Goal: Answer question/provide support

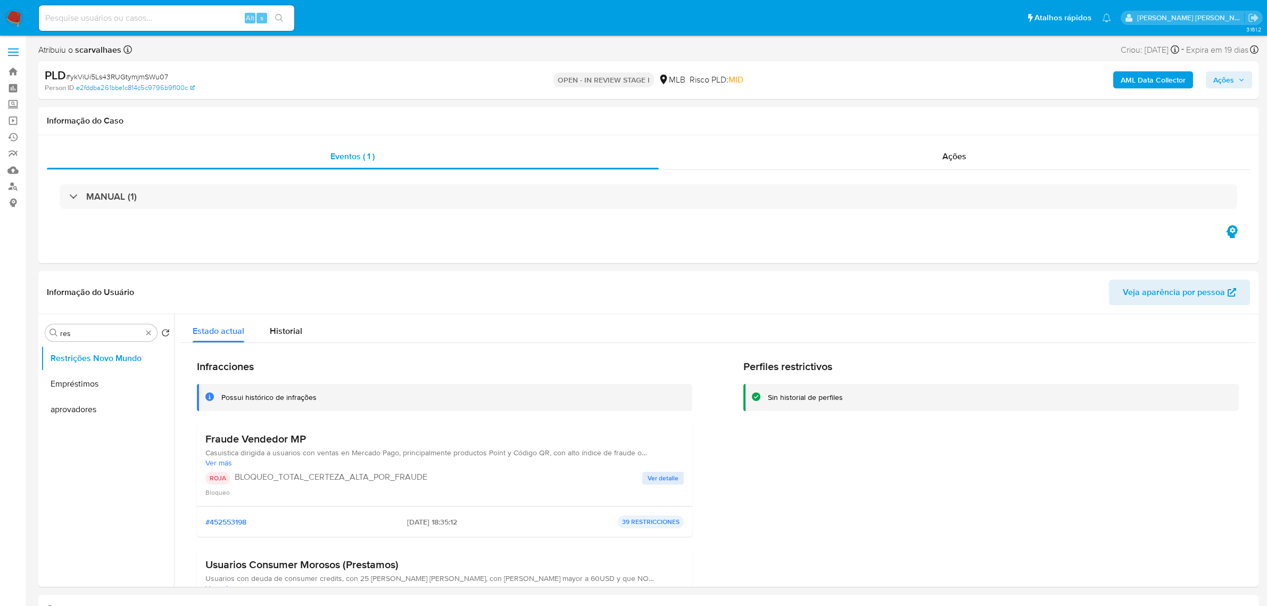
select select "10"
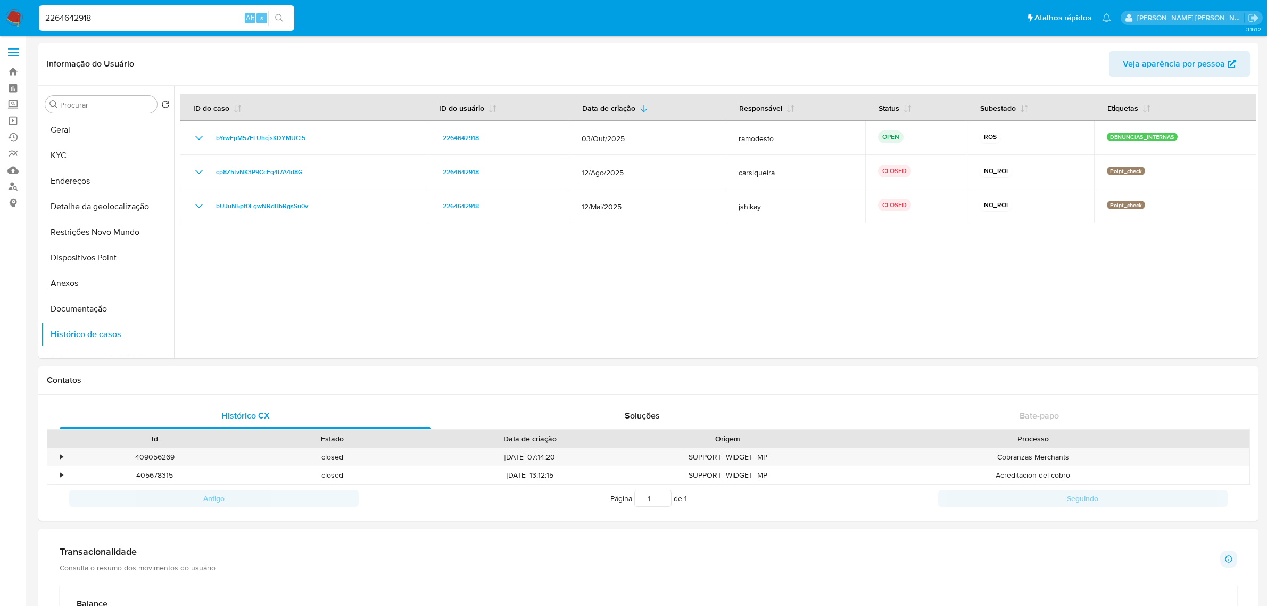
select select "10"
click at [16, 52] on span at bounding box center [13, 53] width 11 height 2
click at [0, 0] on input "checkbox" at bounding box center [0, 0] width 0 height 0
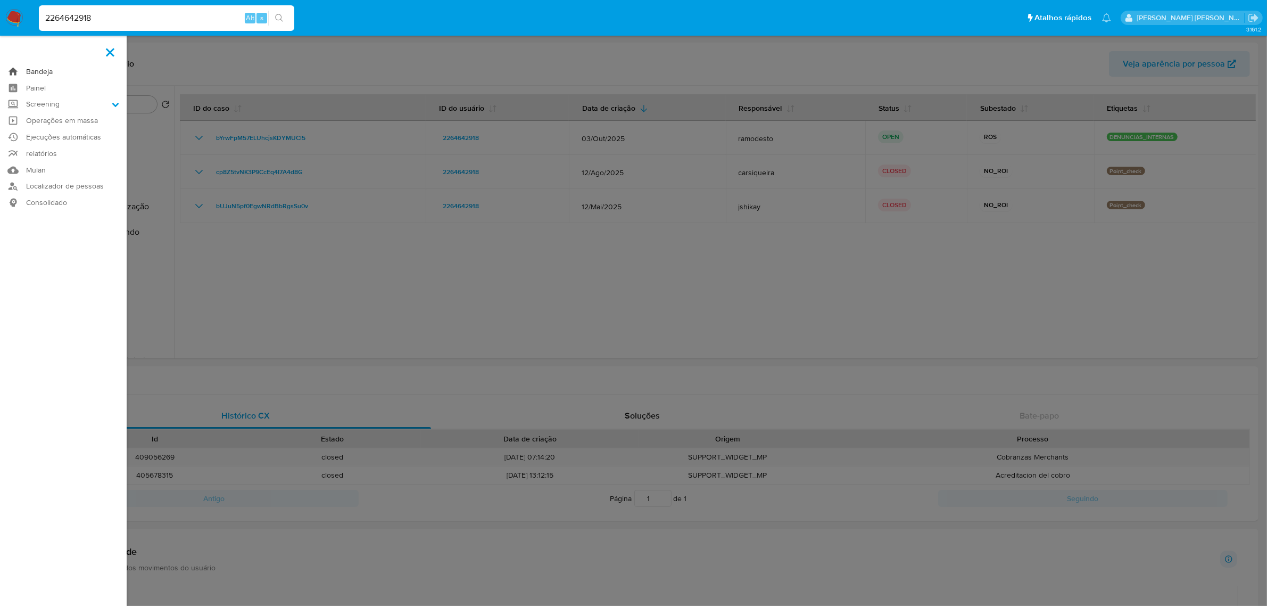
click at [49, 74] on link "Bandeja" at bounding box center [63, 71] width 127 height 16
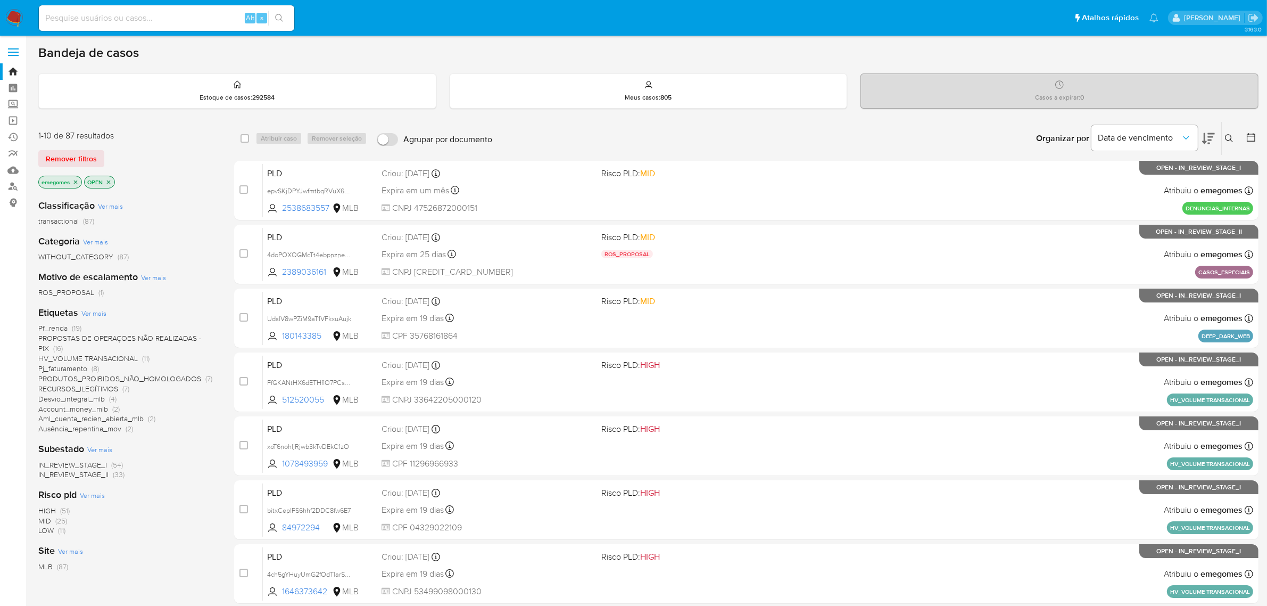
click at [56, 326] on span "Pf_renda" at bounding box center [52, 327] width 29 height 11
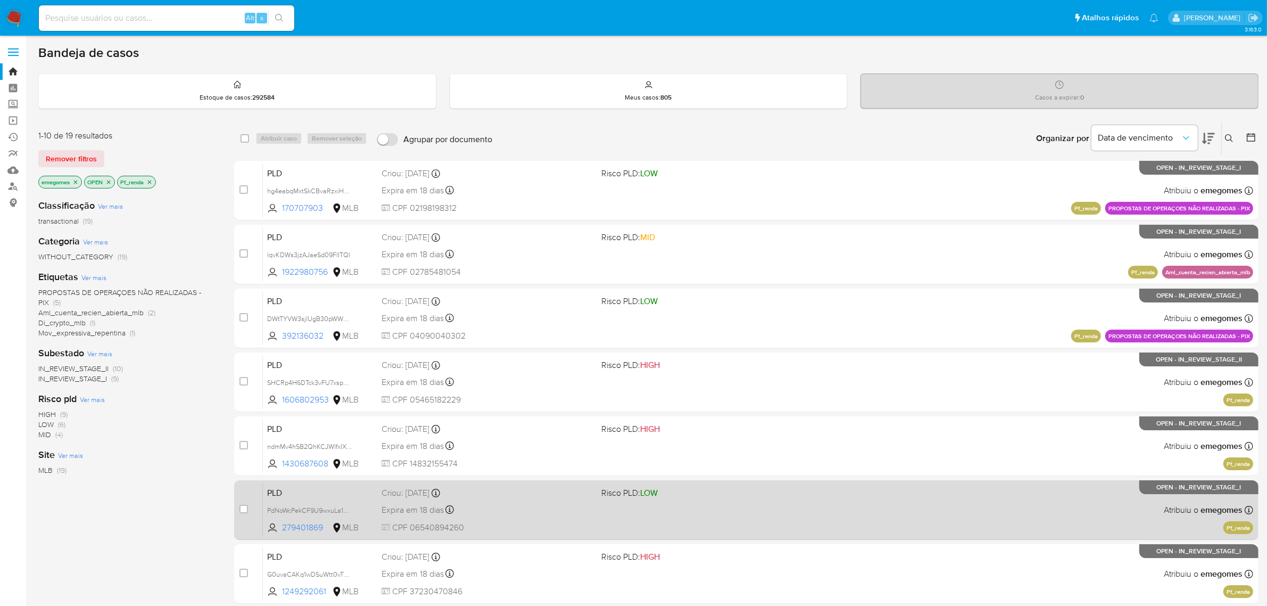
click at [510, 508] on div "Expira em 18 dias Expira em 27/10/2025 00:34:11" at bounding box center [488, 509] width 212 height 14
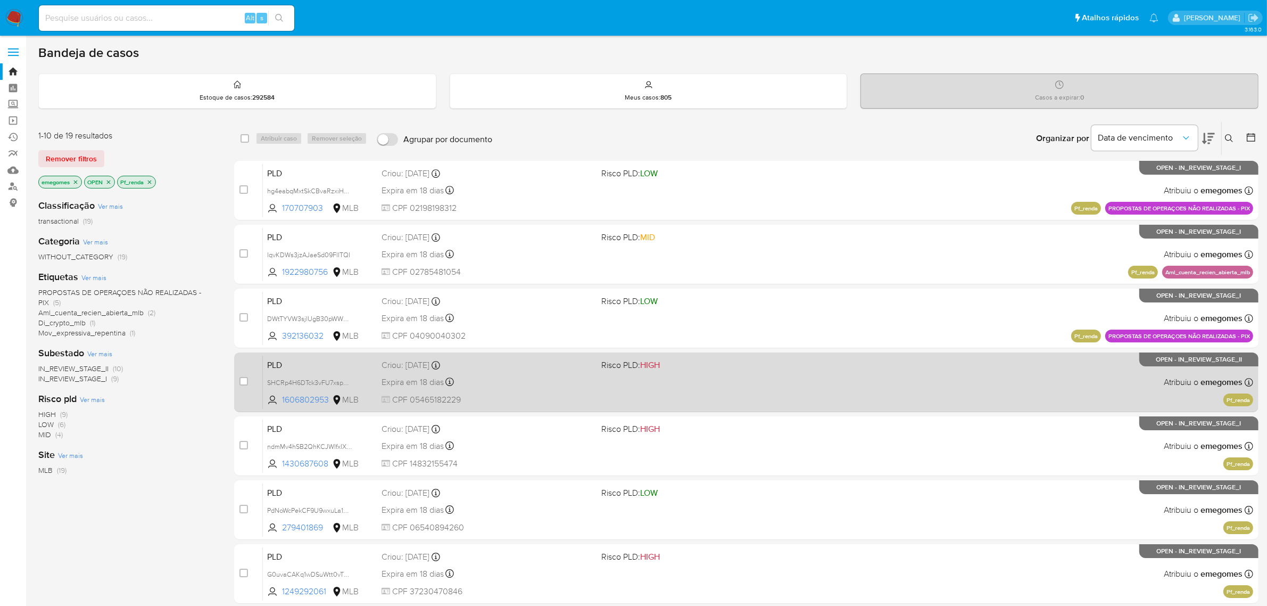
click at [511, 384] on div "Expira em 18 dias Expira em 27/10/2025 00:34:39" at bounding box center [488, 382] width 212 height 14
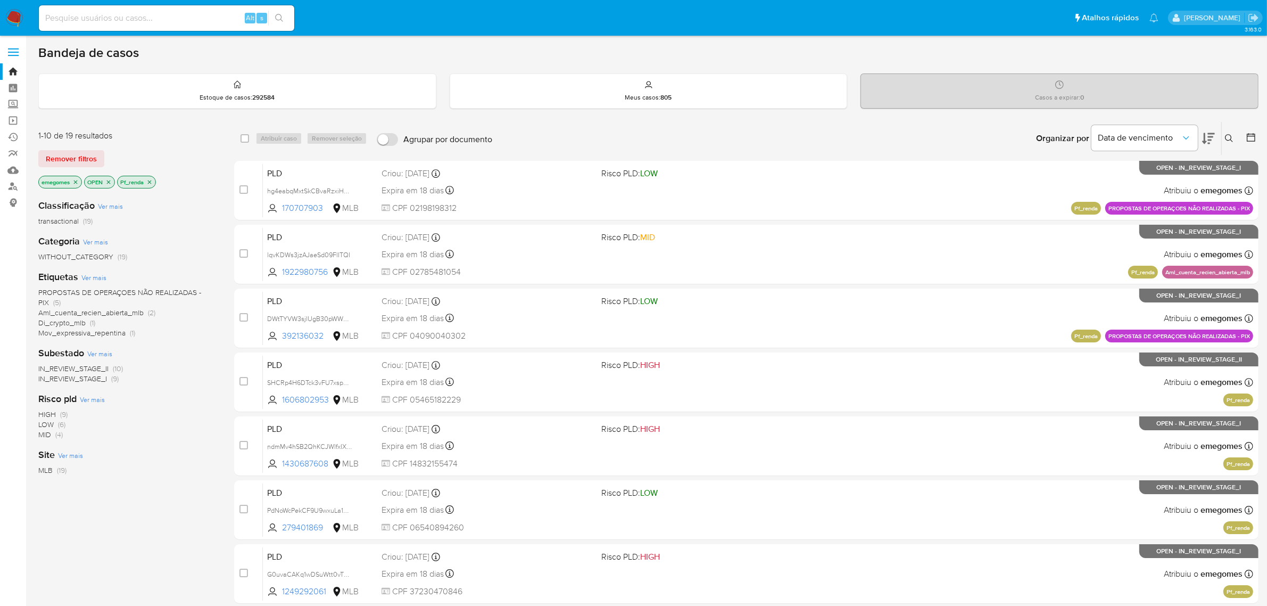
click at [118, 15] on input at bounding box center [166, 18] width 255 height 14
paste input "2538683557"
type input "2538683557"
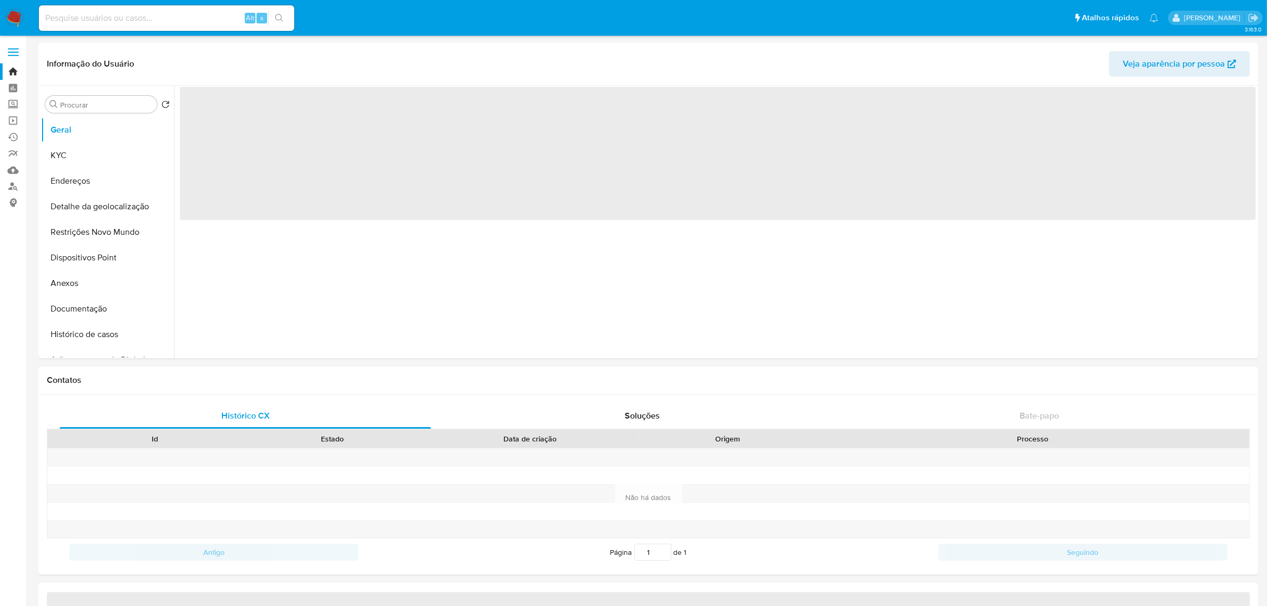
select select "10"
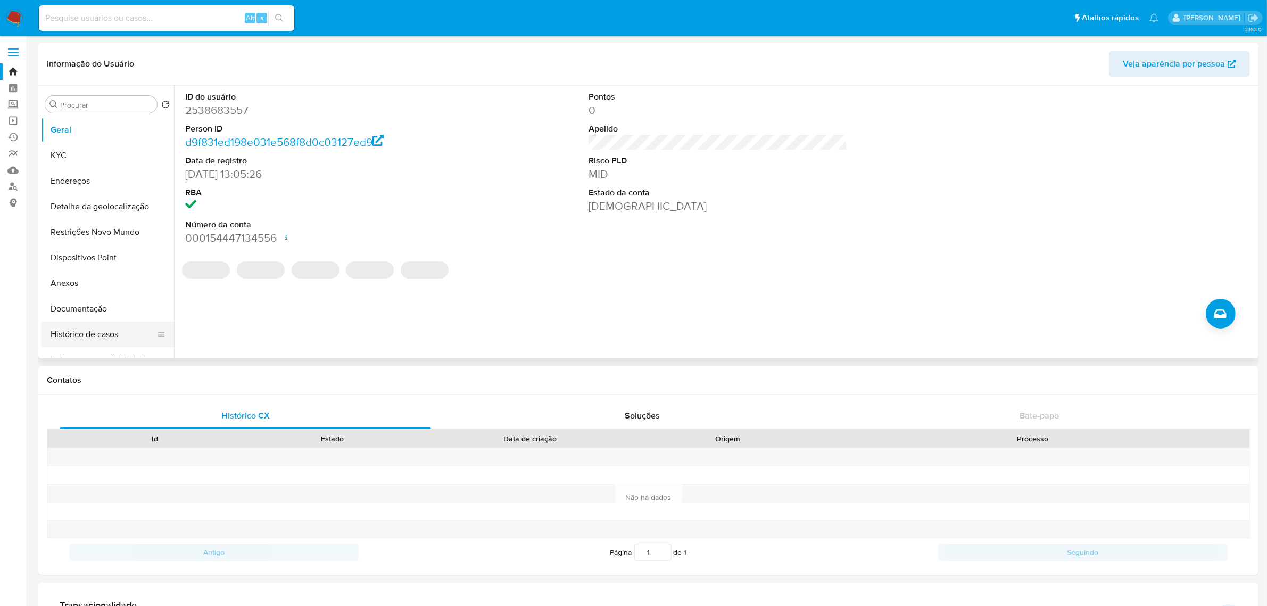
click at [104, 334] on button "Histórico de casos" at bounding box center [103, 334] width 125 height 26
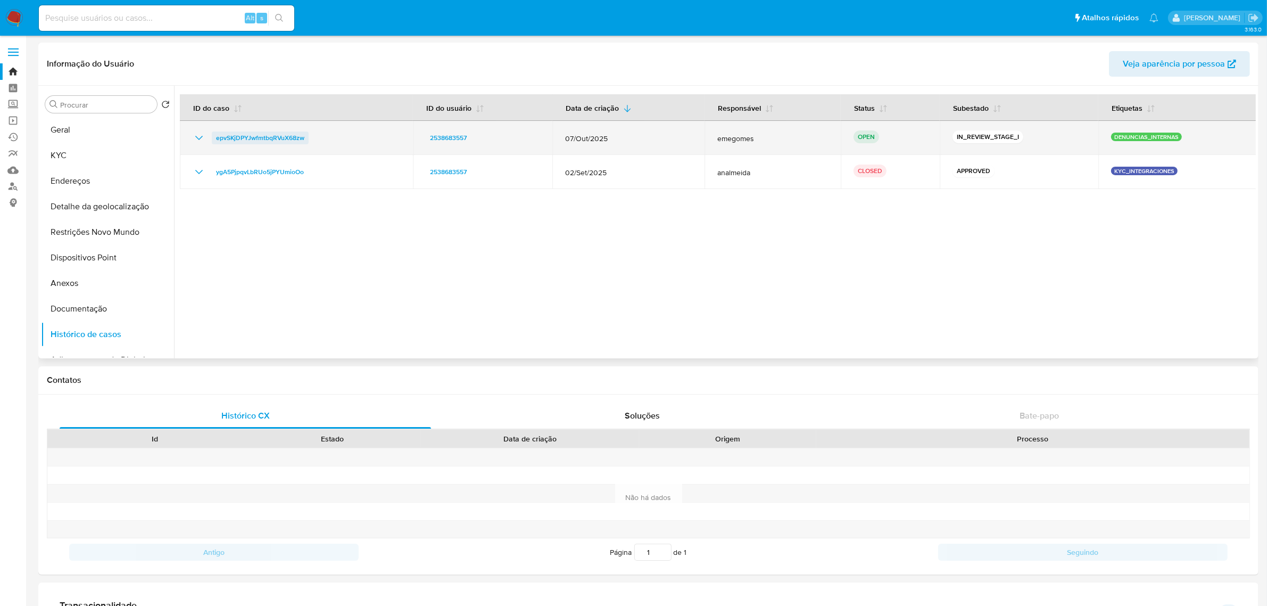
click at [270, 133] on span "epvSKjDPYJwfmtbqRVuX68zw" at bounding box center [260, 137] width 88 height 13
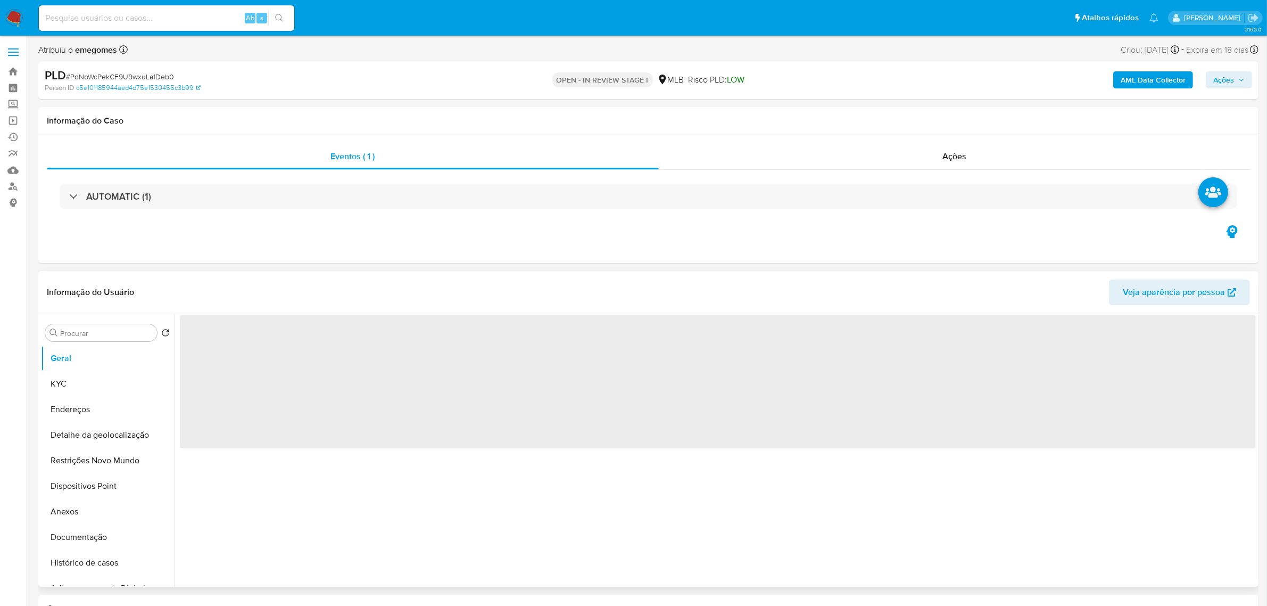
select select "10"
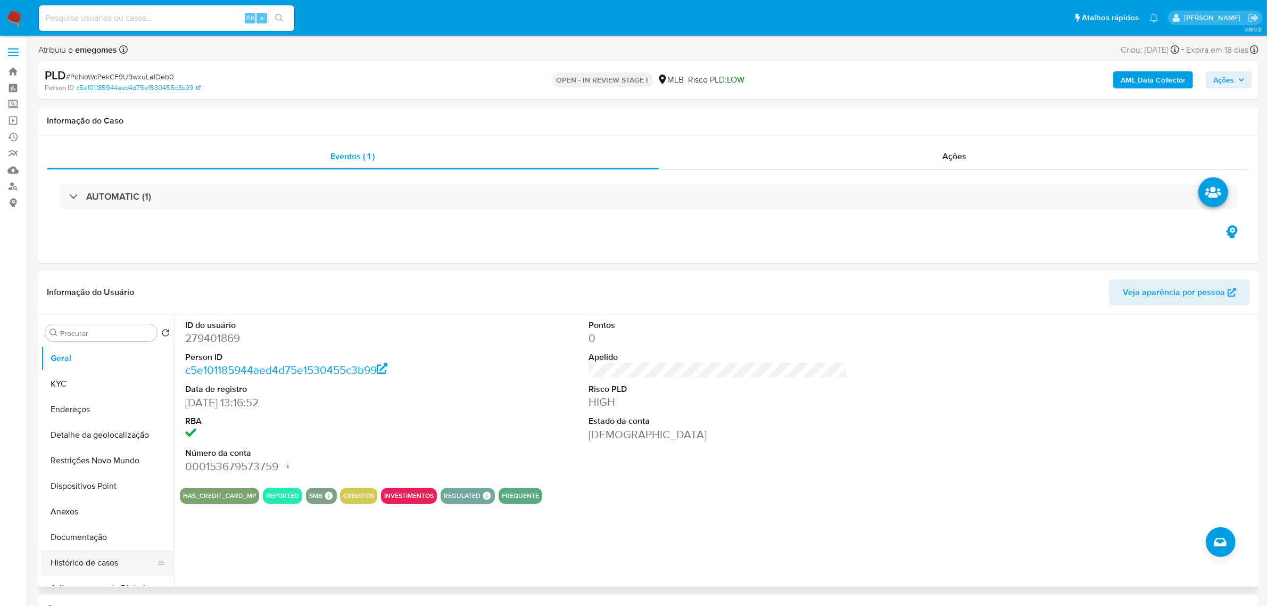
click at [86, 566] on button "Histórico de casos" at bounding box center [103, 563] width 125 height 26
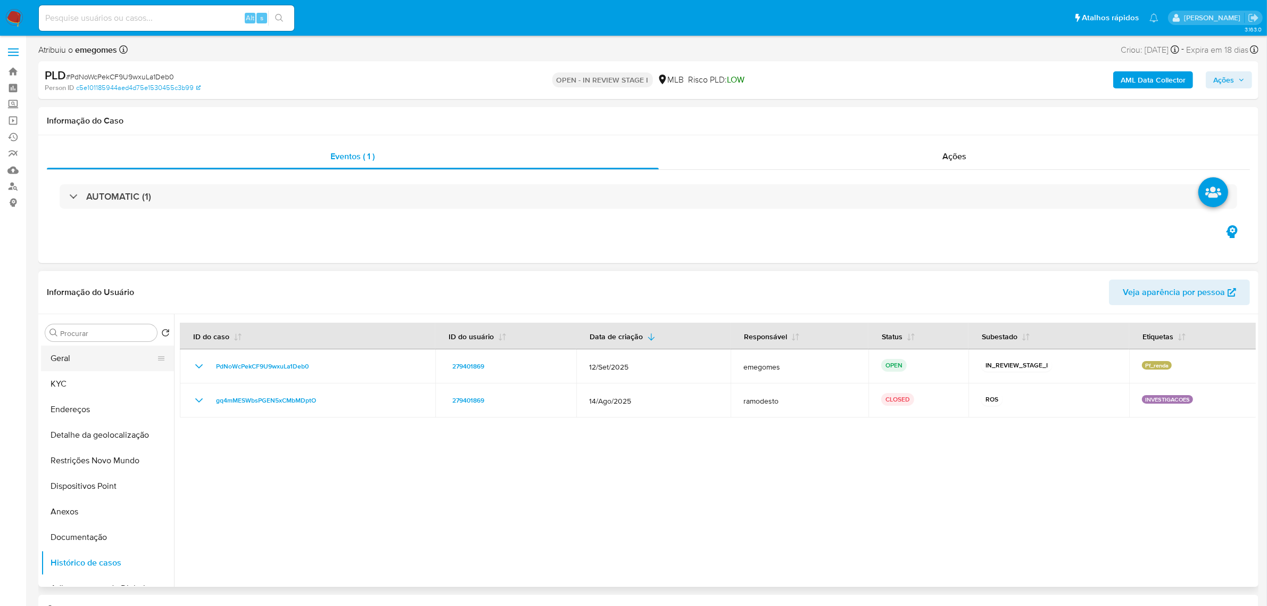
click at [67, 360] on button "Geral" at bounding box center [103, 358] width 125 height 26
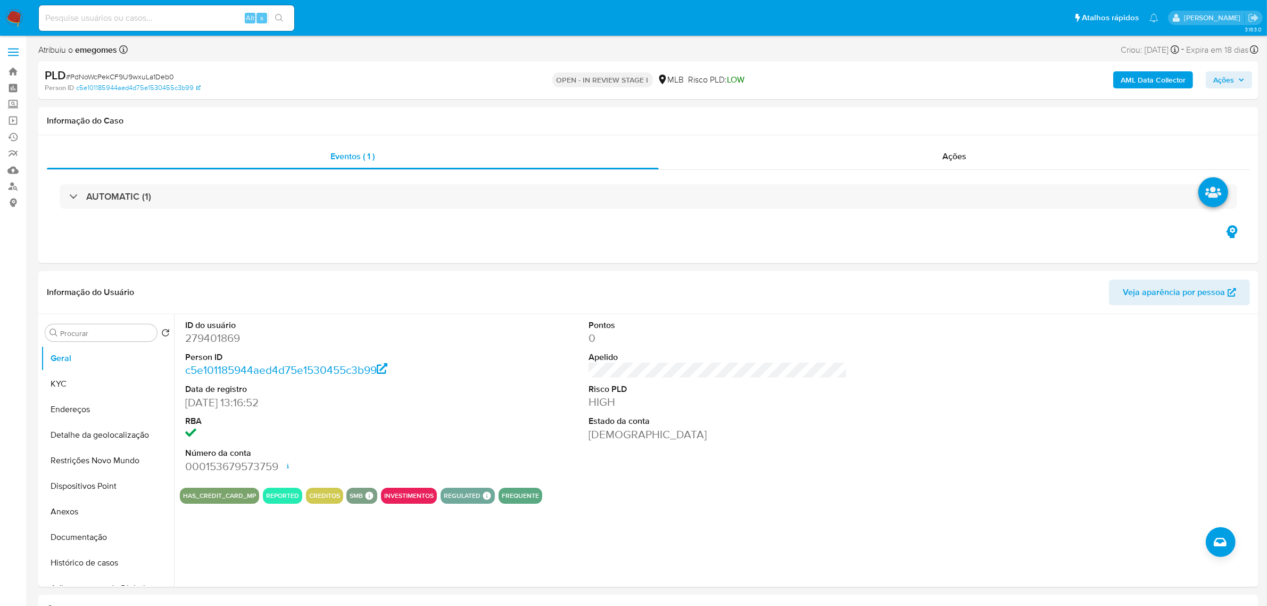
click at [80, 381] on button "KYC" at bounding box center [103, 384] width 125 height 26
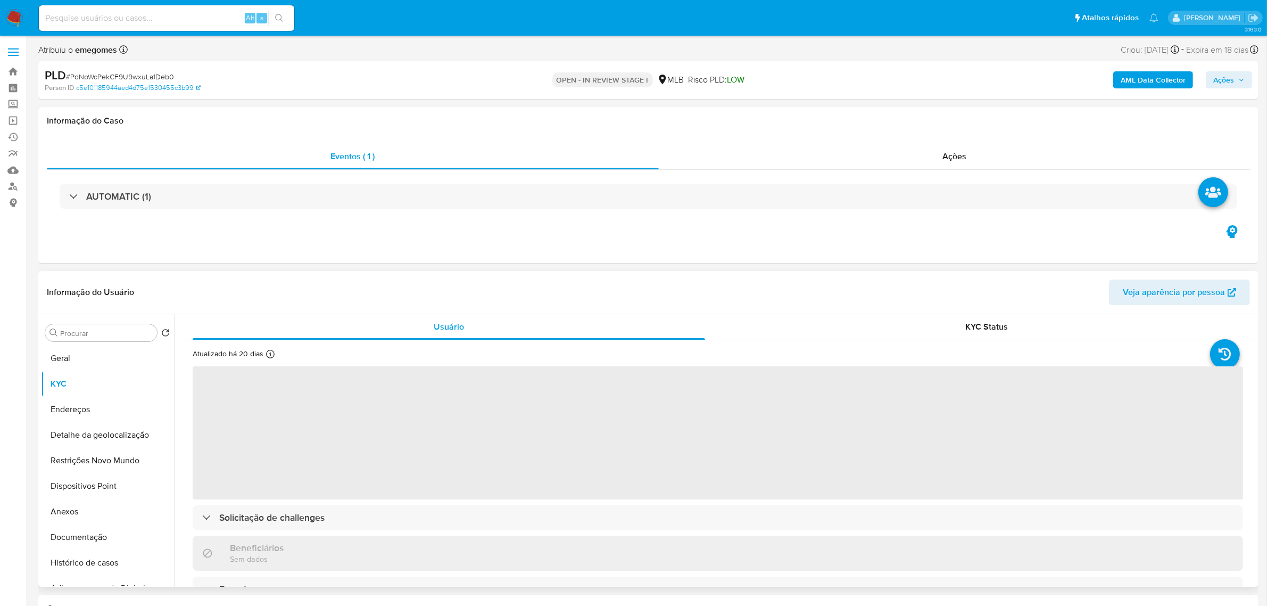
scroll to position [67, 0]
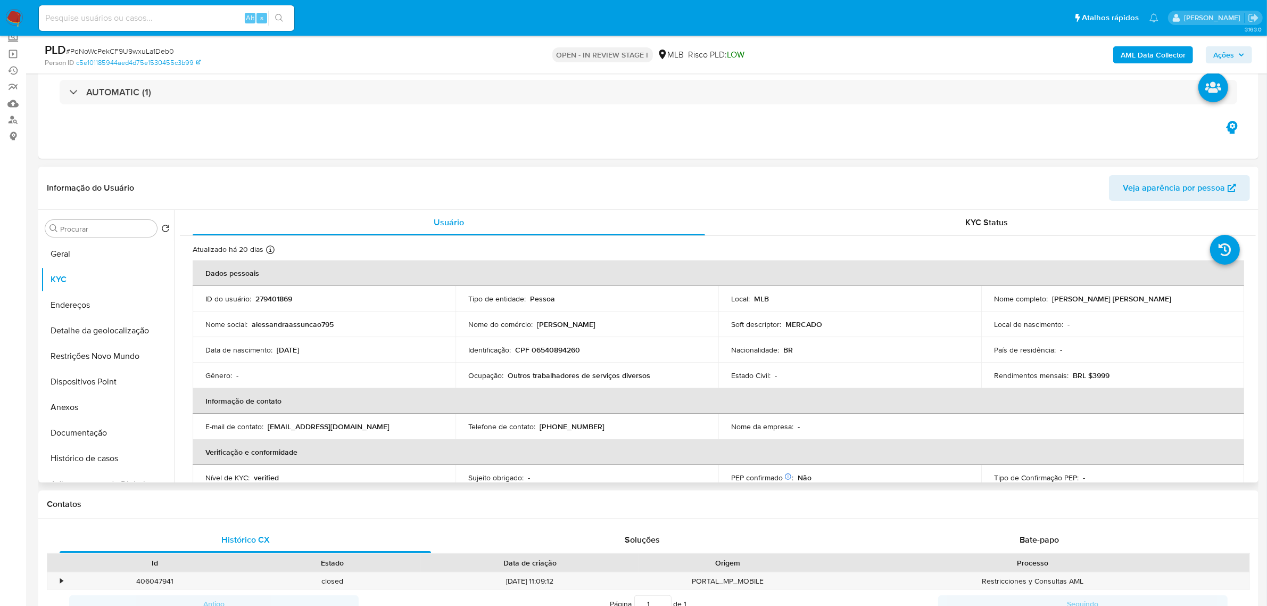
click at [435, 173] on div "Informação do Usuário Veja aparência por pessoa" at bounding box center [648, 188] width 1220 height 43
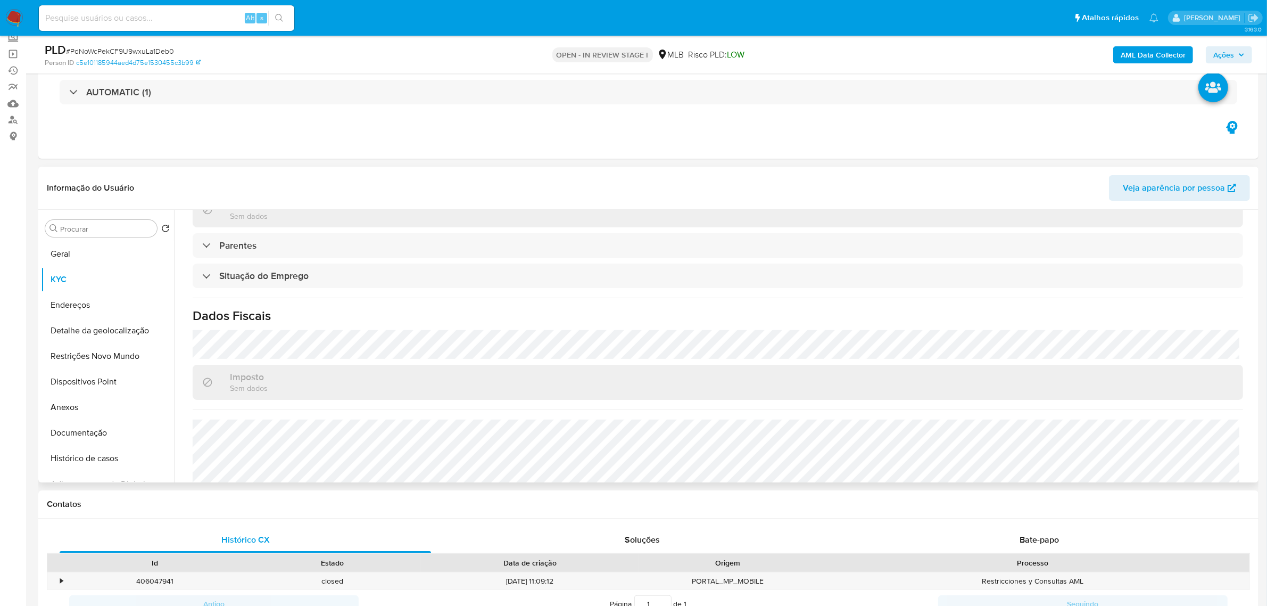
scroll to position [443, 0]
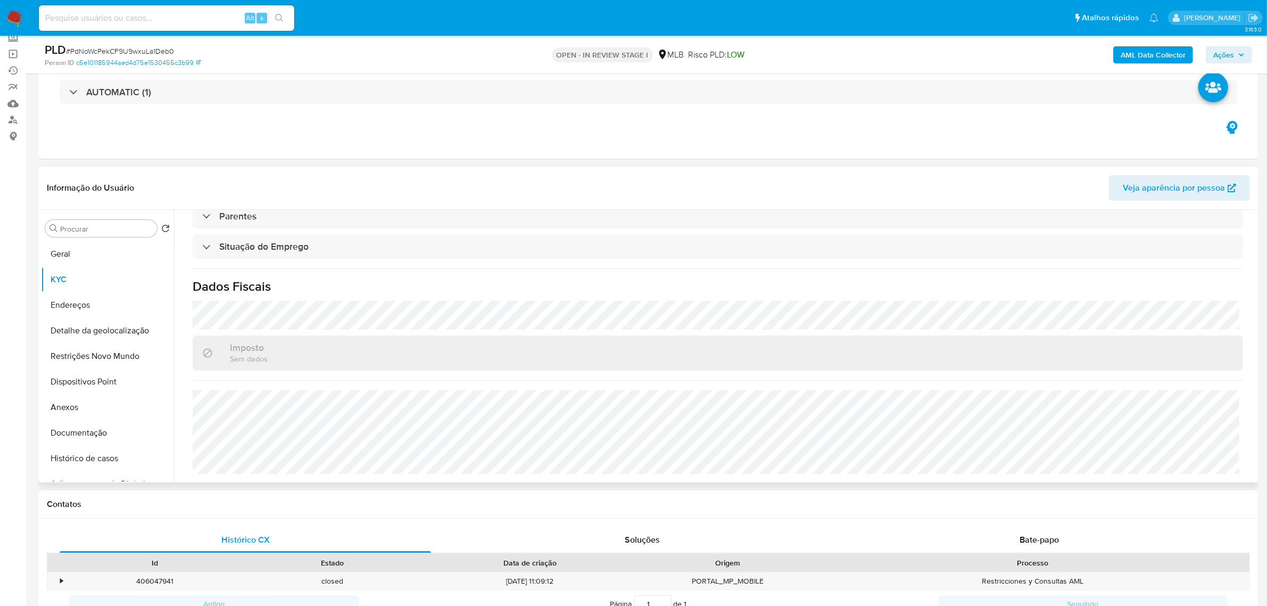
click at [384, 349] on div "Imposto Sem dados" at bounding box center [718, 352] width 1050 height 35
click at [77, 309] on button "Endereços" at bounding box center [103, 305] width 125 height 26
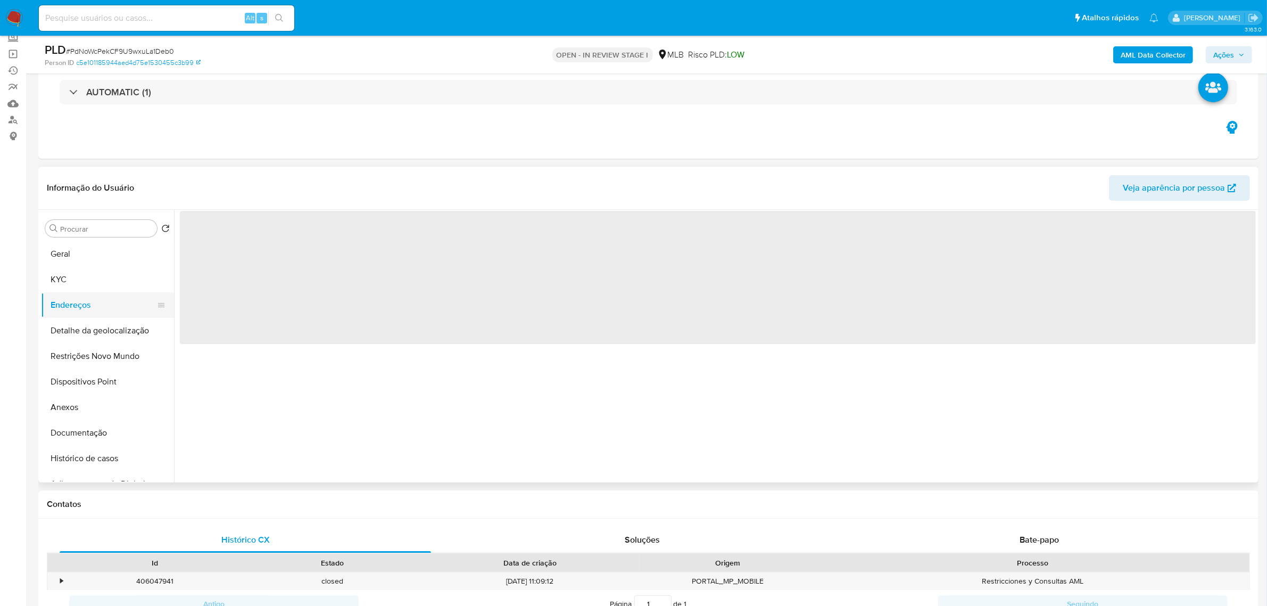
scroll to position [0, 0]
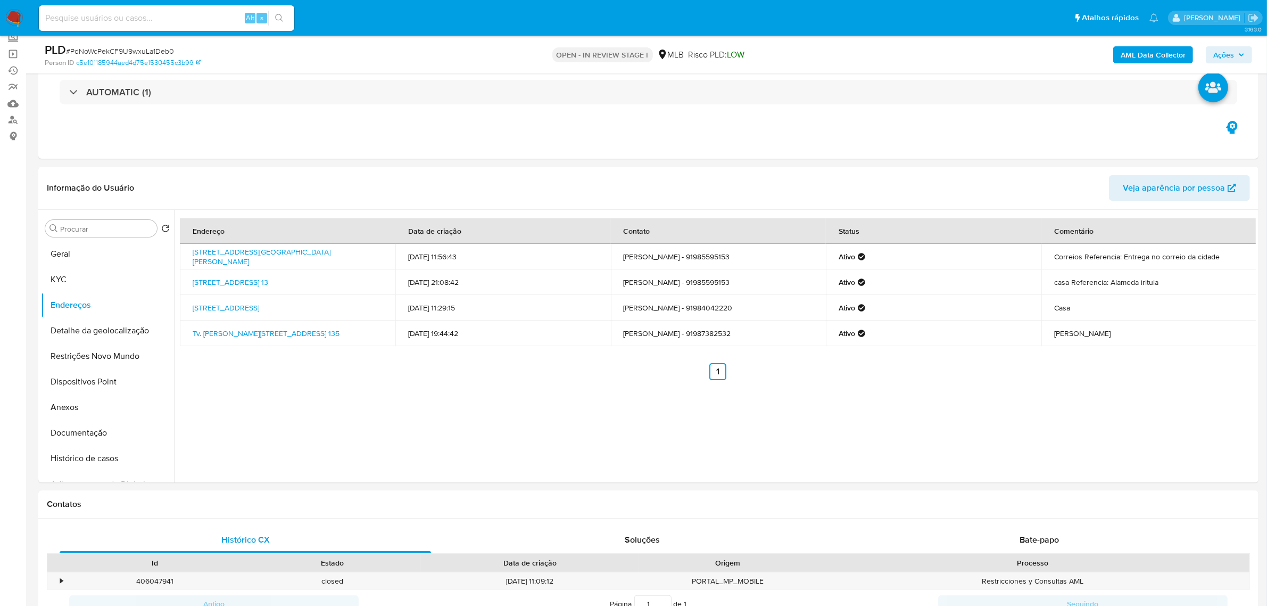
click at [118, 334] on button "Detalhe da geolocalização" at bounding box center [103, 331] width 125 height 26
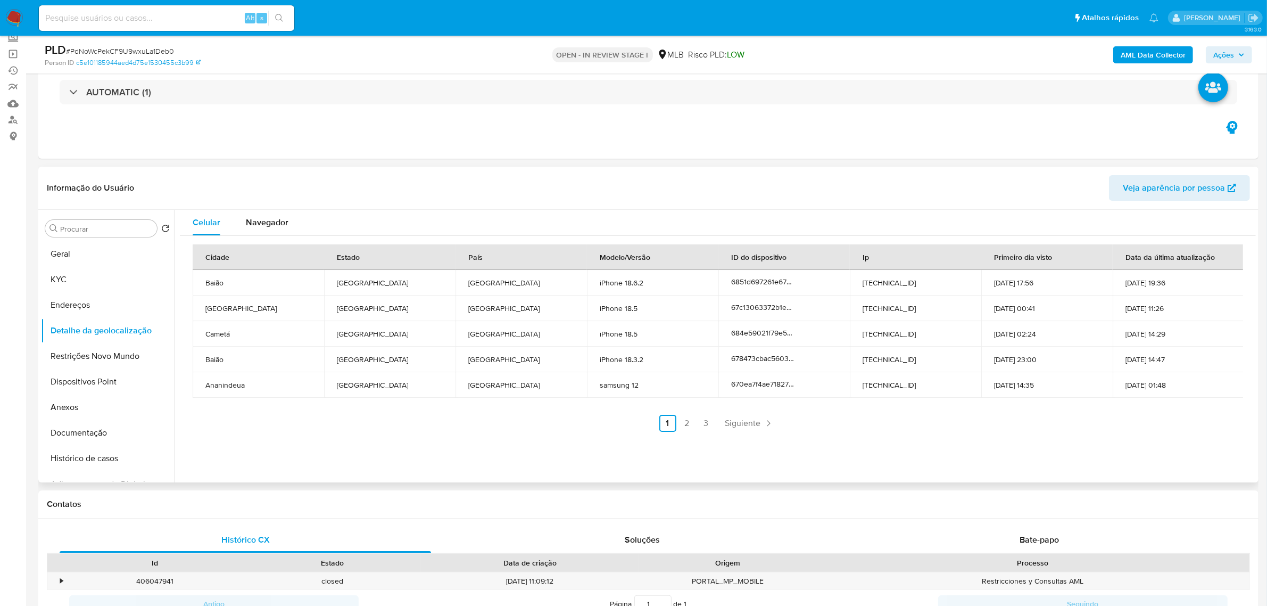
click at [262, 168] on div "Informação do Usuário Veja aparência por pessoa" at bounding box center [648, 188] width 1220 height 43
click at [86, 360] on button "Restrições Novo Mundo" at bounding box center [103, 356] width 125 height 26
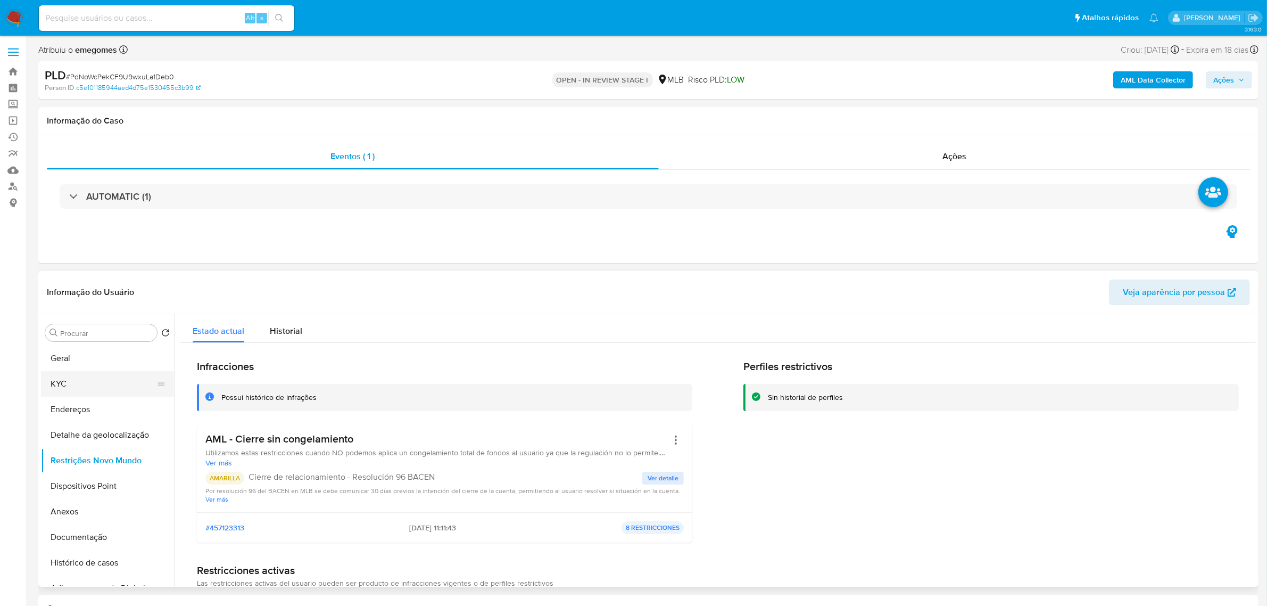
click at [61, 380] on button "KYC" at bounding box center [103, 384] width 125 height 26
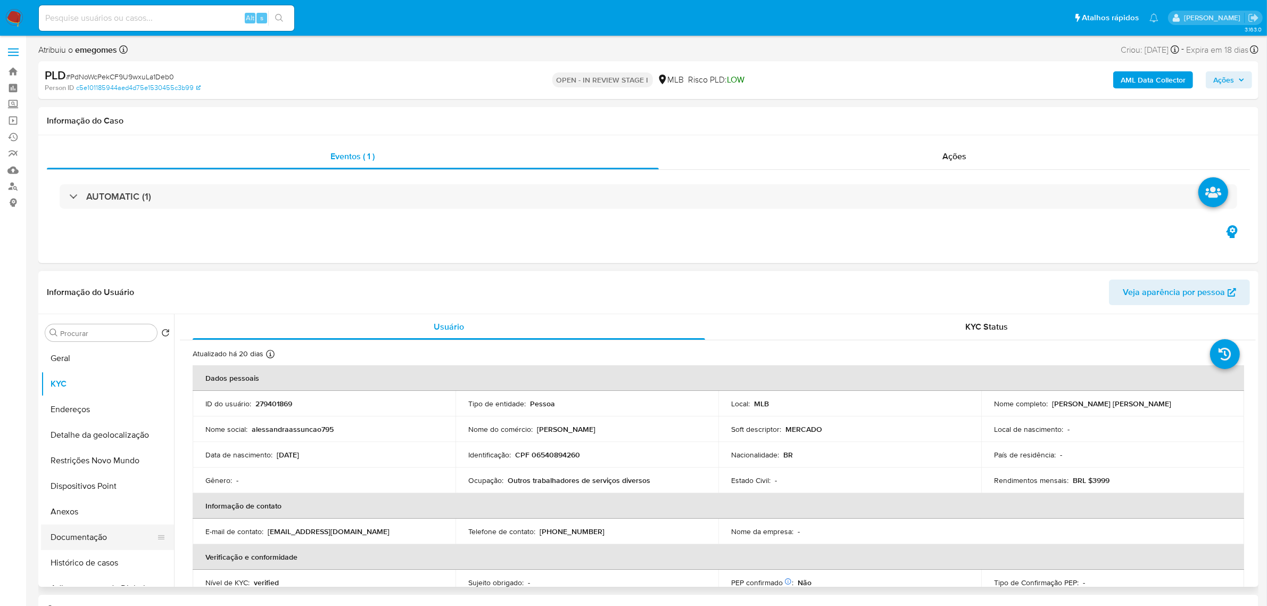
click at [67, 530] on button "Documentação" at bounding box center [103, 537] width 125 height 26
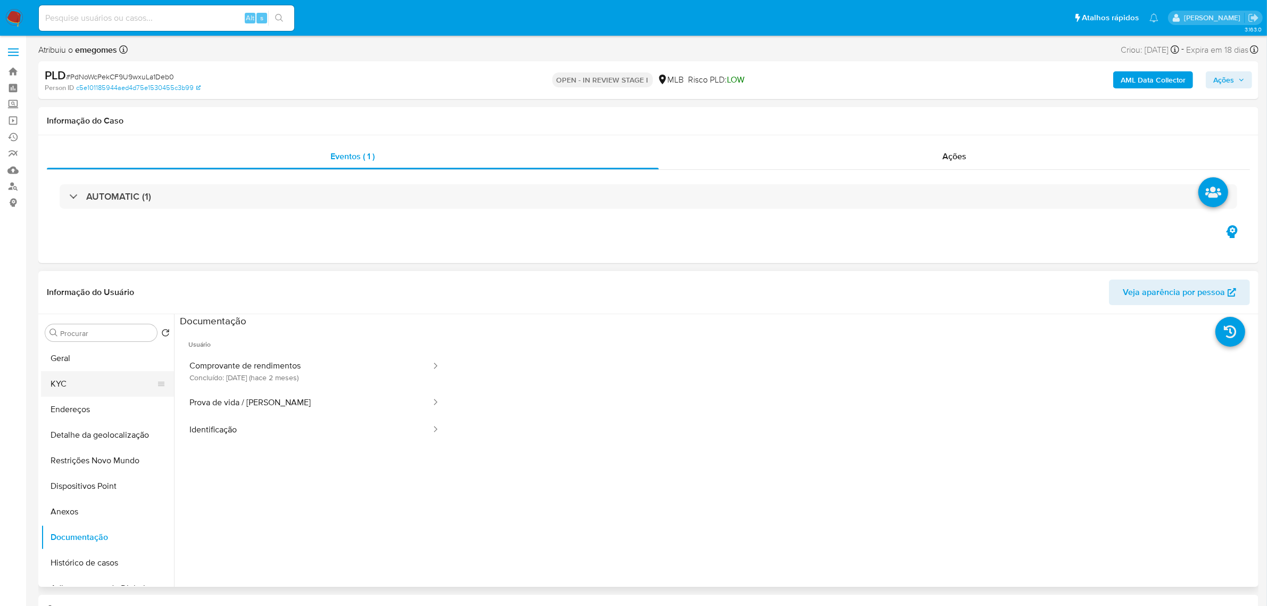
click at [51, 385] on button "KYC" at bounding box center [103, 384] width 125 height 26
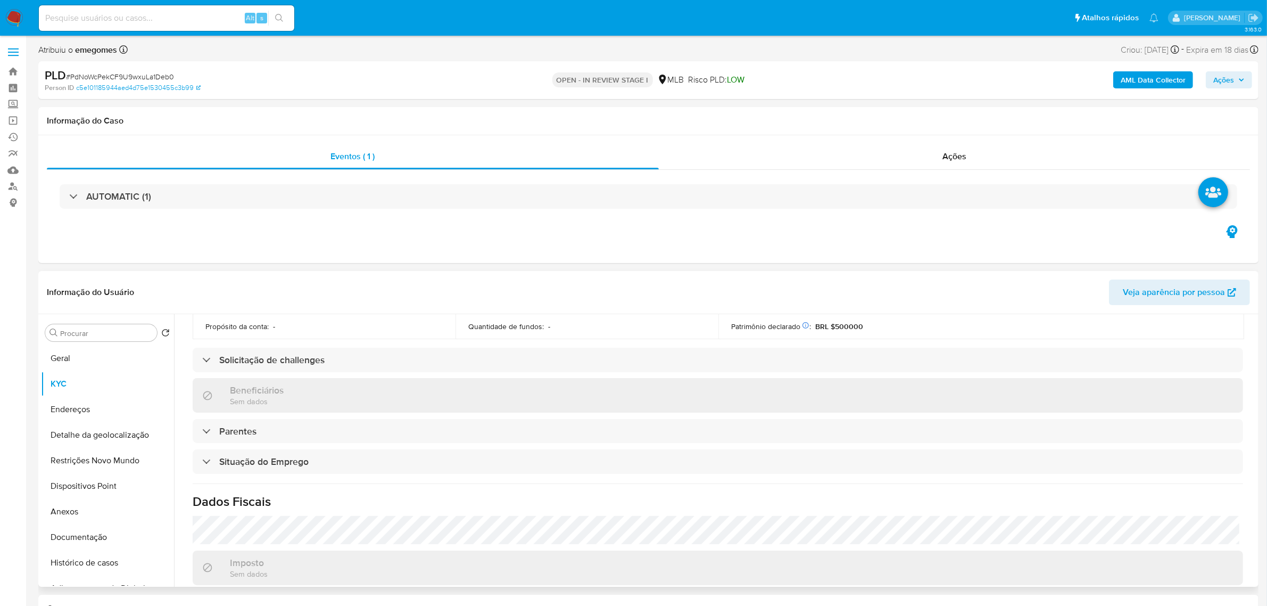
scroll to position [443, 0]
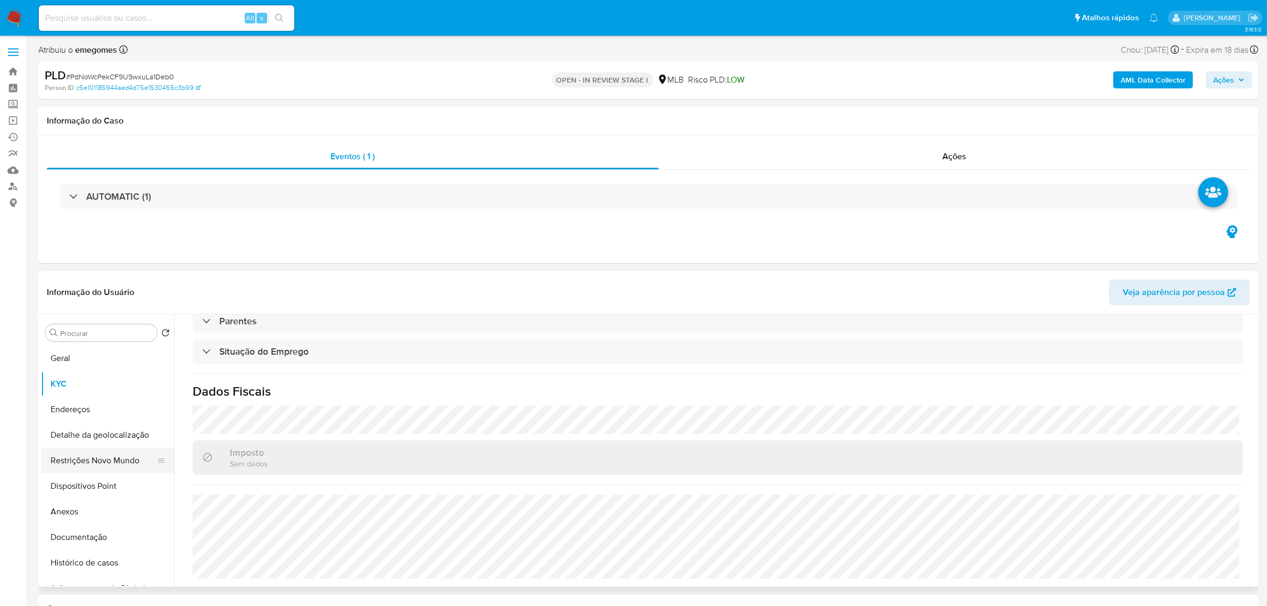
click at [88, 457] on button "Restrições Novo Mundo" at bounding box center [103, 461] width 125 height 26
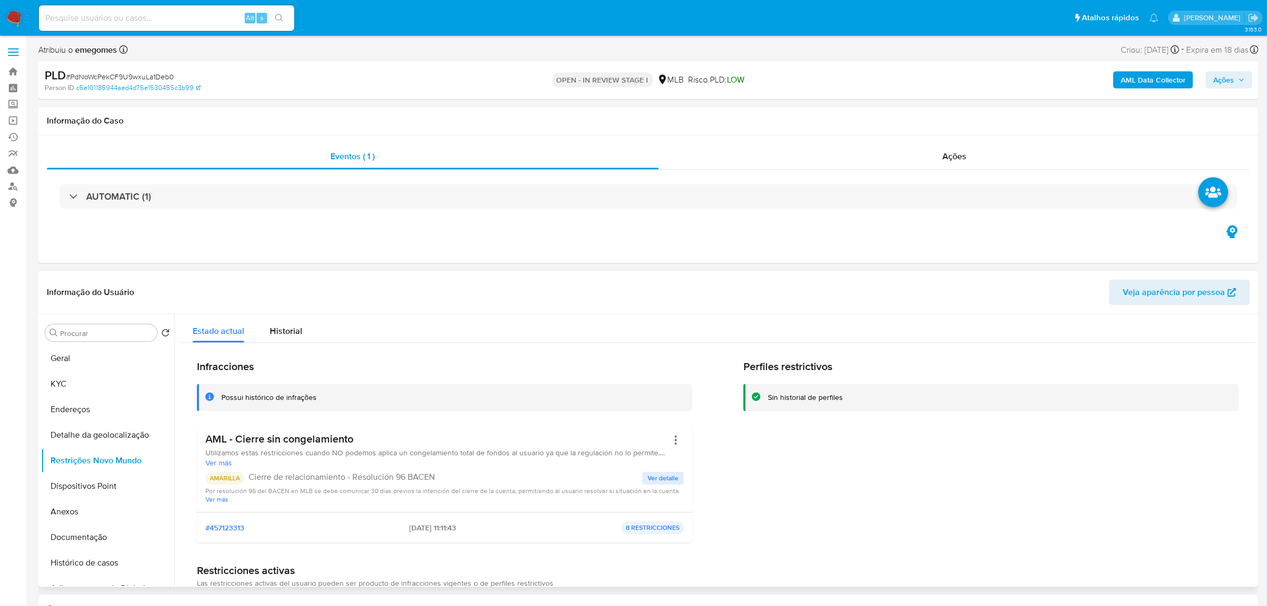
click at [275, 277] on div "Informação do Usuário Veja aparência por pessoa" at bounding box center [648, 292] width 1220 height 43
click at [107, 486] on button "Dispositivos Point" at bounding box center [103, 486] width 125 height 26
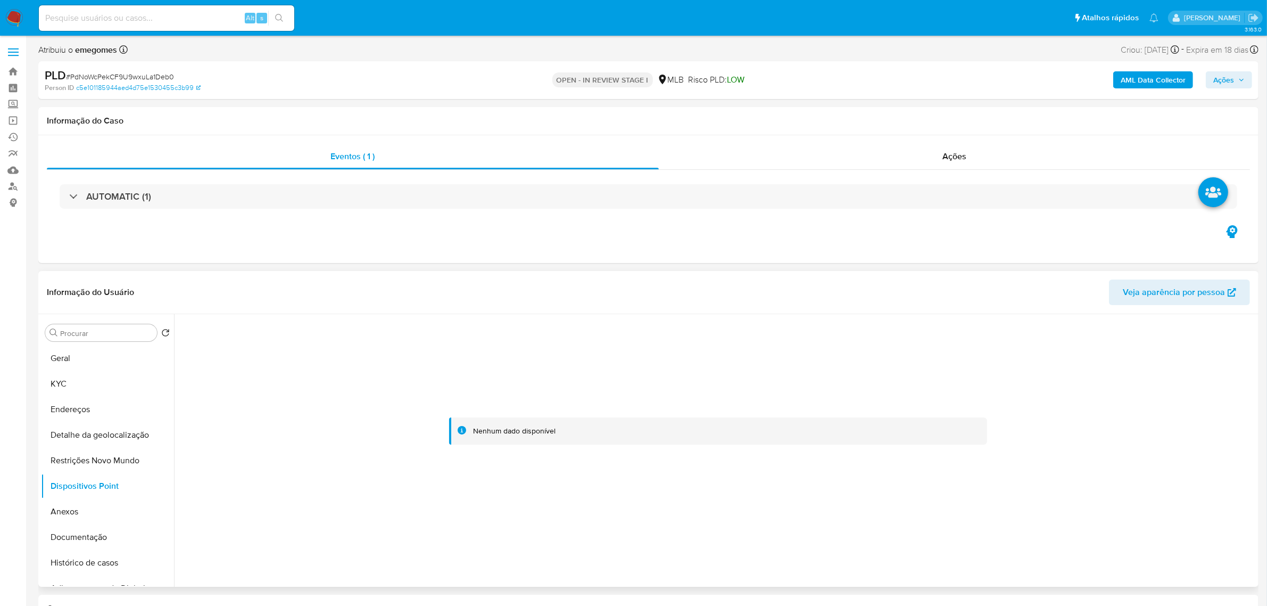
click at [277, 273] on div "Informação do Usuário Veja aparência por pessoa" at bounding box center [648, 292] width 1220 height 43
click at [79, 535] on button "Documentação" at bounding box center [103, 537] width 125 height 26
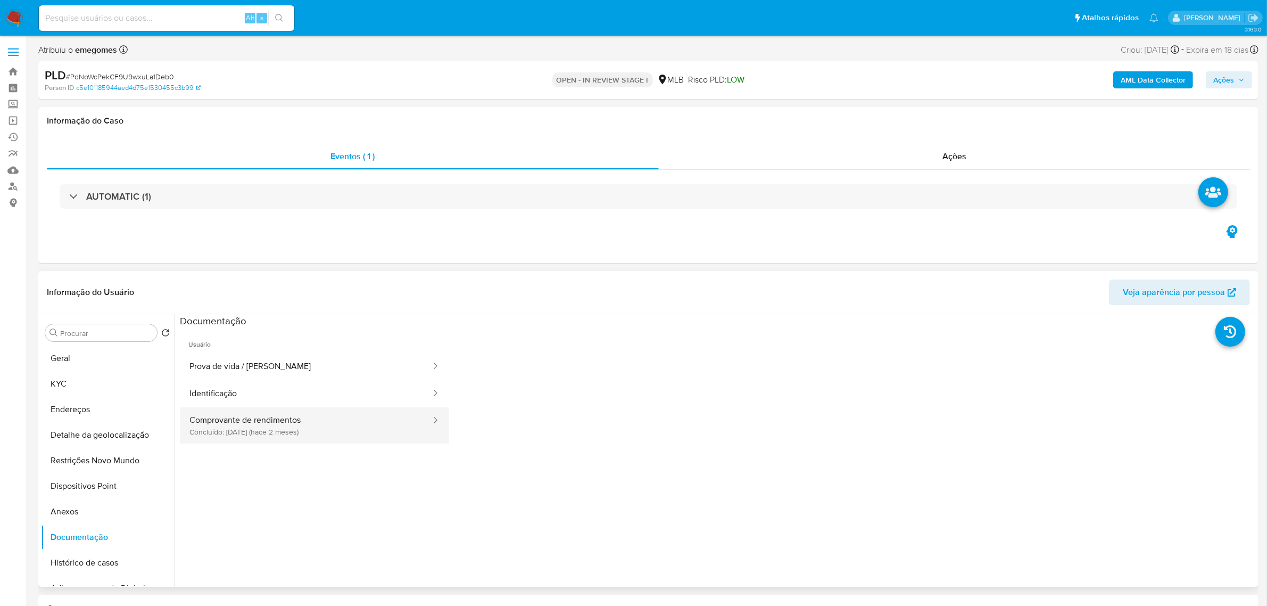
click at [352, 418] on button "Comprovante de rendimentos Concluído: 19/08/2025 (hace 2 meses)" at bounding box center [306, 425] width 252 height 36
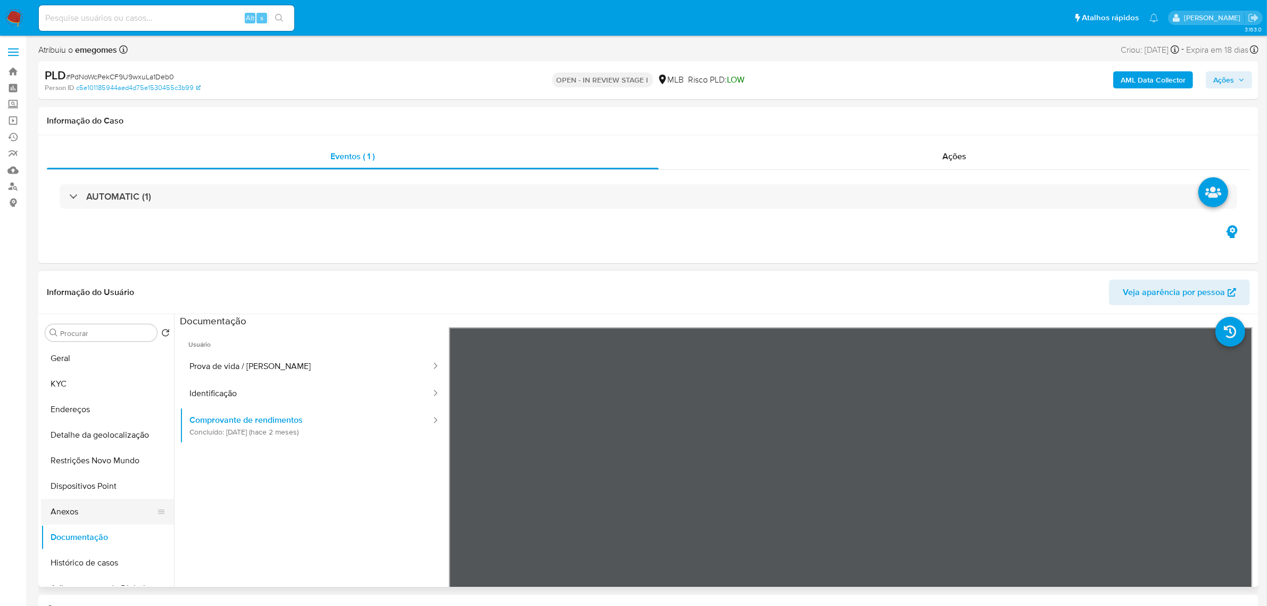
click at [89, 516] on button "Anexos" at bounding box center [103, 512] width 125 height 26
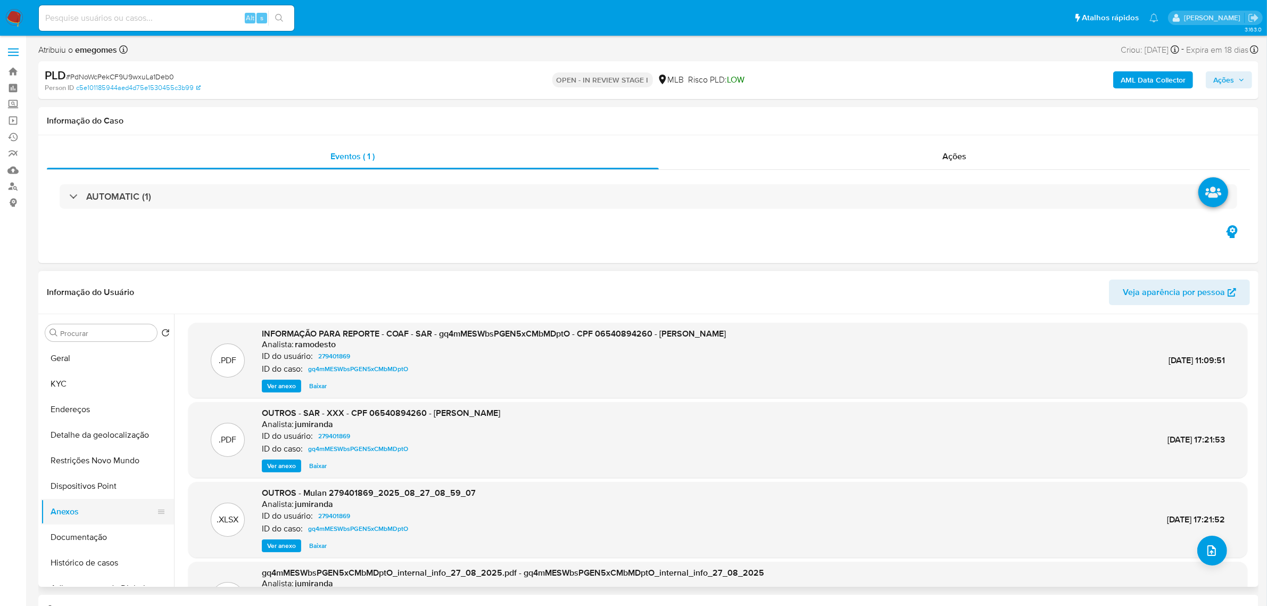
click at [77, 512] on button "Anexos" at bounding box center [103, 512] width 125 height 26
click at [1214, 557] on span "upload-file" at bounding box center [1211, 550] width 13 height 13
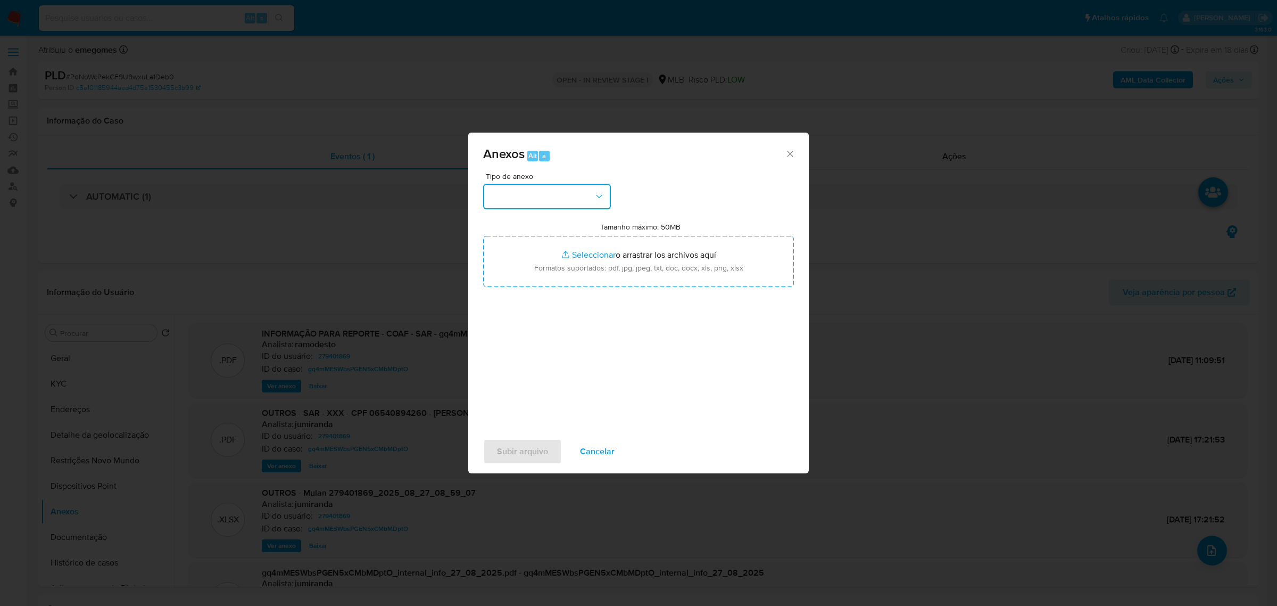
click at [600, 195] on icon "button" at bounding box center [599, 196] width 11 height 11
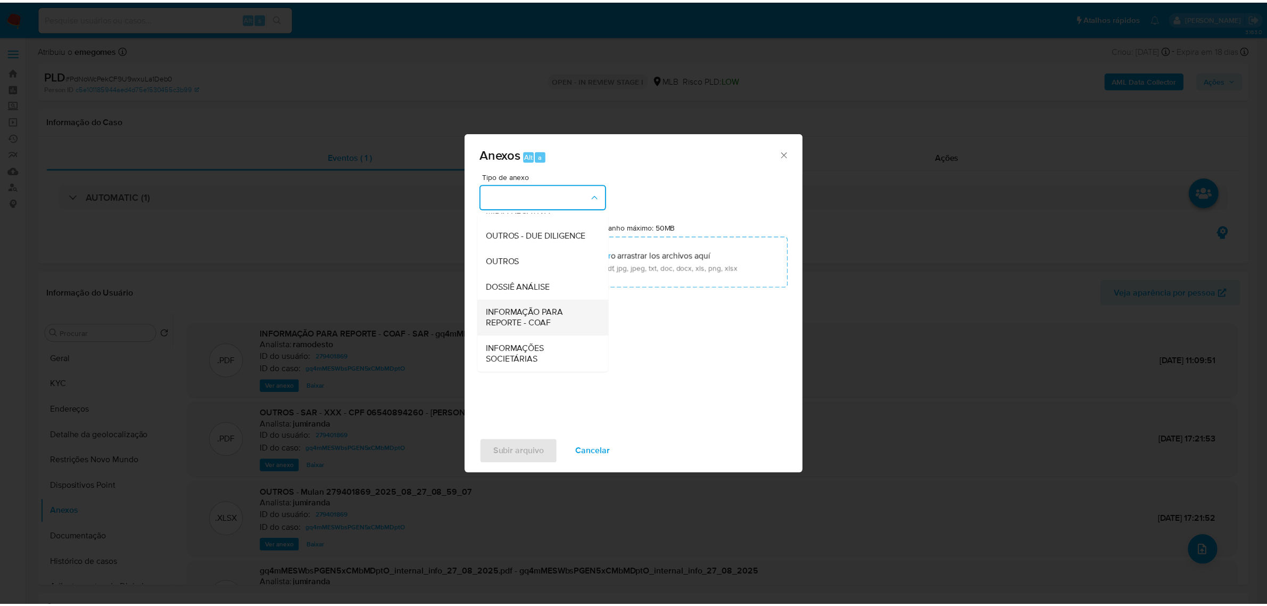
scroll to position [163, 0]
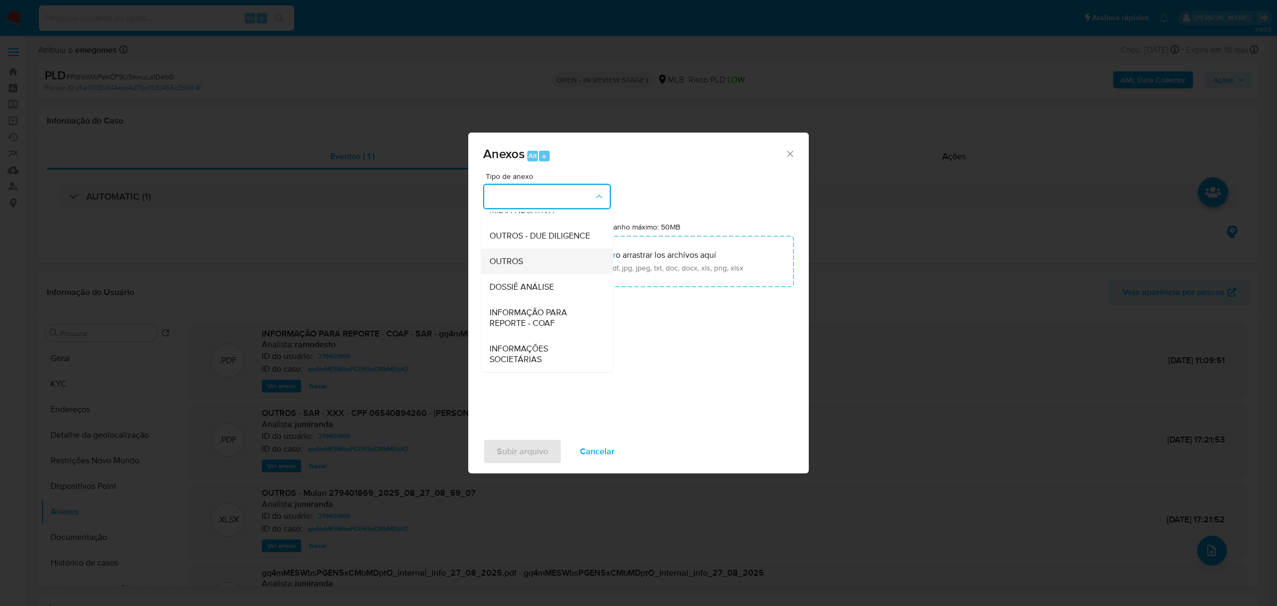
click at [519, 261] on span "OUTROS" at bounding box center [507, 260] width 34 height 11
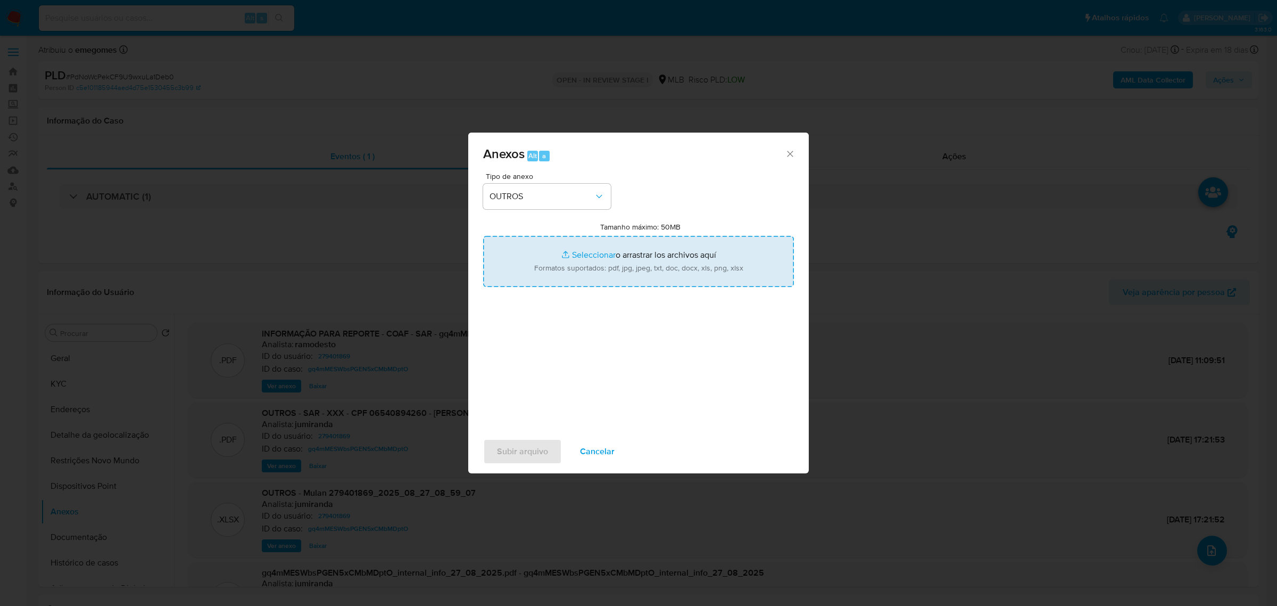
click at [578, 251] on input "Tamanho máximo: 50MB Seleccionar archivos" at bounding box center [638, 261] width 311 height 51
type input "C:\fakepath\DECLÍNIO - PdNoWcPekCF9U9wxuLa1Deb0 - CPF 06540894260 - ALESSANDRA …"
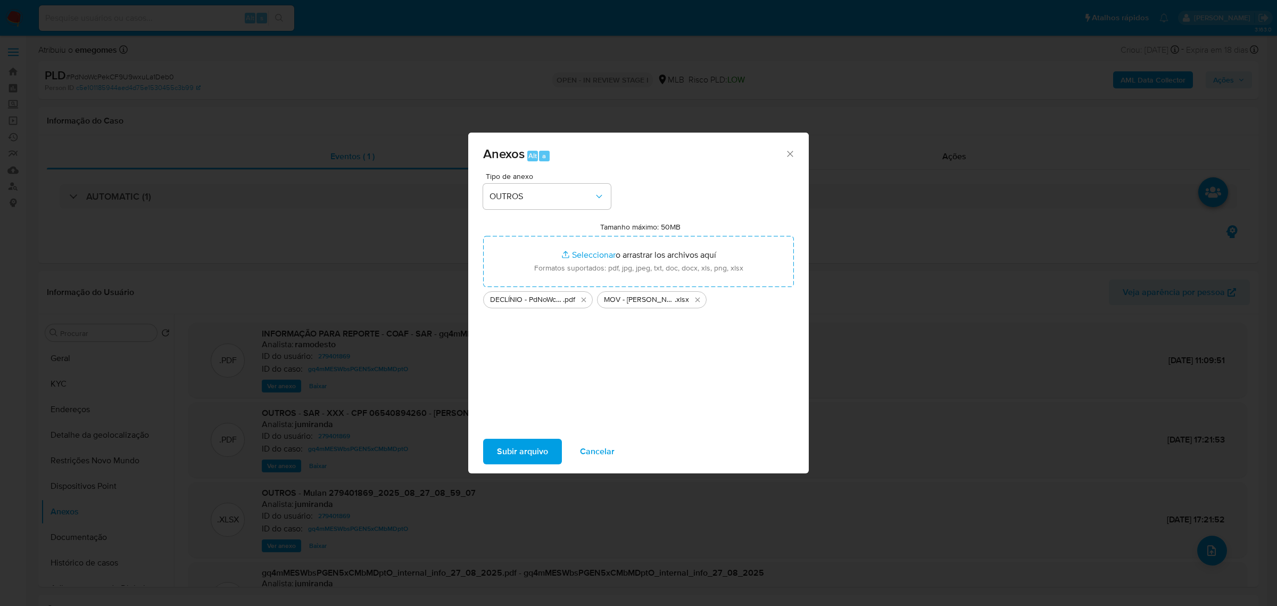
click at [531, 443] on span "Subir arquivo" at bounding box center [522, 451] width 51 height 23
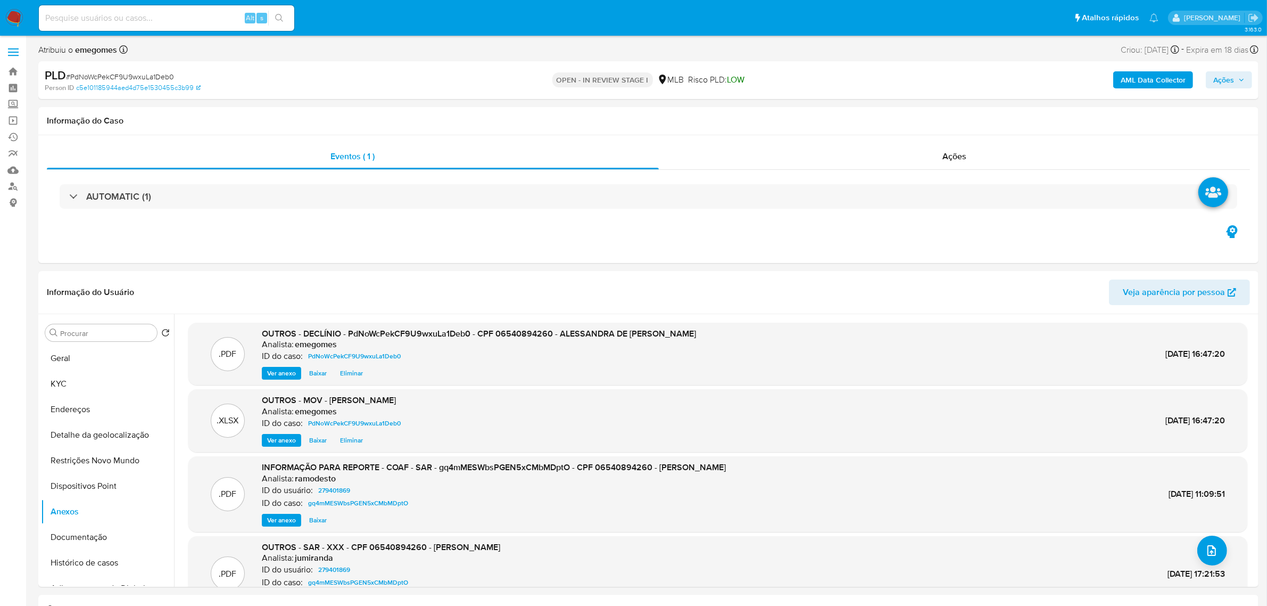
click at [1240, 84] on span "Ações" at bounding box center [1228, 79] width 31 height 15
click at [910, 113] on span "Resolução do caso" at bounding box center [920, 113] width 72 height 12
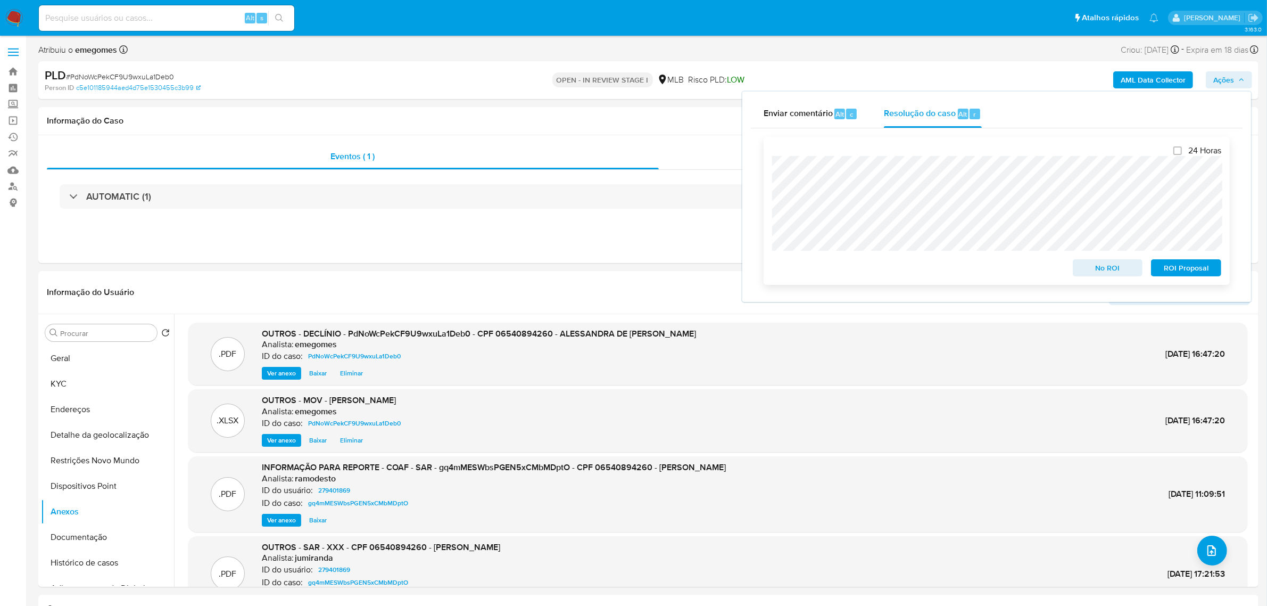
click at [1091, 270] on span "No ROI" at bounding box center [1107, 267] width 55 height 15
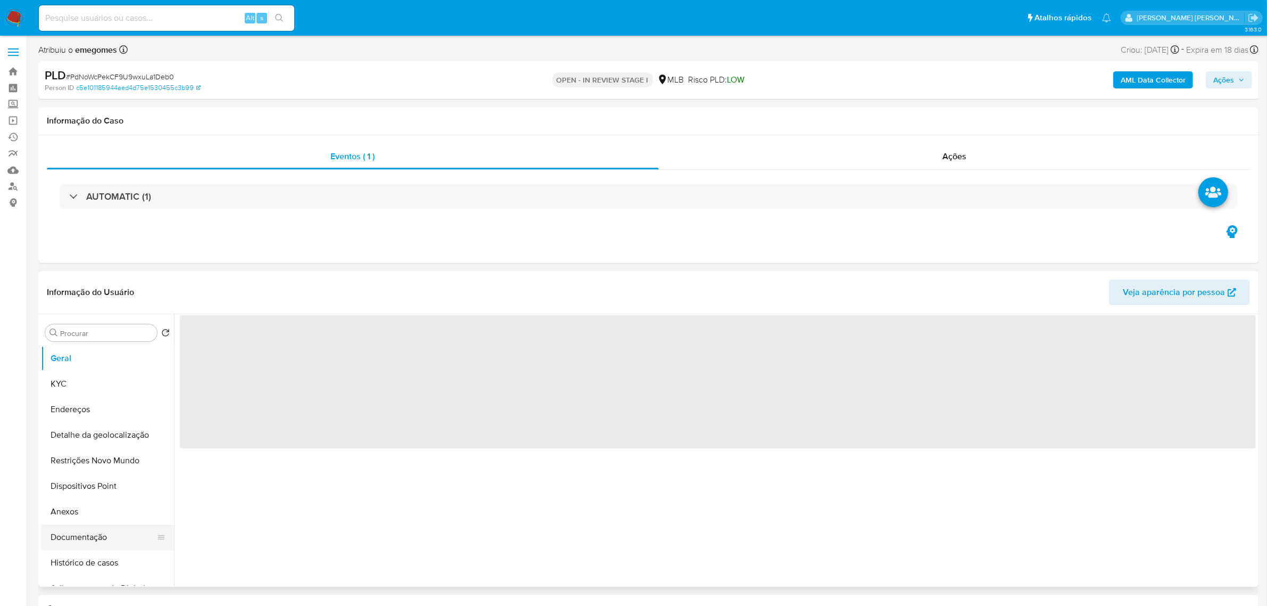
select select "10"
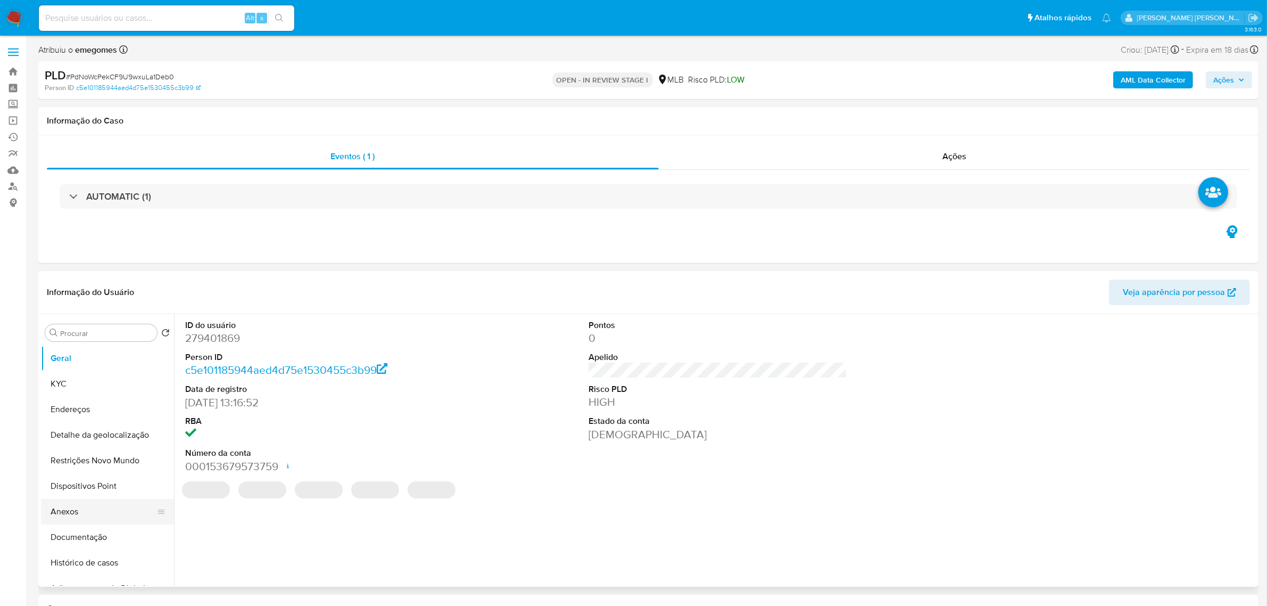
click at [78, 517] on button "Anexos" at bounding box center [103, 512] width 125 height 26
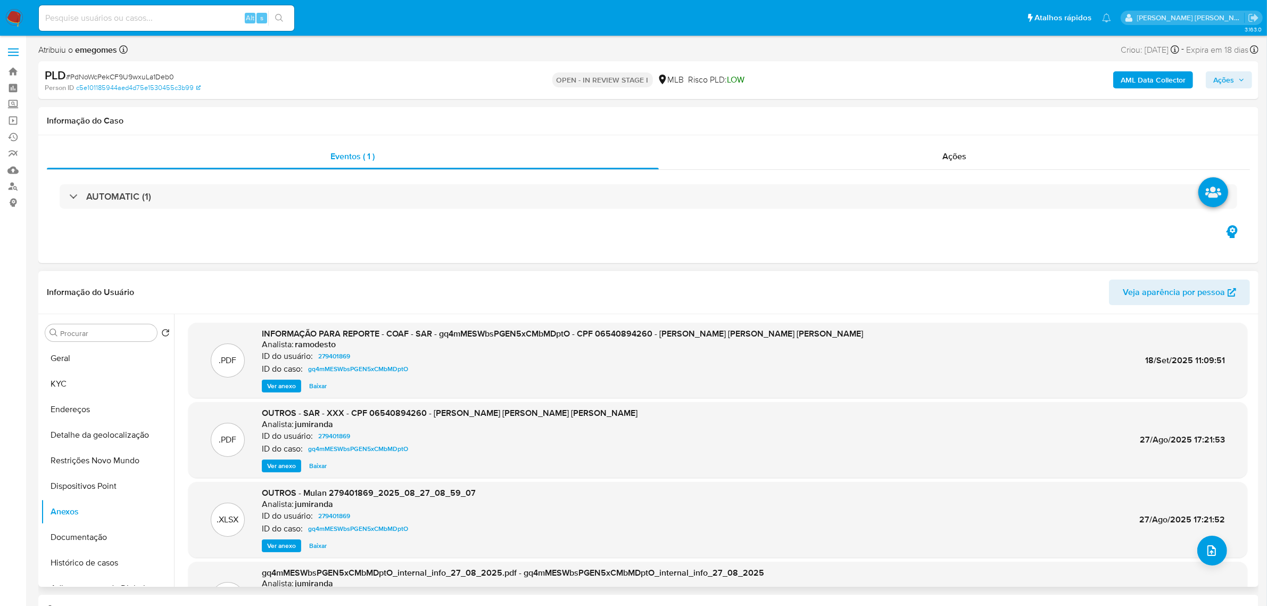
click at [275, 390] on span "Ver anexo" at bounding box center [281, 385] width 29 height 11
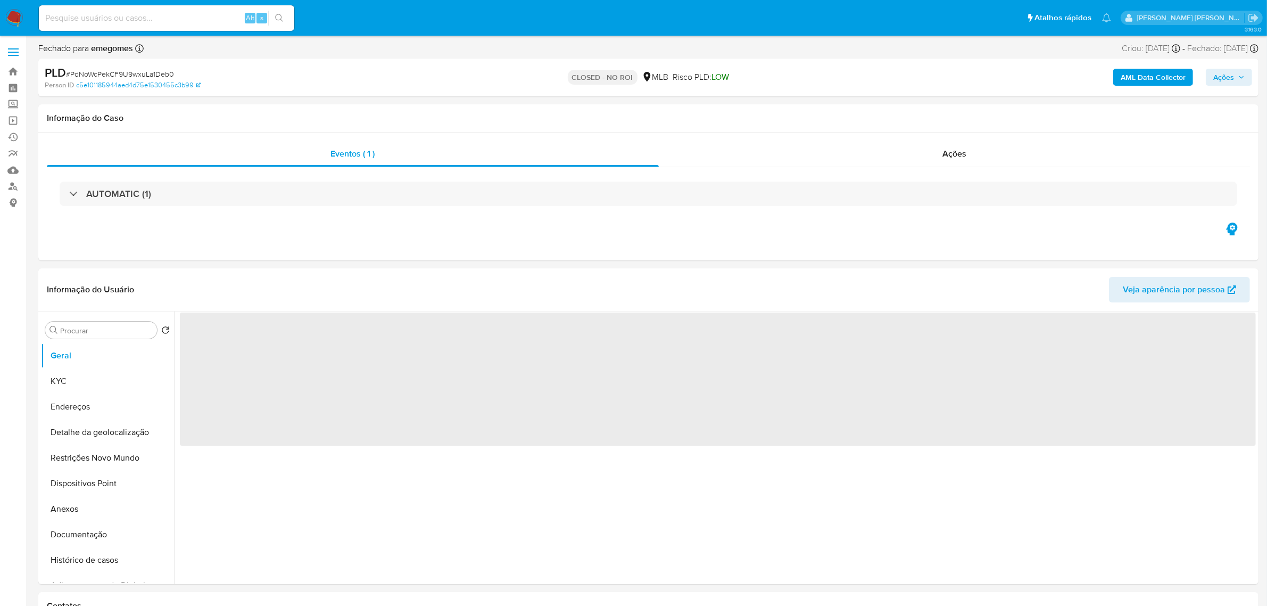
select select "10"
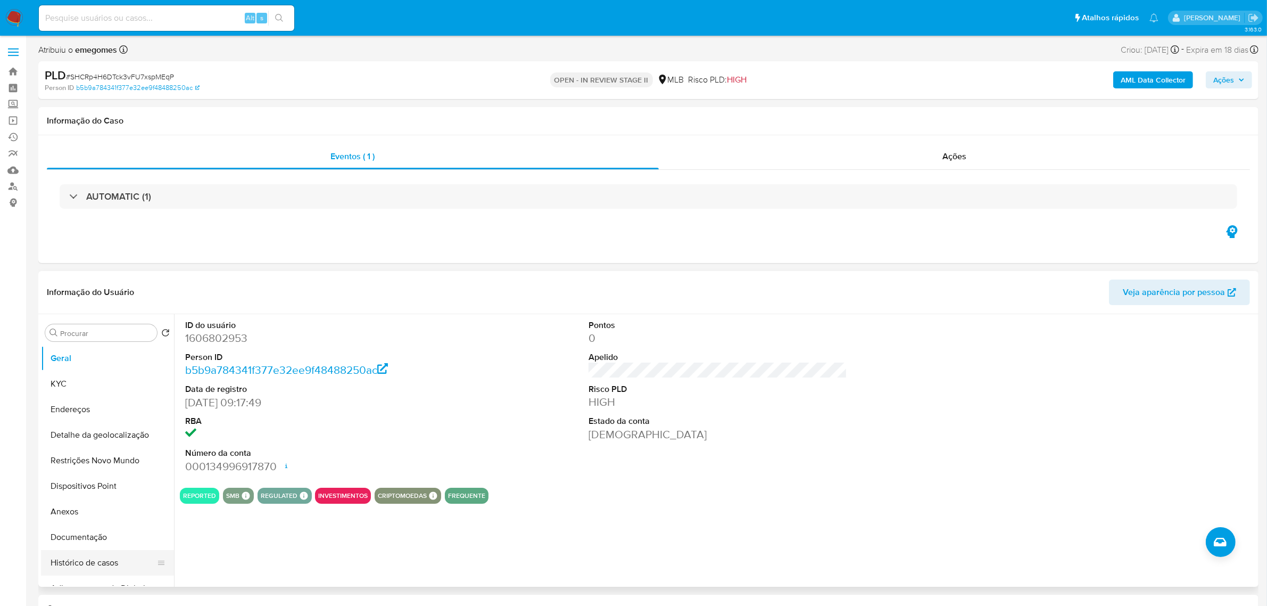
click at [115, 567] on button "Histórico de casos" at bounding box center [103, 563] width 125 height 26
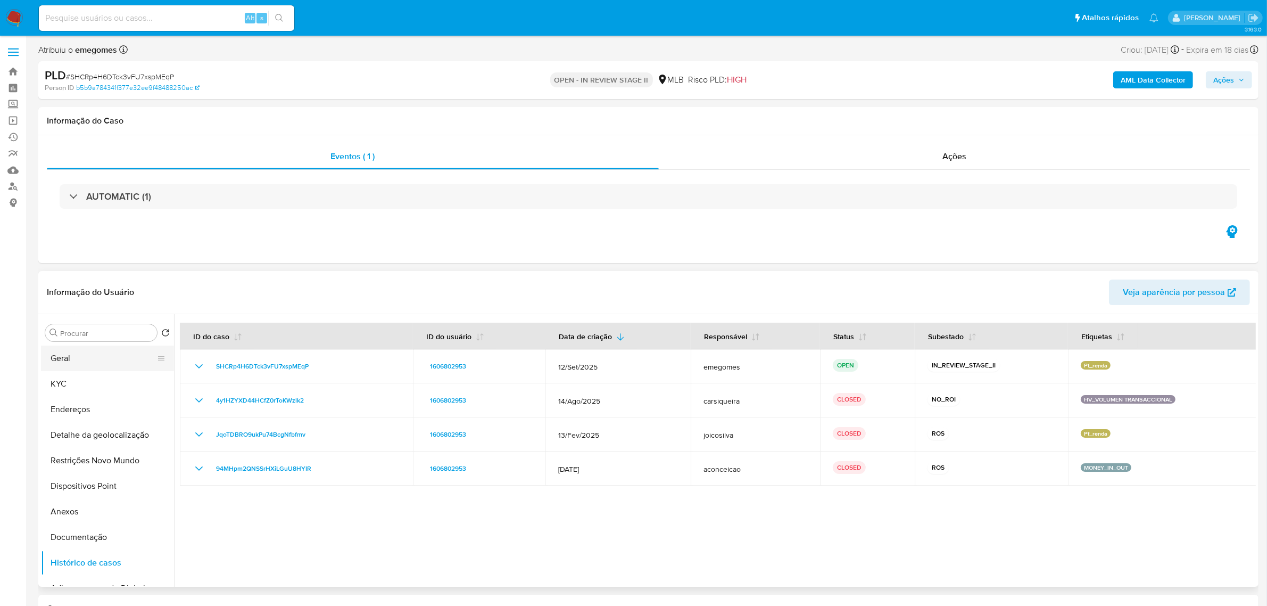
click at [69, 362] on button "Geral" at bounding box center [103, 358] width 125 height 26
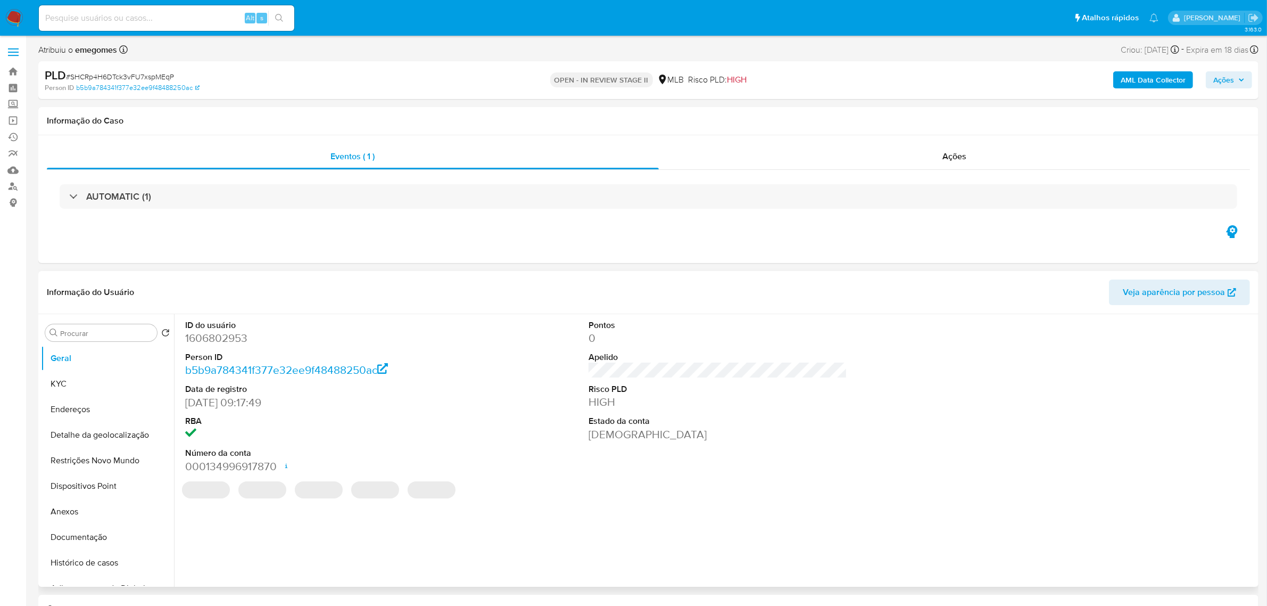
click at [214, 277] on div "Informação do Usuário Veja aparência por pessoa" at bounding box center [648, 292] width 1220 height 43
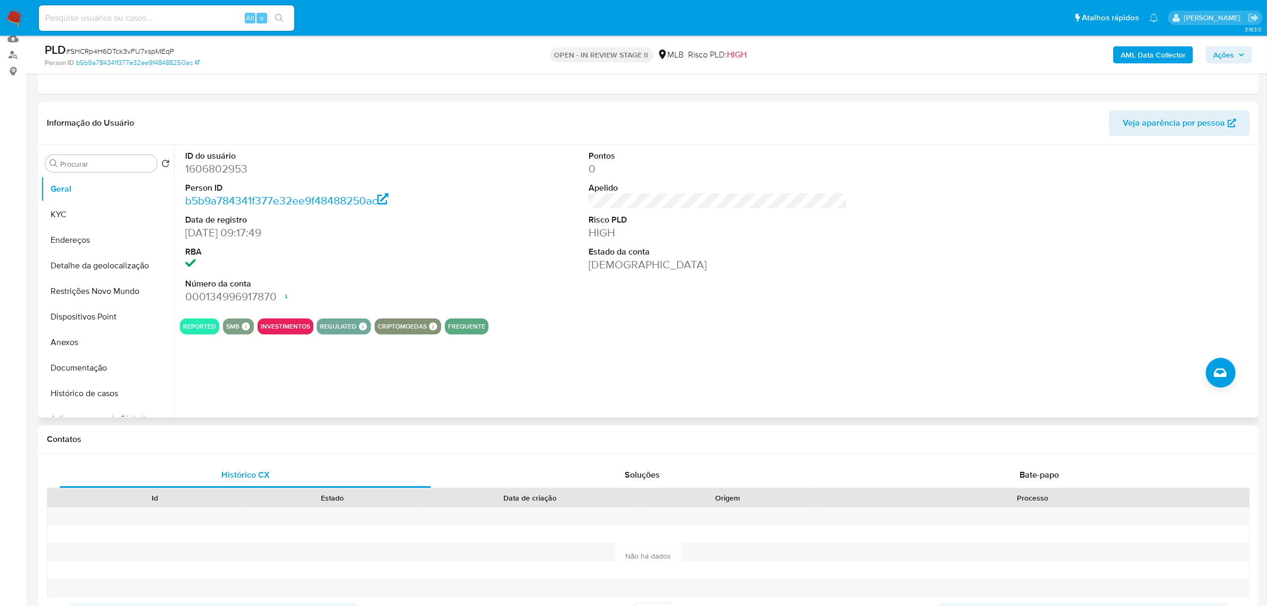
scroll to position [133, 0]
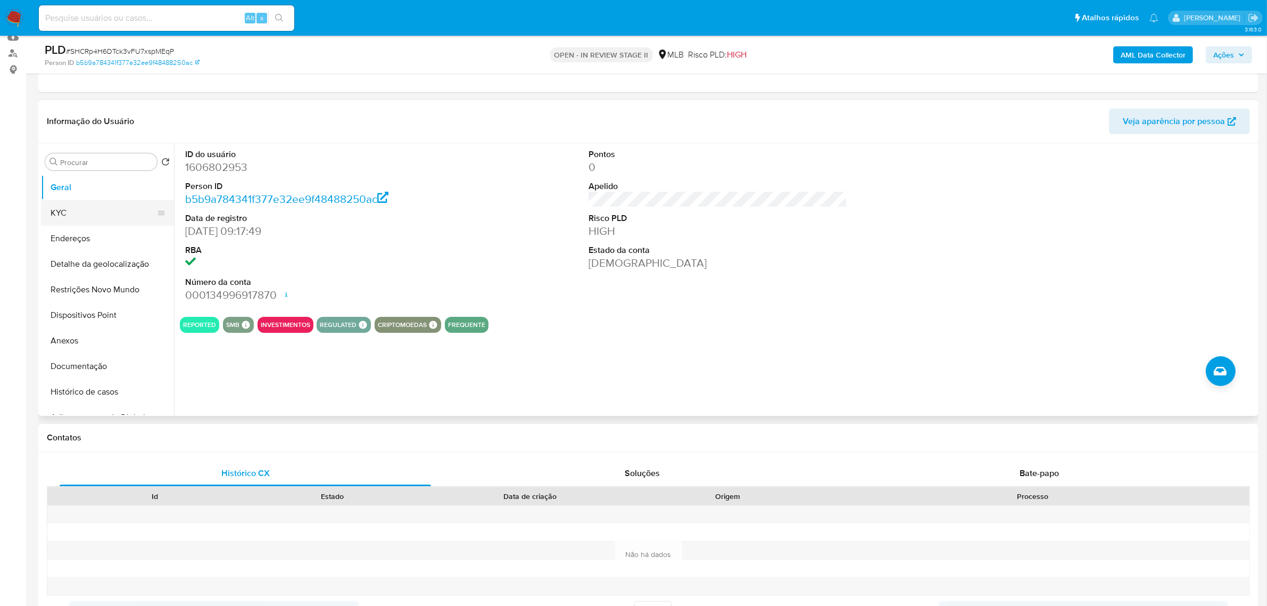
click at [72, 216] on button "KYC" at bounding box center [103, 213] width 125 height 26
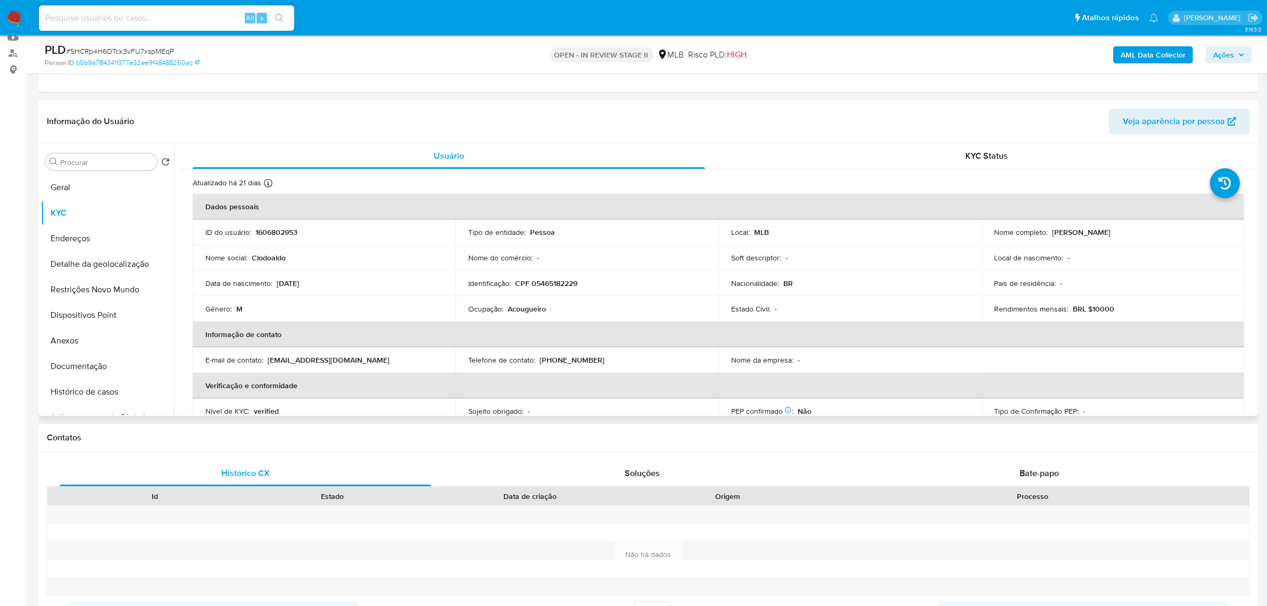
click at [306, 118] on header "Informação do Usuário Veja aparência por pessoa" at bounding box center [648, 122] width 1203 height 26
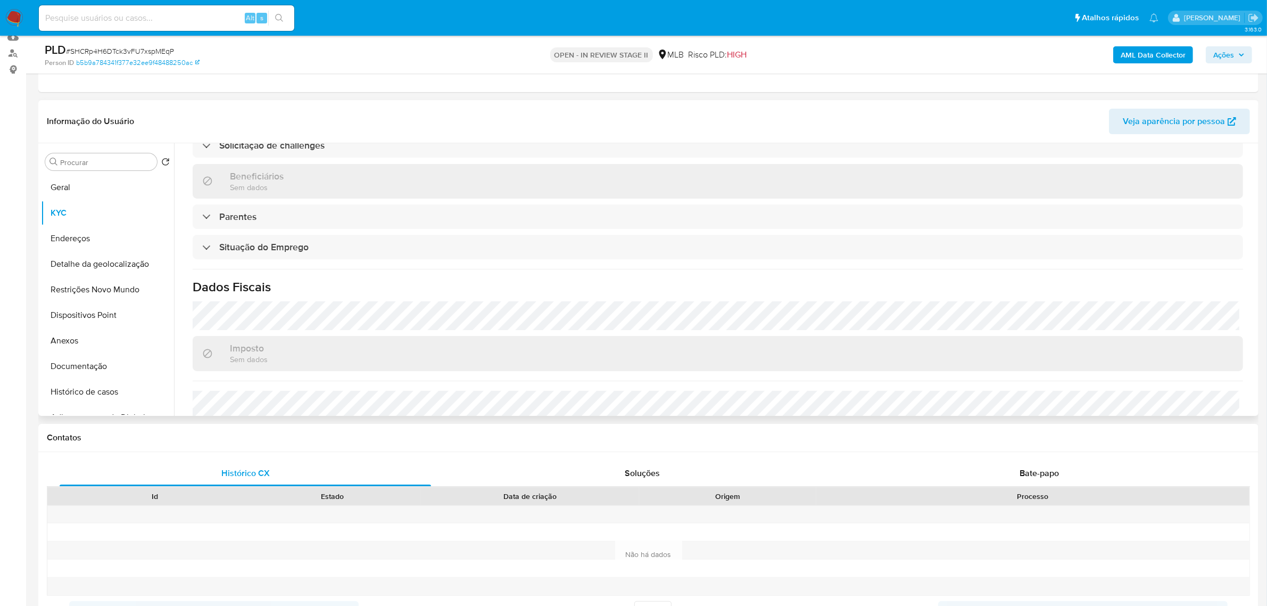
scroll to position [443, 0]
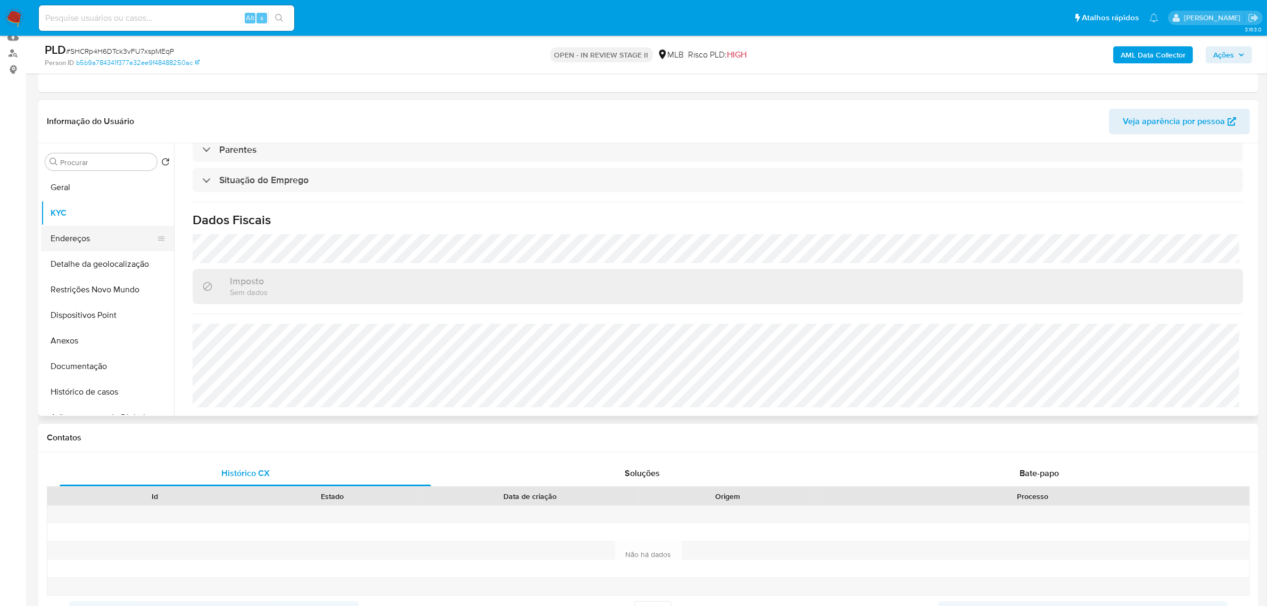
click at [92, 243] on button "Endereços" at bounding box center [103, 239] width 125 height 26
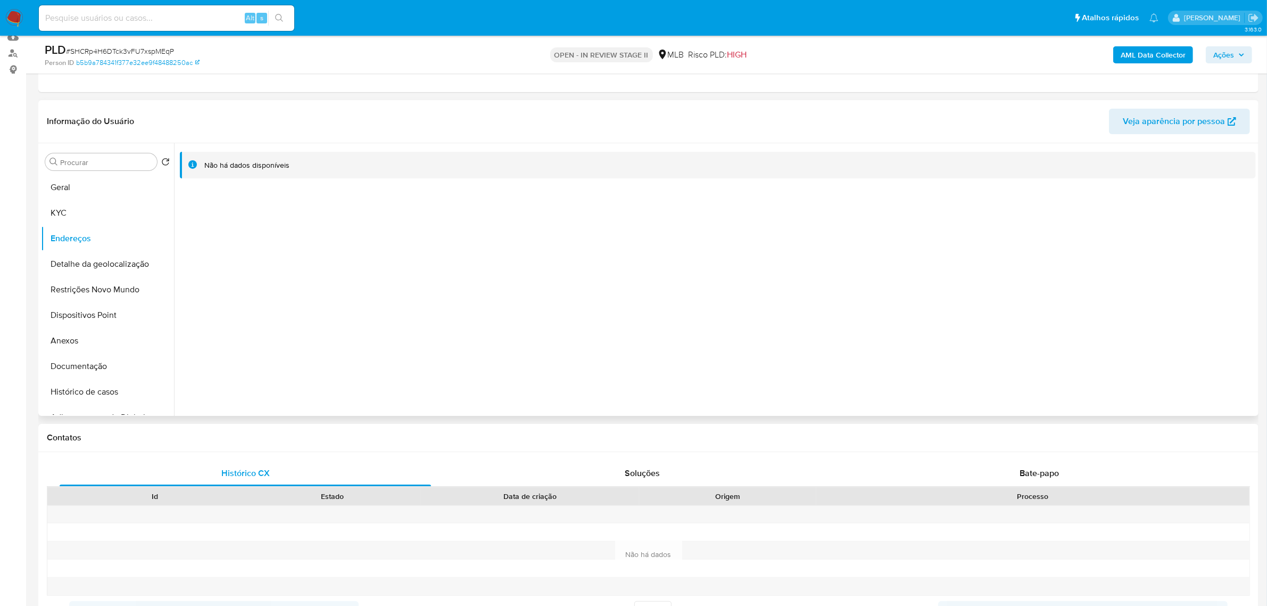
click at [238, 117] on header "Informação do Usuário Veja aparência por pessoa" at bounding box center [648, 122] width 1203 height 26
click at [132, 265] on button "Detalhe da geolocalização" at bounding box center [103, 264] width 125 height 26
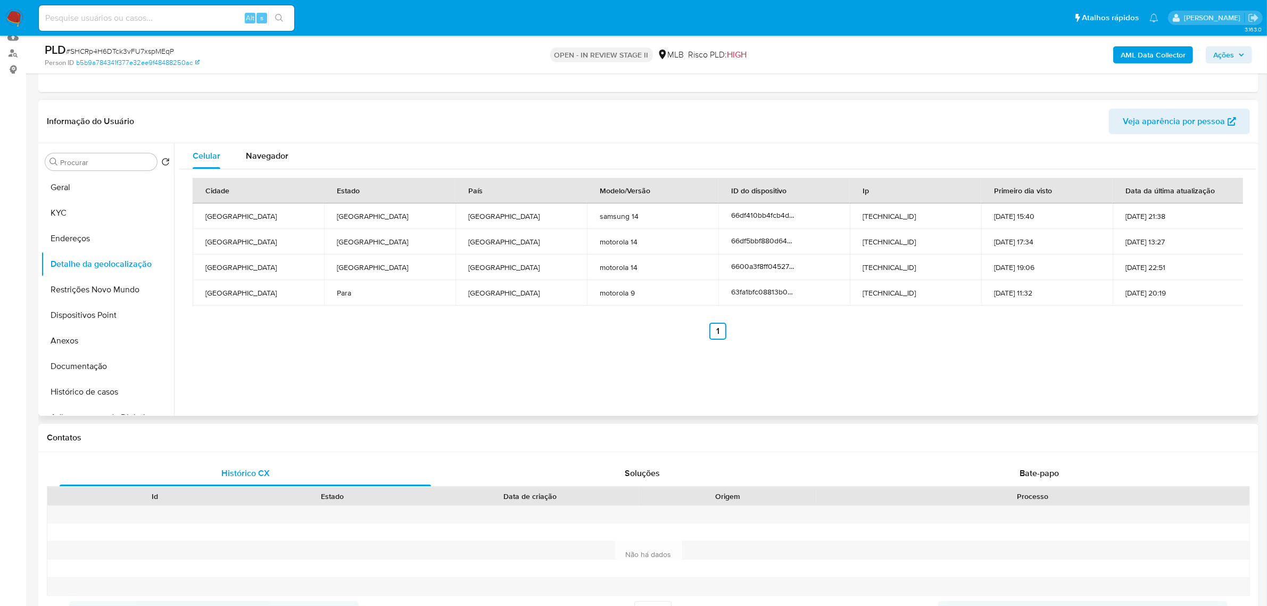
click at [316, 344] on div "Cidade Estado País Modelo/Versão ID do dispositivo Ip Primeiro dia visto Data d…" at bounding box center [718, 258] width 1076 height 179
click at [97, 294] on button "Restrições Novo Mundo" at bounding box center [103, 290] width 125 height 26
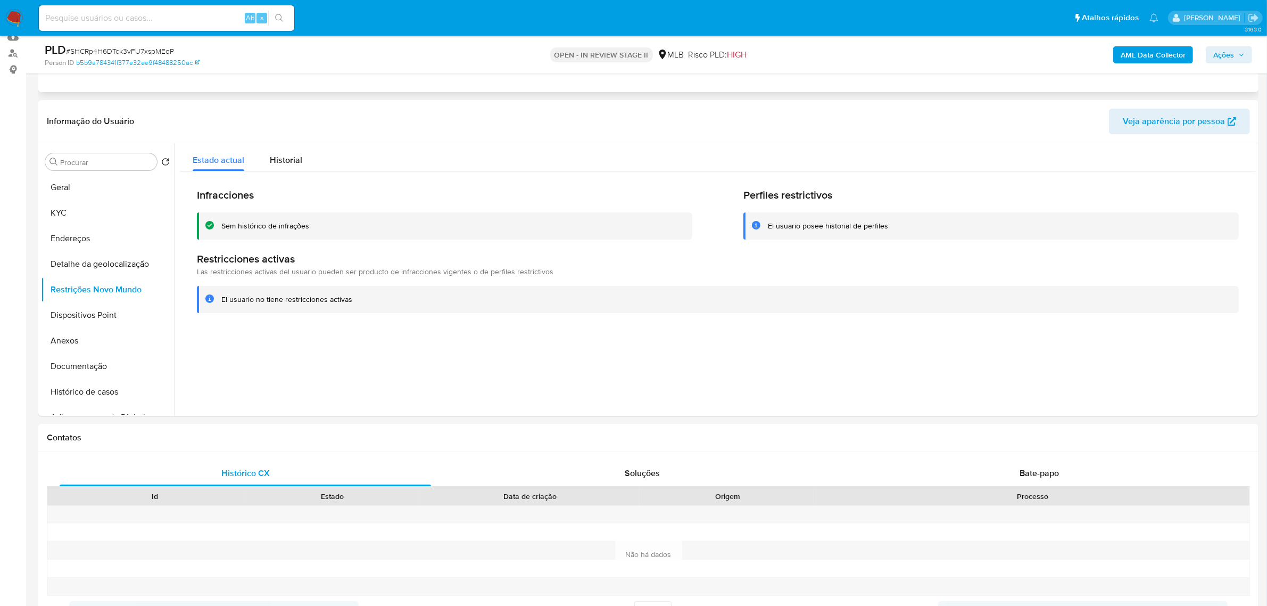
click at [379, 83] on div "Eventos ( 1 ) Ações AUTOMATIC (1)" at bounding box center [648, 28] width 1220 height 128
click at [379, 82] on div "Eventos ( 1 ) Ações AUTOMATIC (1)" at bounding box center [648, 28] width 1220 height 128
click at [83, 314] on button "Dispositivos Point" at bounding box center [103, 315] width 125 height 26
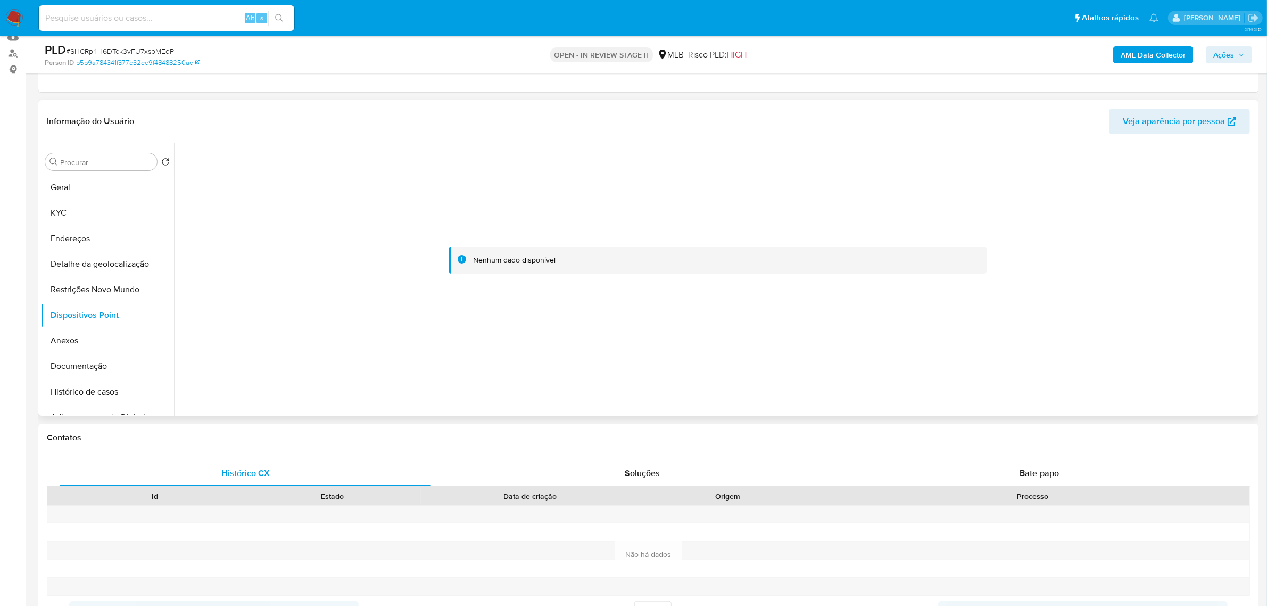
click at [299, 113] on header "Informação do Usuário Veja aparência por pessoa" at bounding box center [648, 122] width 1203 height 26
click at [84, 208] on button "KYC" at bounding box center [103, 213] width 125 height 26
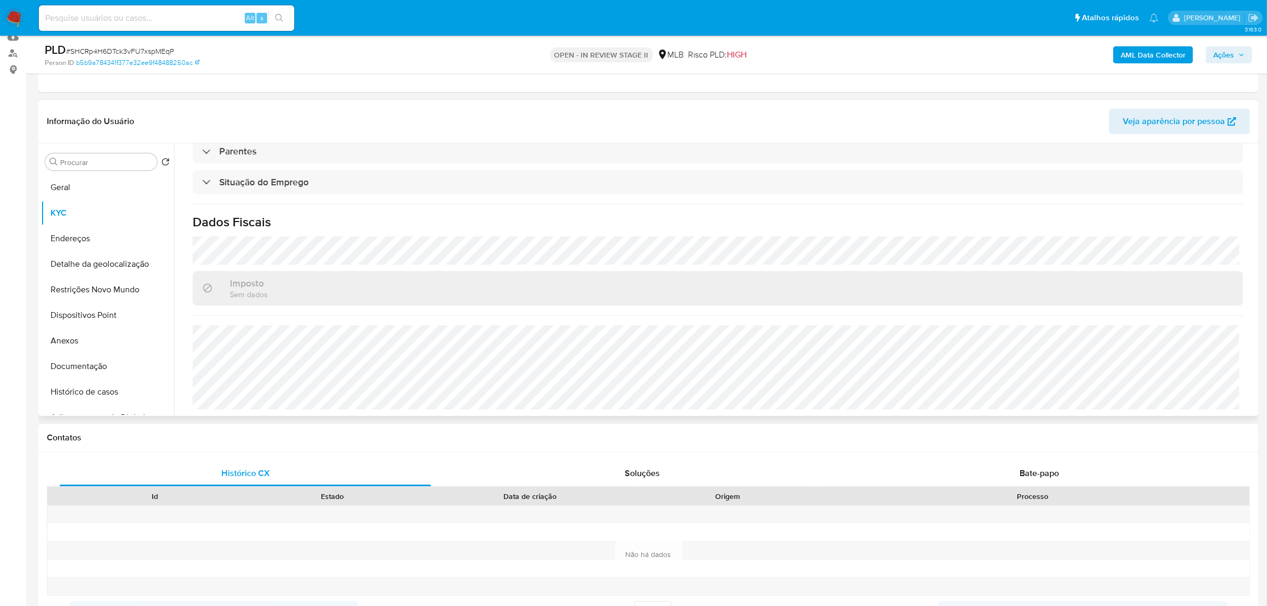
scroll to position [441, 0]
click at [90, 362] on button "Documentação" at bounding box center [103, 366] width 125 height 26
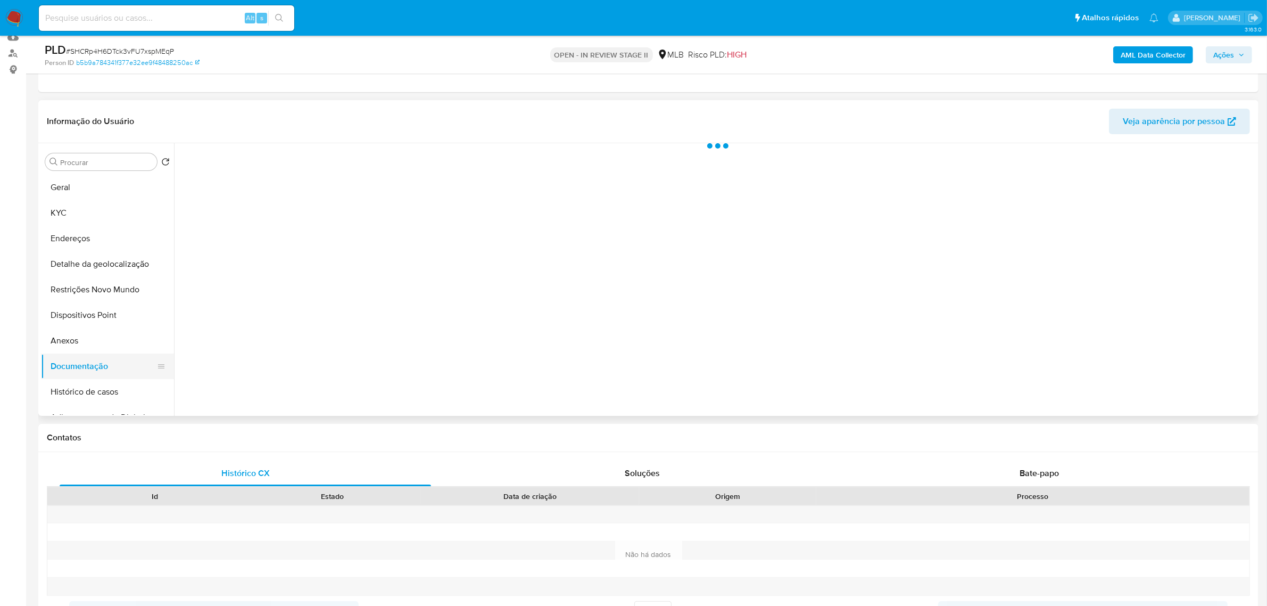
scroll to position [0, 0]
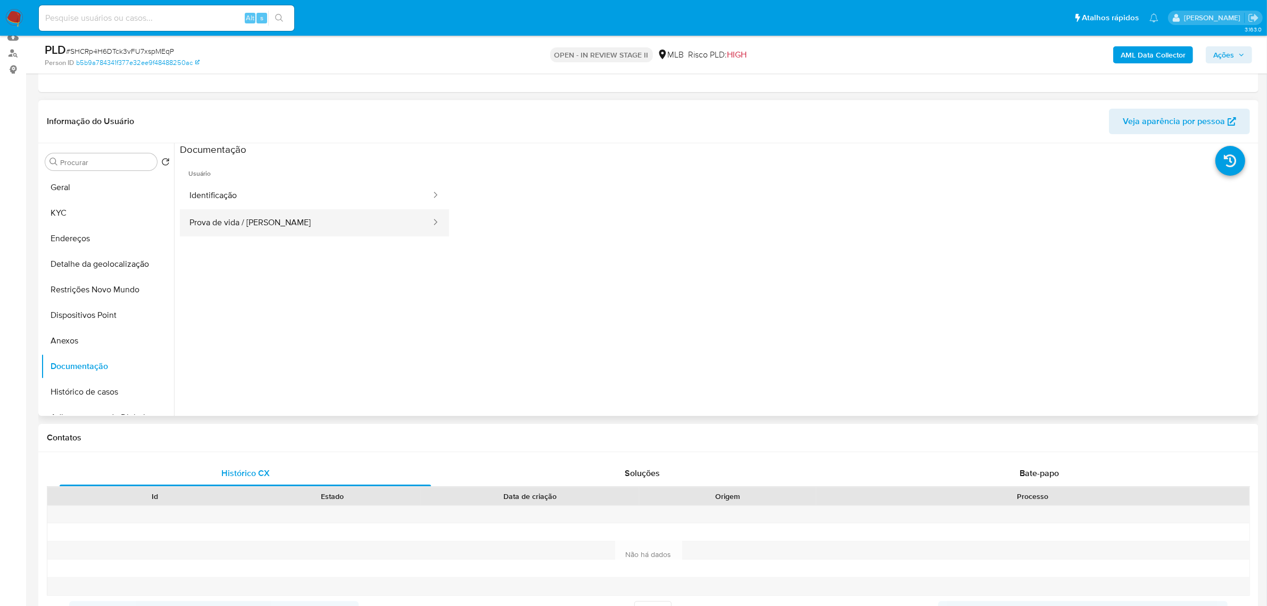
click at [272, 222] on button "Prova de vida / [PERSON_NAME]" at bounding box center [306, 222] width 252 height 27
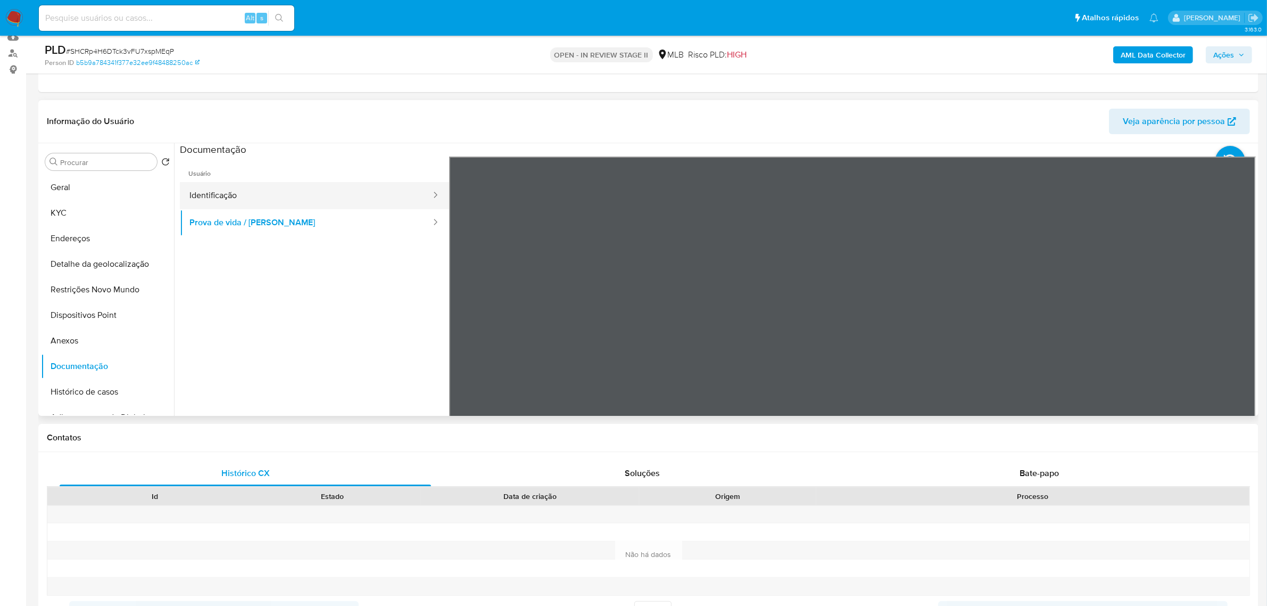
click at [249, 188] on button "Identificação" at bounding box center [306, 195] width 252 height 27
click at [73, 211] on button "KYC" at bounding box center [103, 213] width 125 height 26
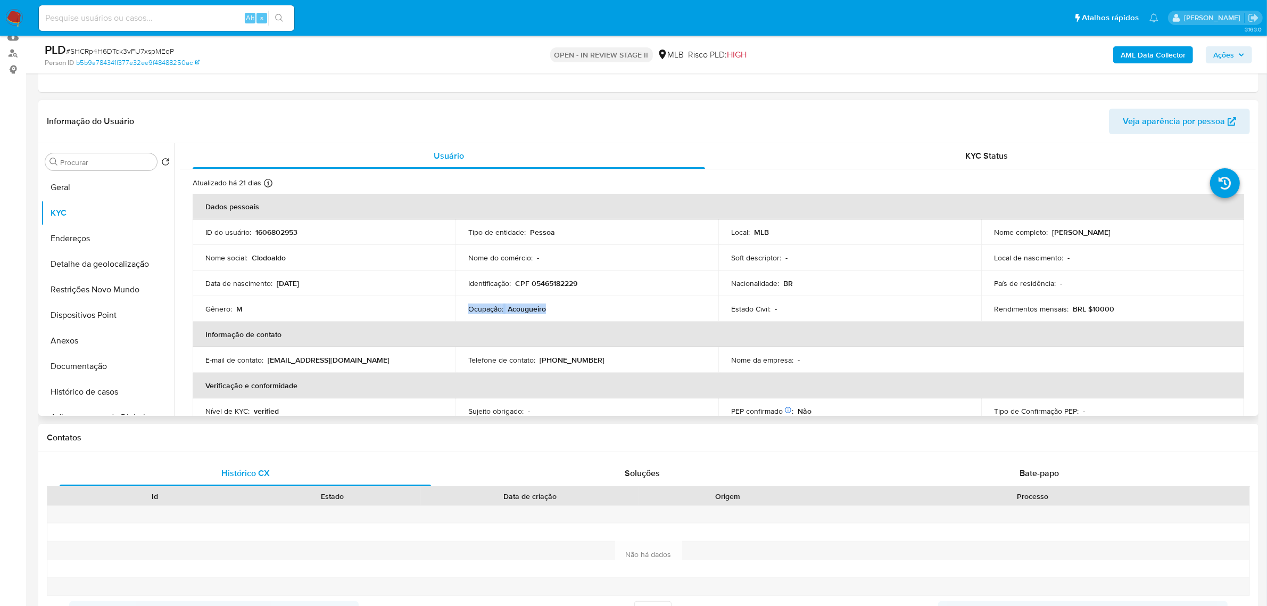
drag, startPoint x: 562, startPoint y: 307, endPoint x: 466, endPoint y: 307, distance: 96.8
click at [466, 307] on td "Ocupação : Acougueiro" at bounding box center [586, 309] width 263 height 26
copy div "Ocupação : Acougueiro"
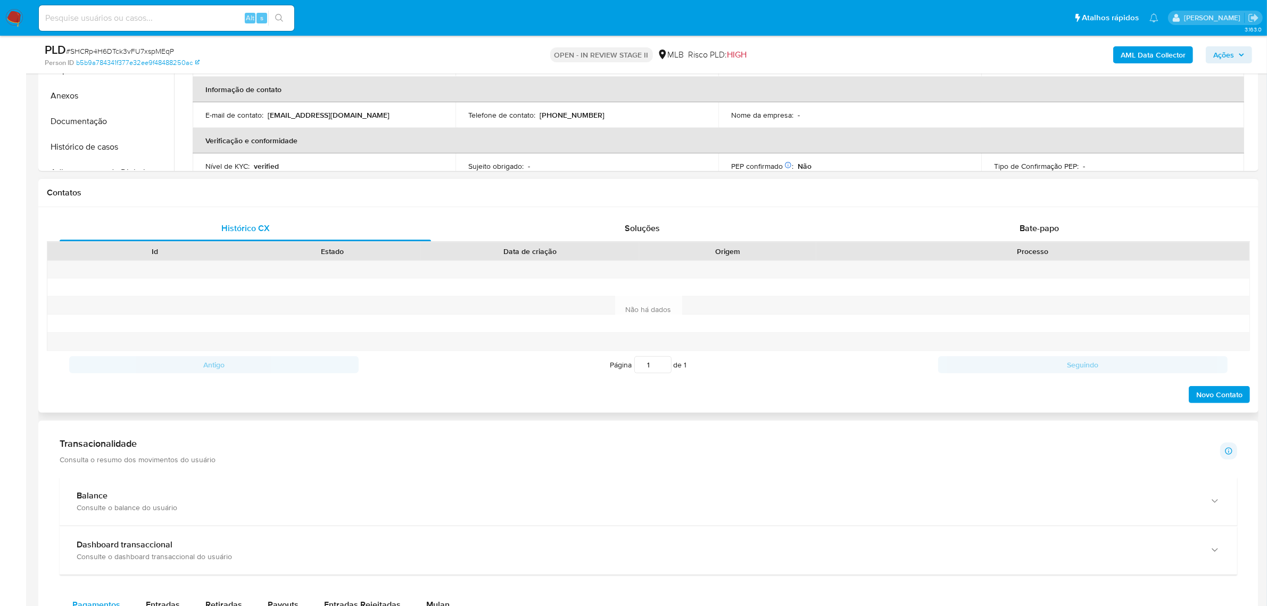
scroll to position [399, 0]
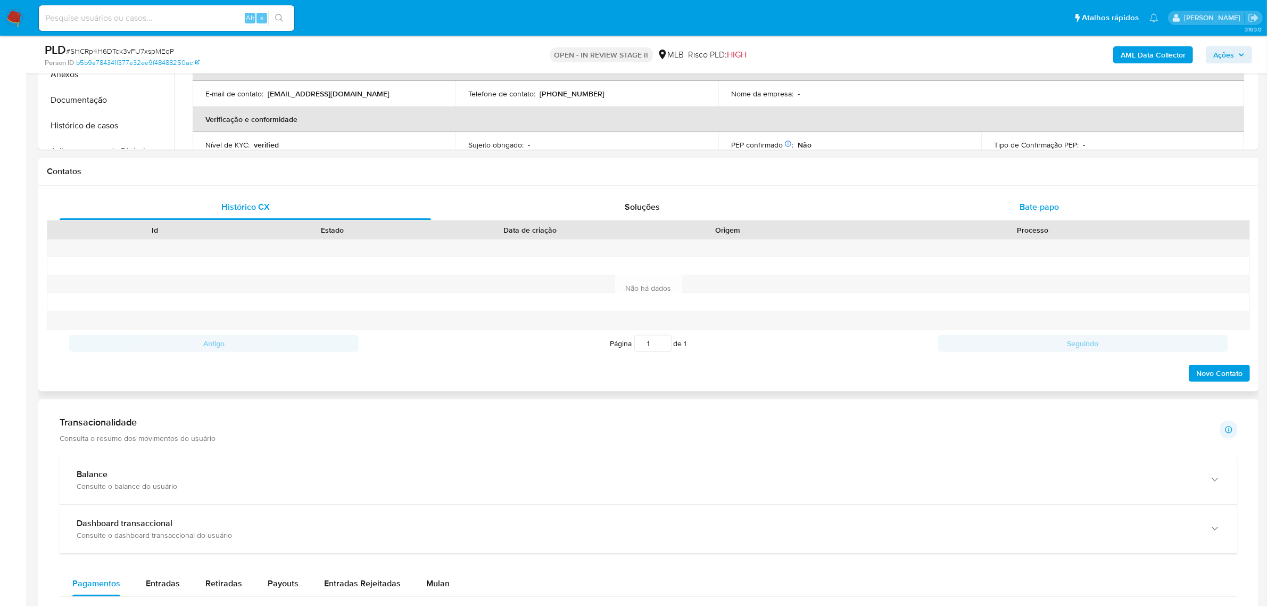
click at [1041, 206] on span "Bate-papo" at bounding box center [1039, 207] width 39 height 12
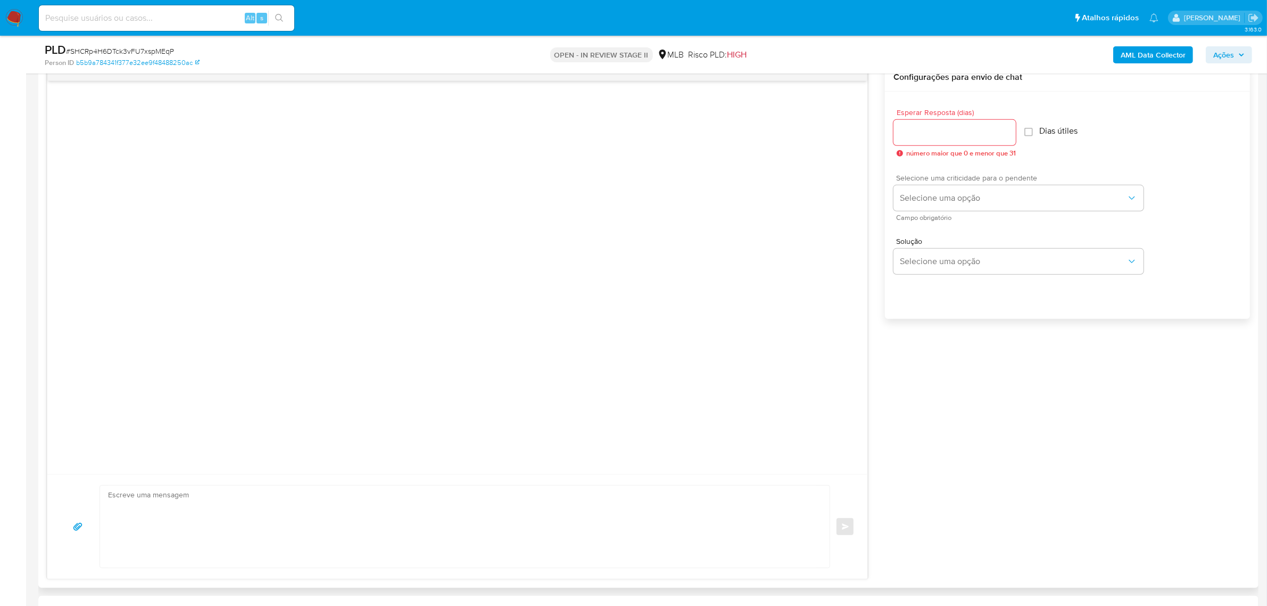
scroll to position [466, 0]
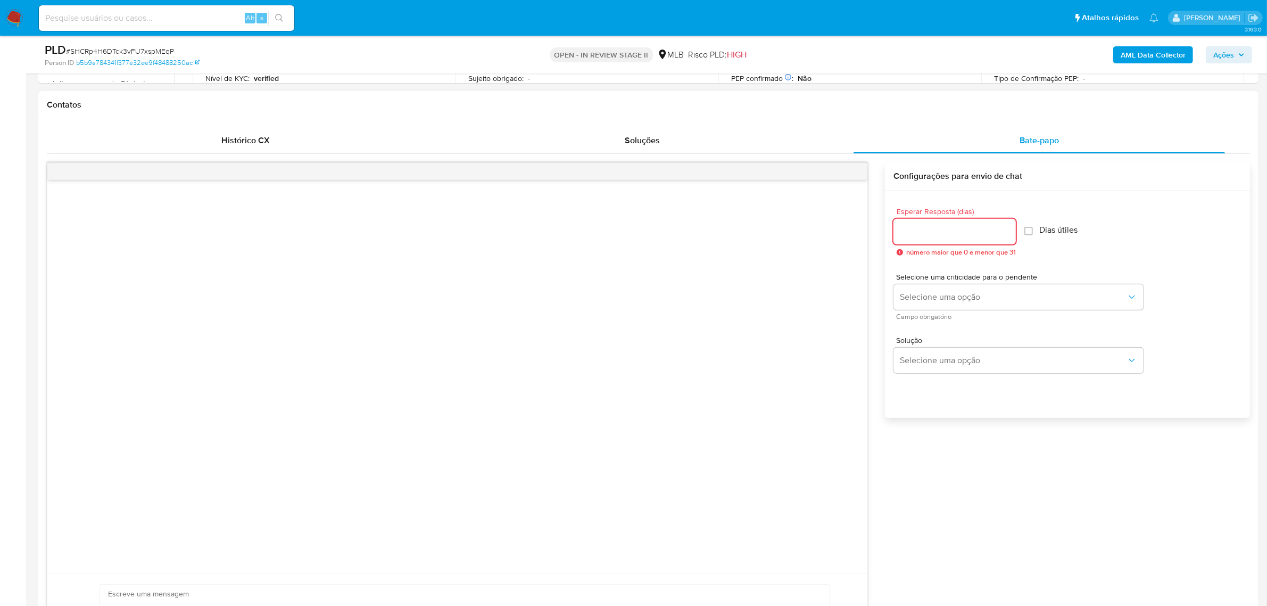
click at [914, 225] on input "Esperar Resposta (dias)" at bounding box center [954, 232] width 122 height 14
type input "3"
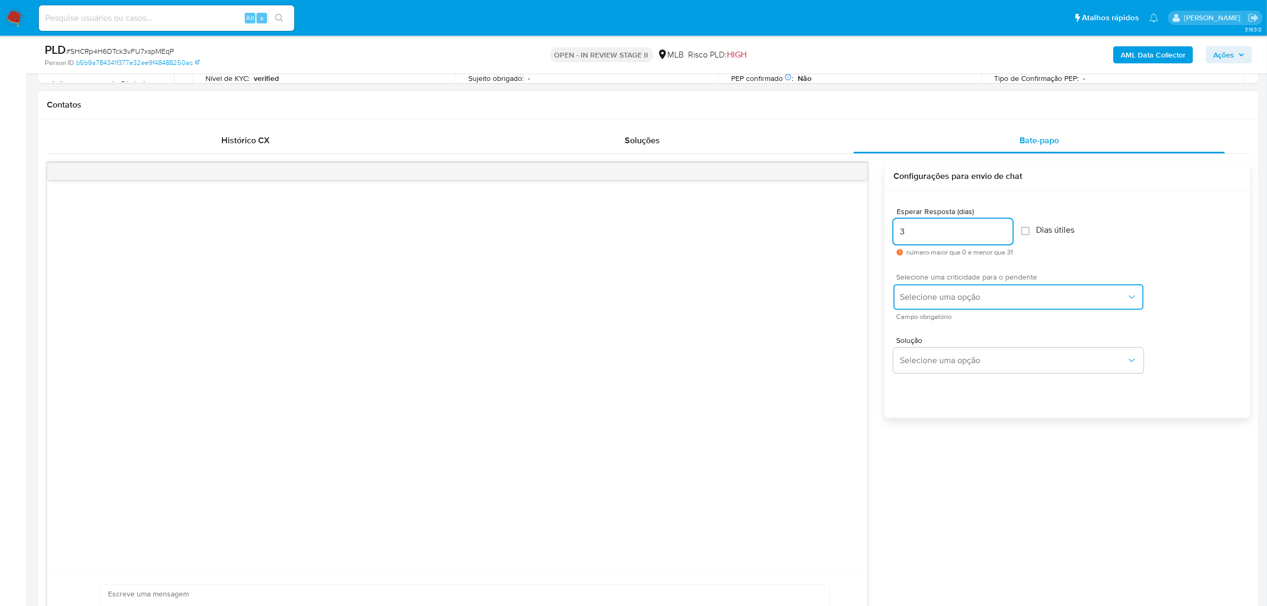
click at [983, 297] on span "Selecione uma opção" at bounding box center [1013, 297] width 227 height 11
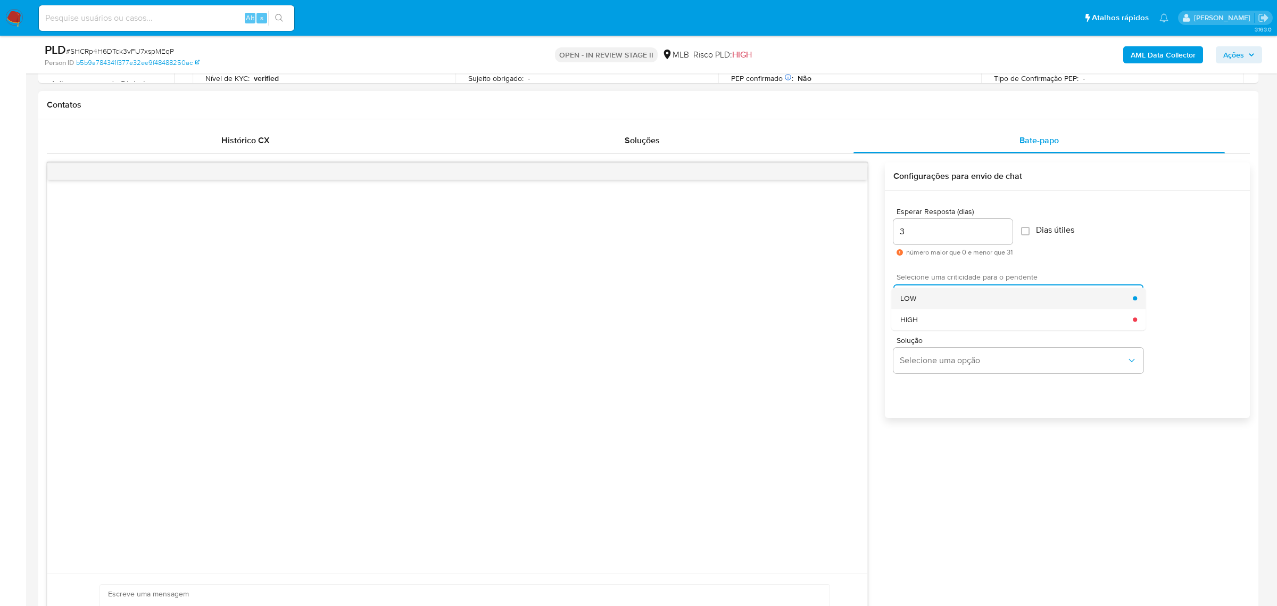
click at [935, 300] on div "LOW" at bounding box center [1016, 297] width 233 height 21
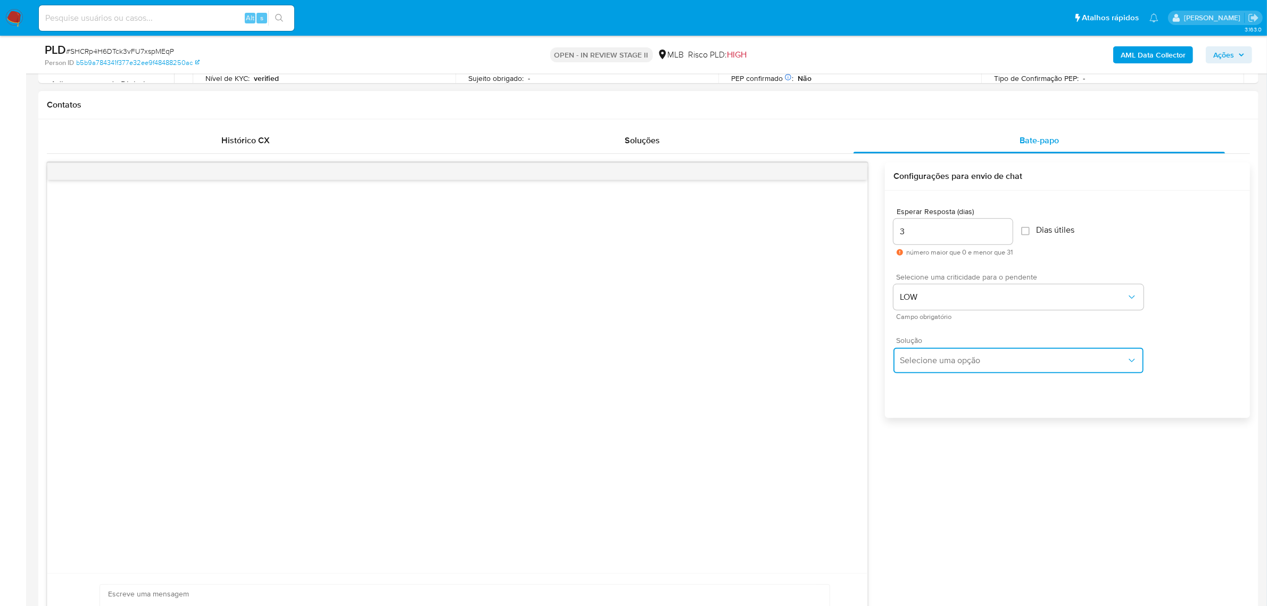
click at [950, 361] on span "Selecione uma opção" at bounding box center [1013, 360] width 227 height 11
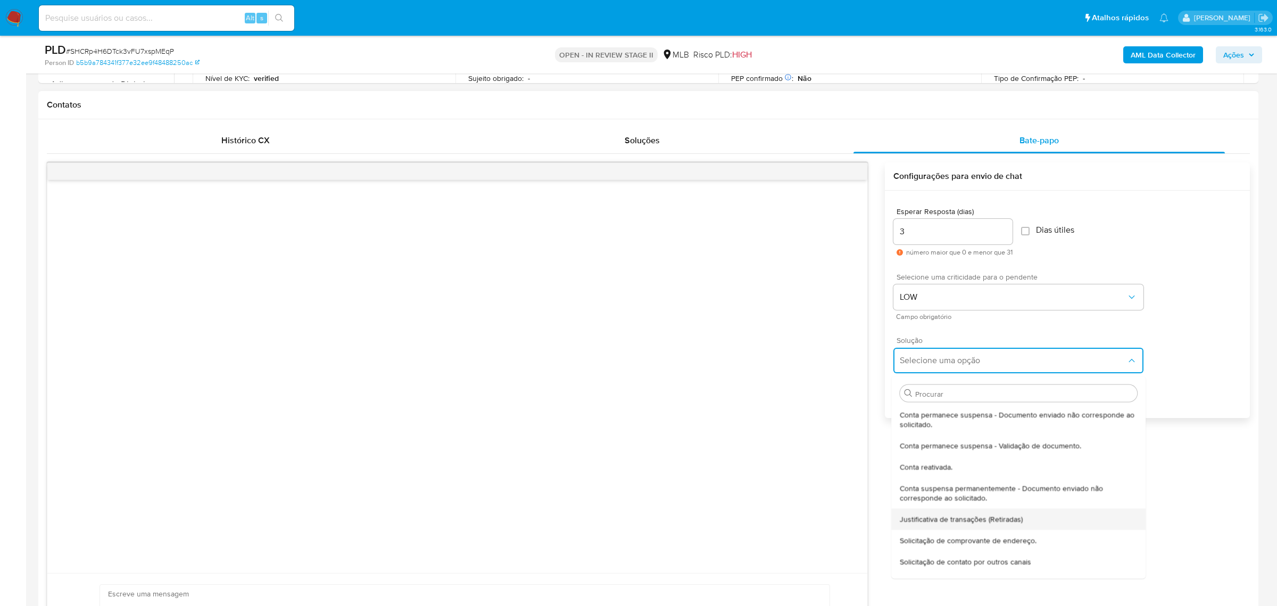
click at [990, 525] on div "Justificativa de transações (Retiradas)" at bounding box center [1018, 518] width 237 height 21
type textarea "Olá,Suspendemos a sua conta para uma verificação adicional de segurança.Por fav…"
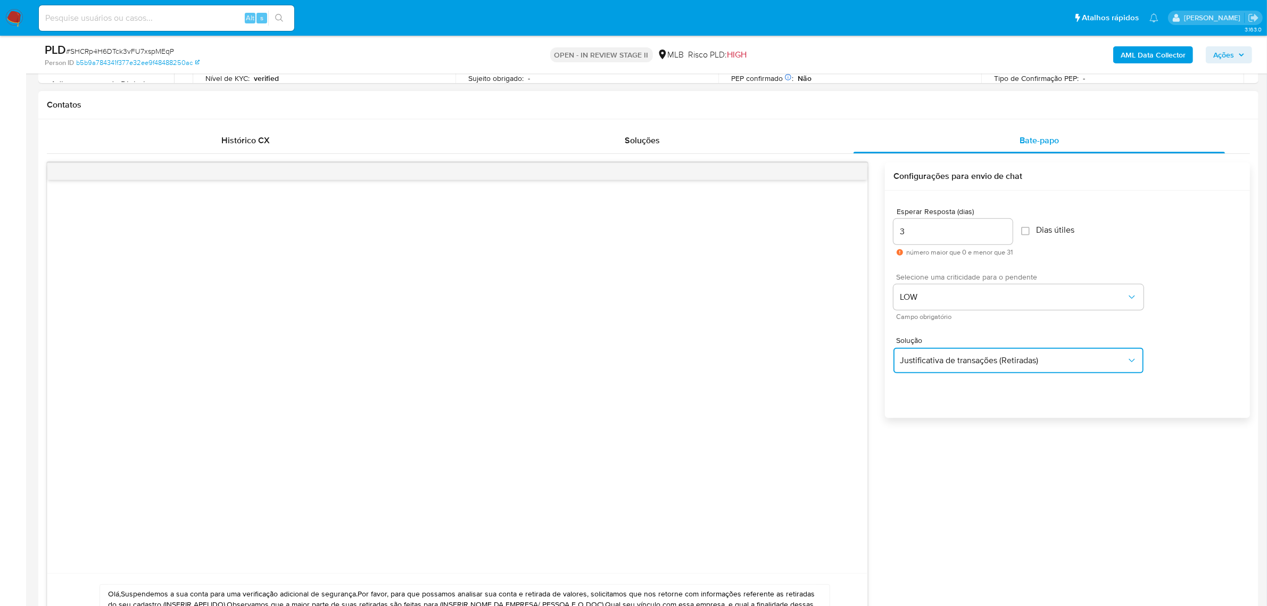
scroll to position [532, 0]
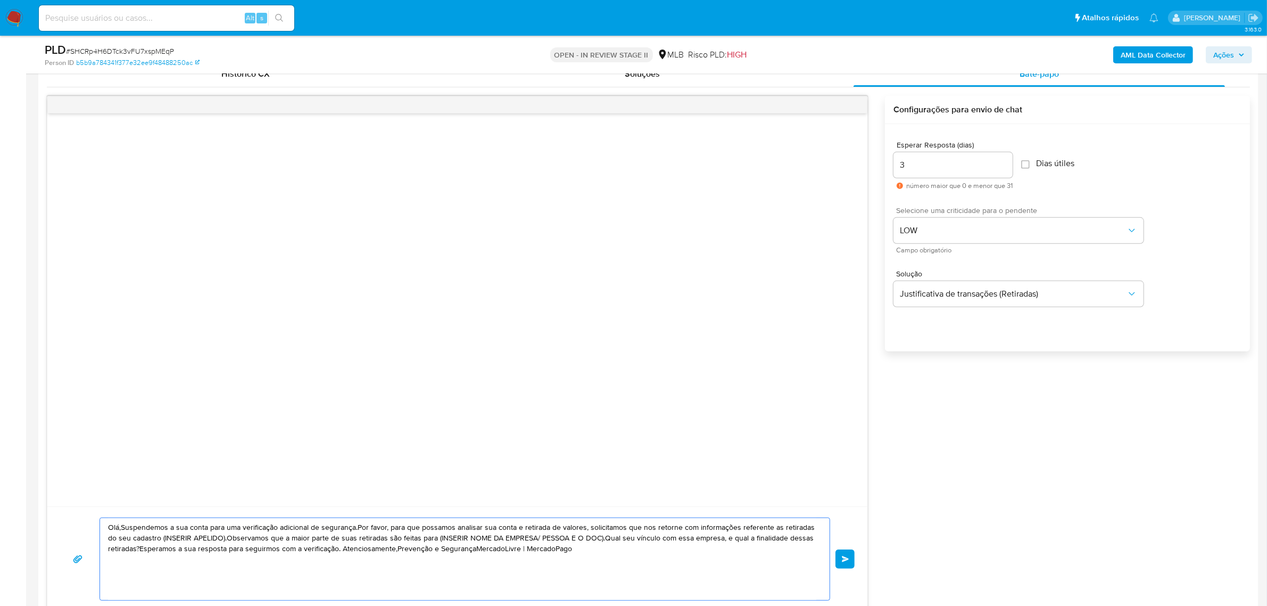
drag, startPoint x: 602, startPoint y: 552, endPoint x: 105, endPoint y: 528, distance: 497.6
click at [105, 528] on div "Olá,Suspendemos a sua conta para uma verificação adicional de segurança.Por fav…" at bounding box center [462, 559] width 724 height 82
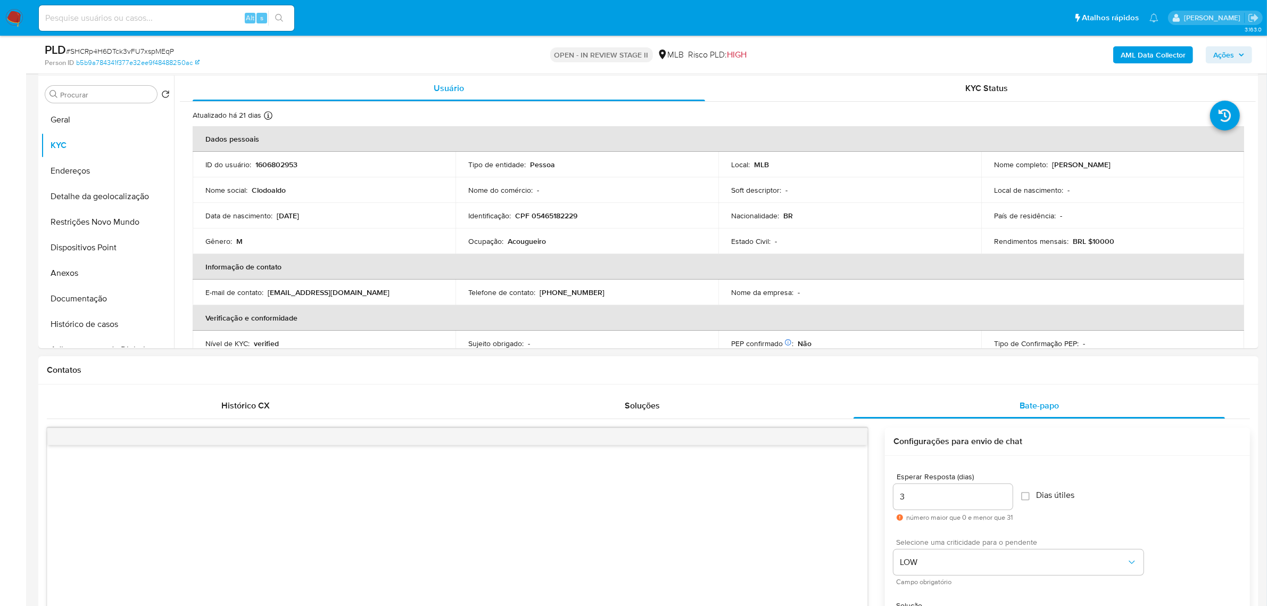
scroll to position [200, 0]
click at [84, 270] on button "Anexos" at bounding box center [103, 274] width 125 height 26
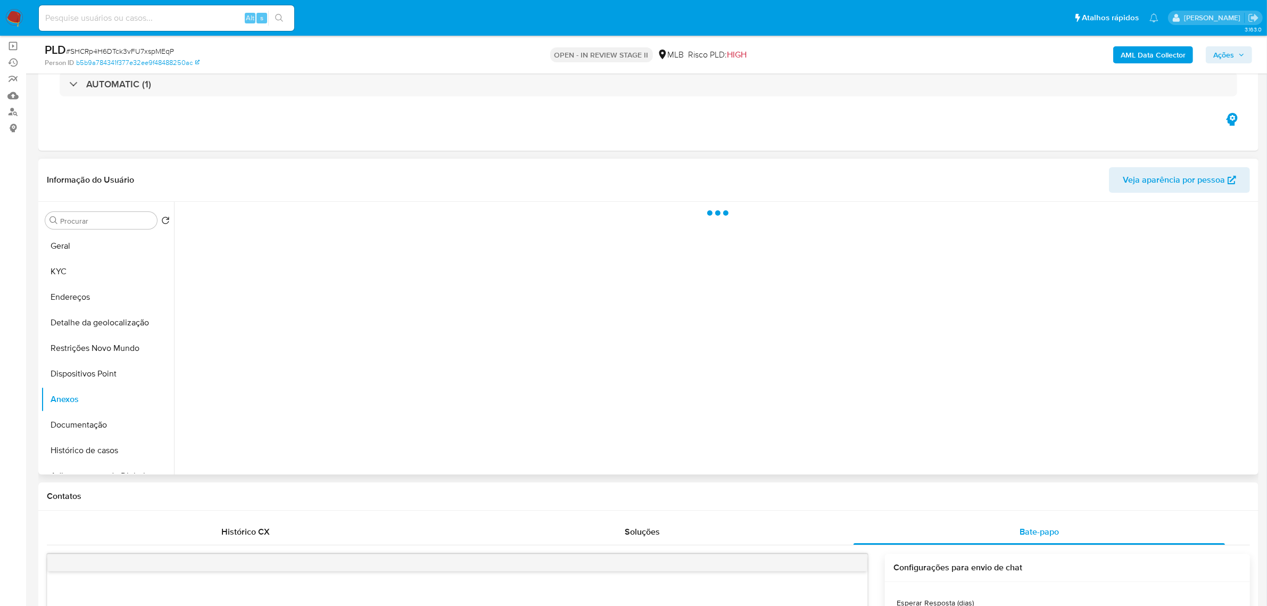
scroll to position [67, 0]
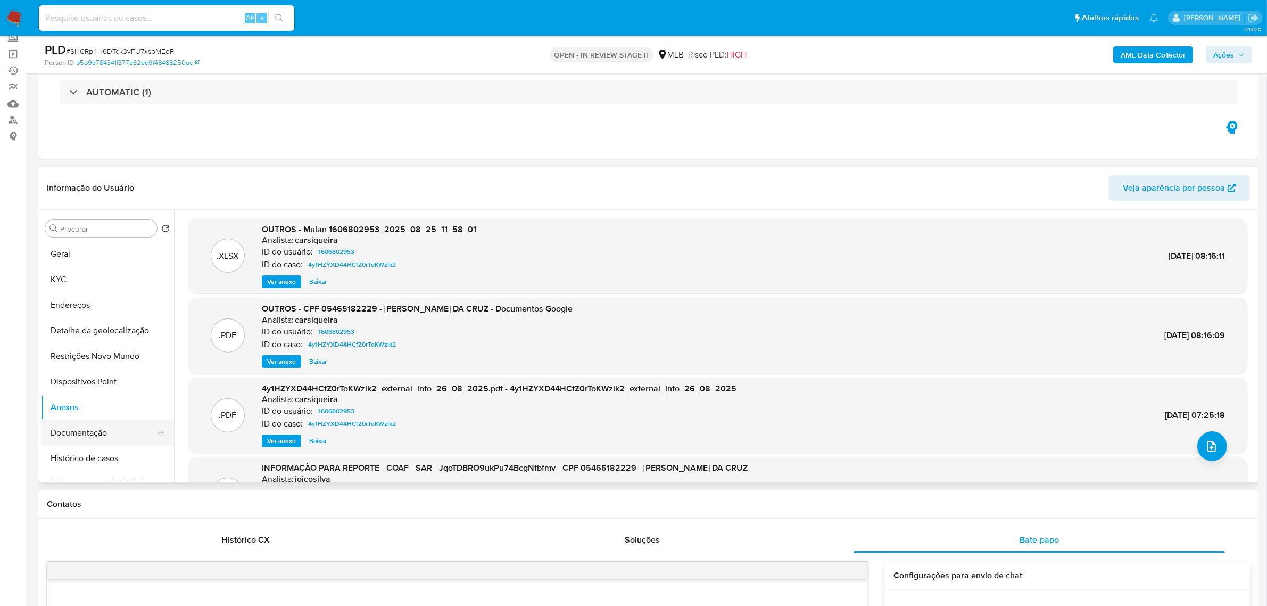
click at [78, 429] on button "Documentação" at bounding box center [103, 433] width 125 height 26
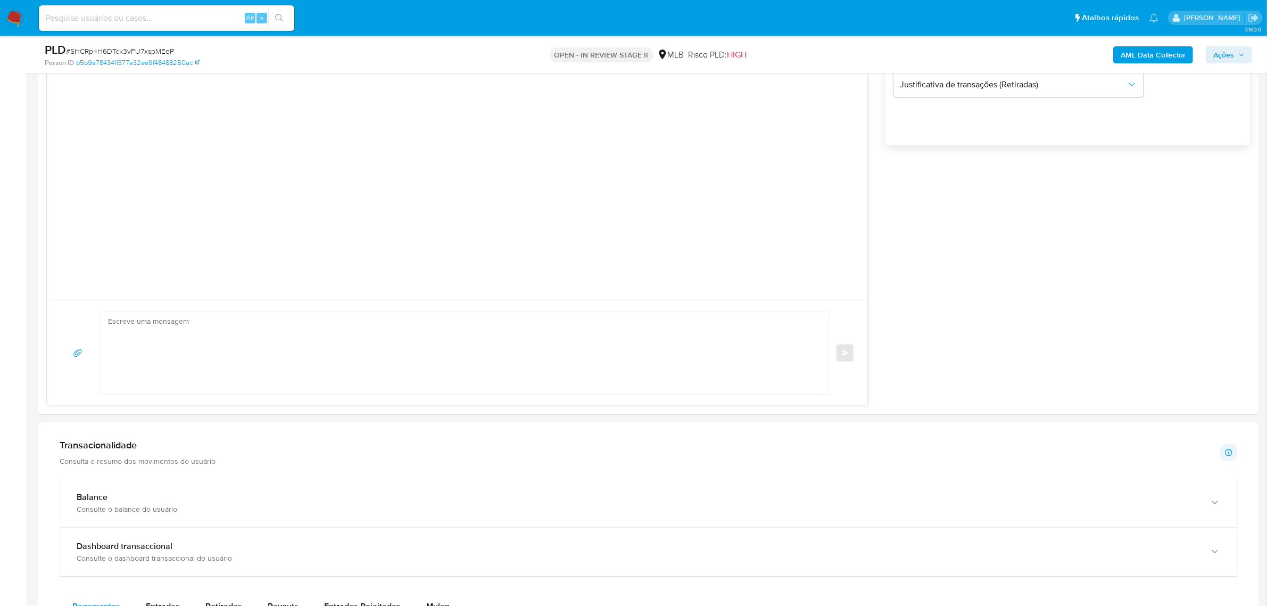
scroll to position [732, 0]
click at [217, 363] on textarea at bounding box center [462, 359] width 708 height 82
paste textarea "Olá! Estamos realizando uma verificação adicional de segurança em contas de usu…"
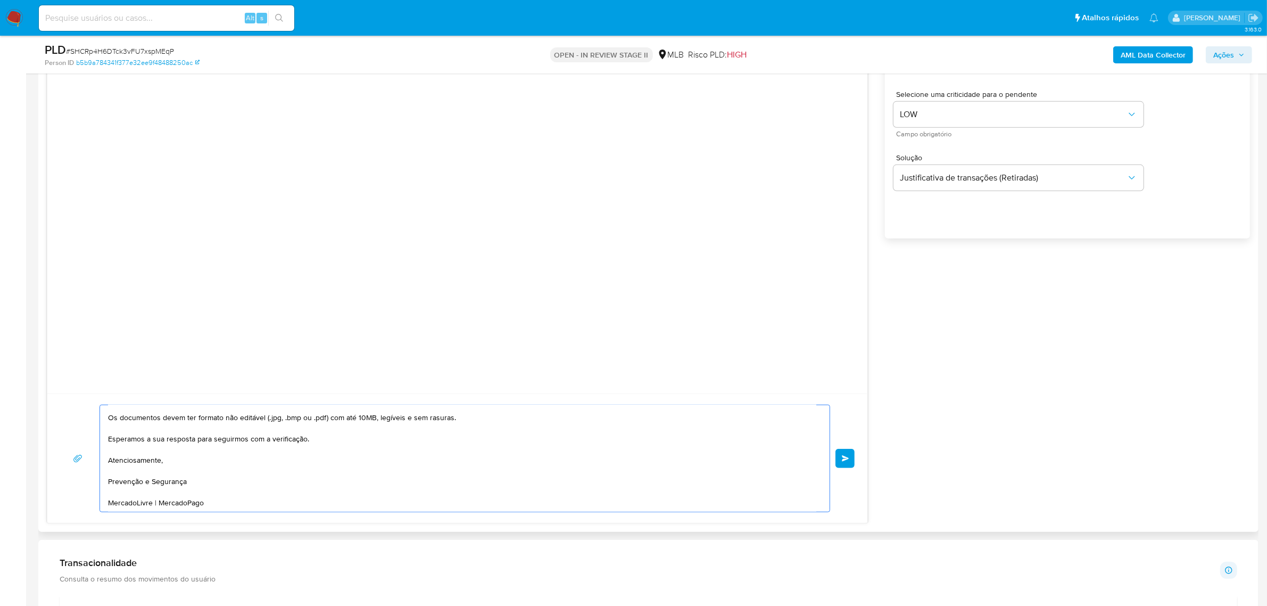
scroll to position [665, 0]
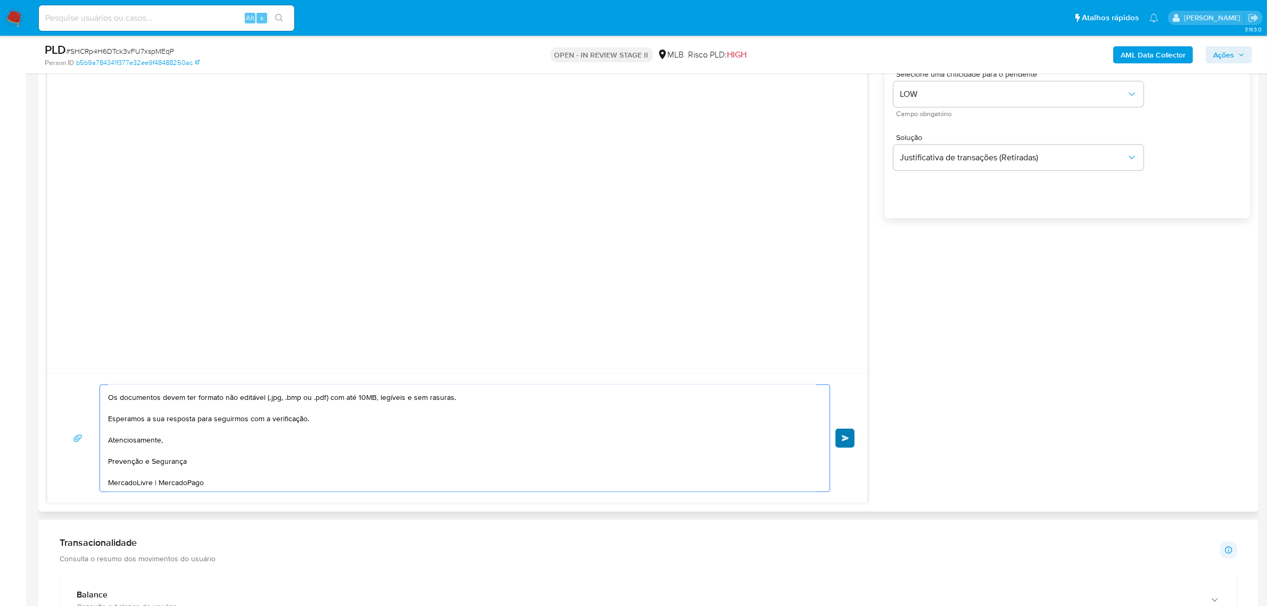
type textarea "Olá! Estamos realizando uma verificação adicional de segurança em contas de usu…"
click at [847, 433] on button "common.send" at bounding box center [844, 437] width 19 height 19
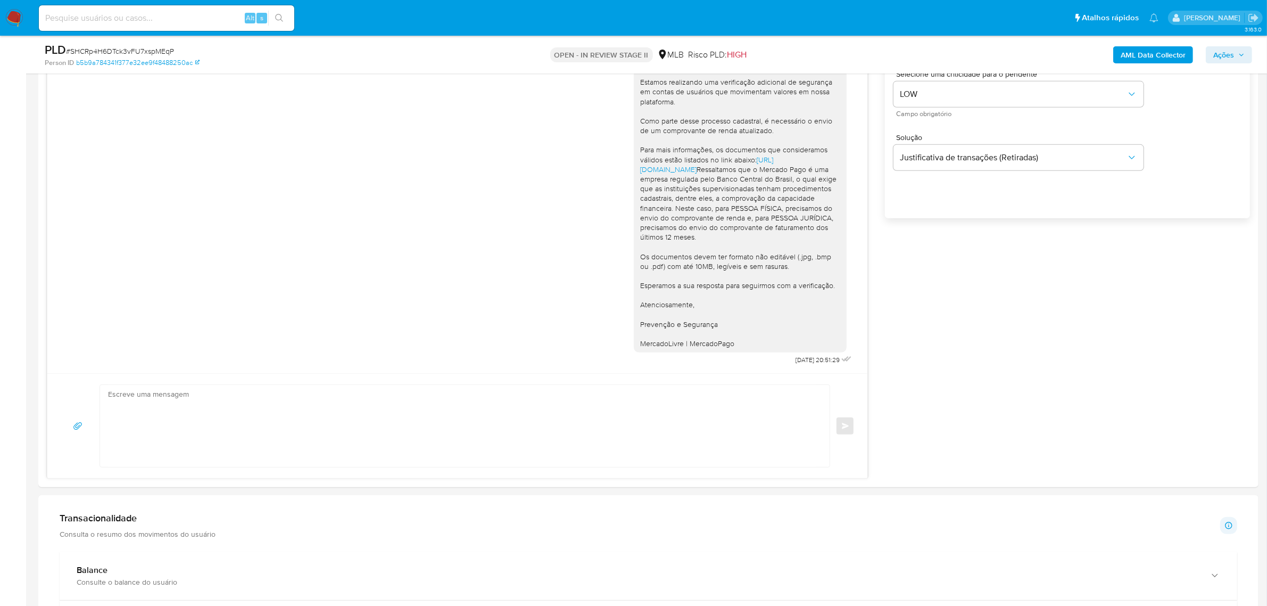
scroll to position [0, 0]
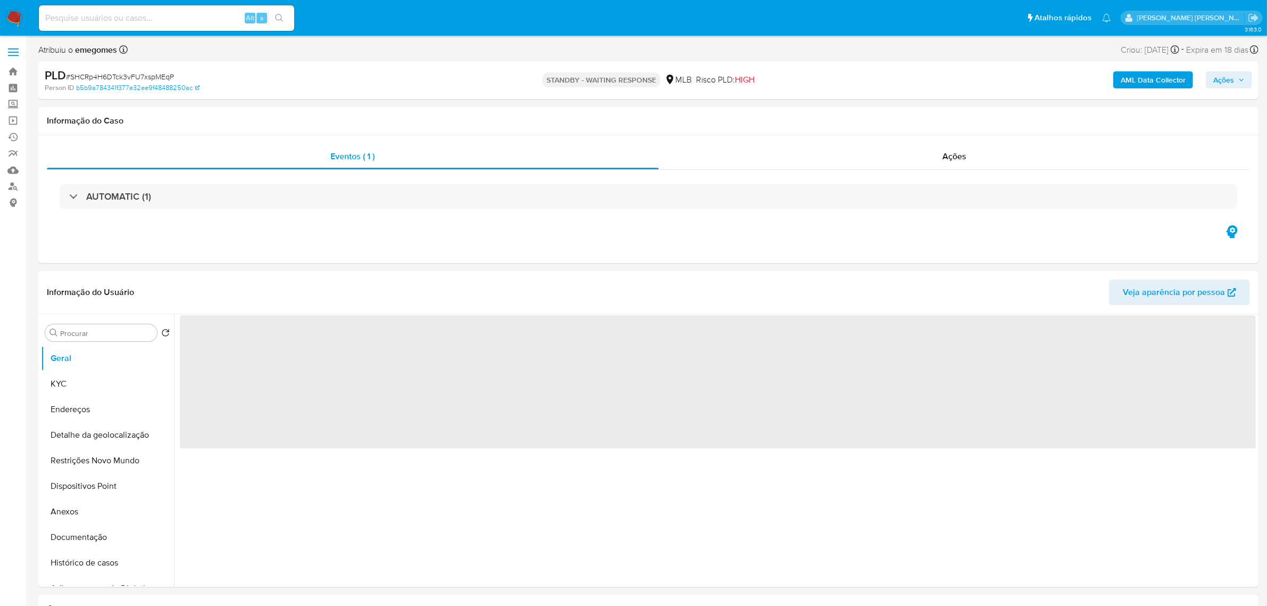
select select "10"
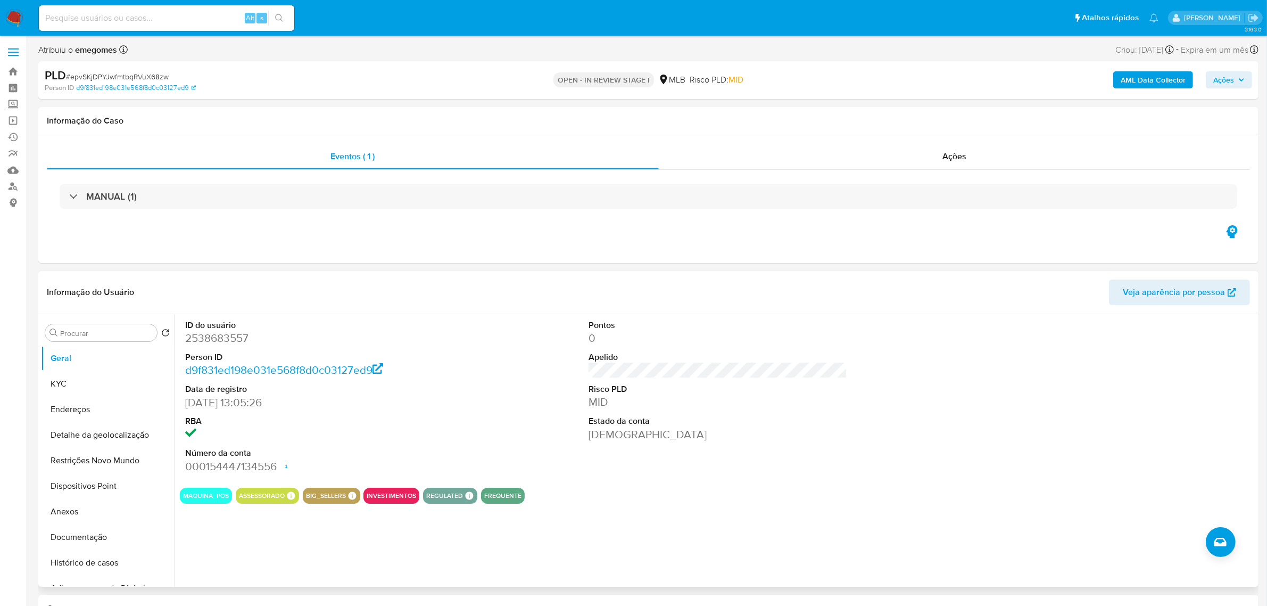
click at [414, 400] on dd "[DATE] 13:05:26" at bounding box center [314, 402] width 259 height 15
click at [68, 376] on button "KYC" at bounding box center [103, 384] width 125 height 26
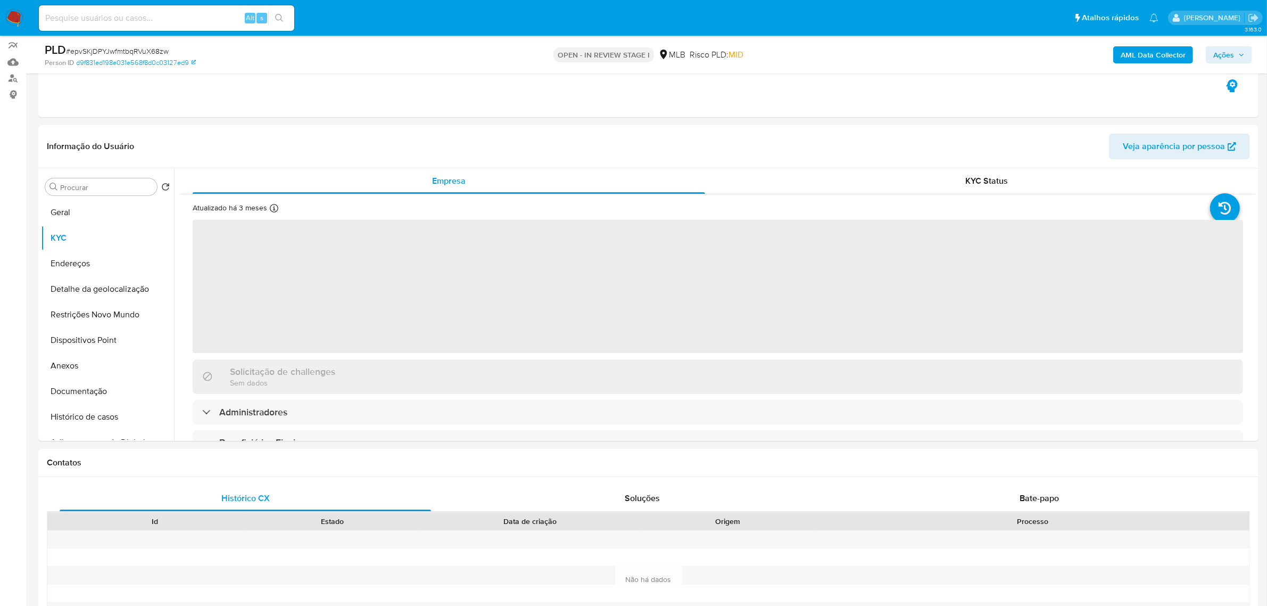
scroll to position [133, 0]
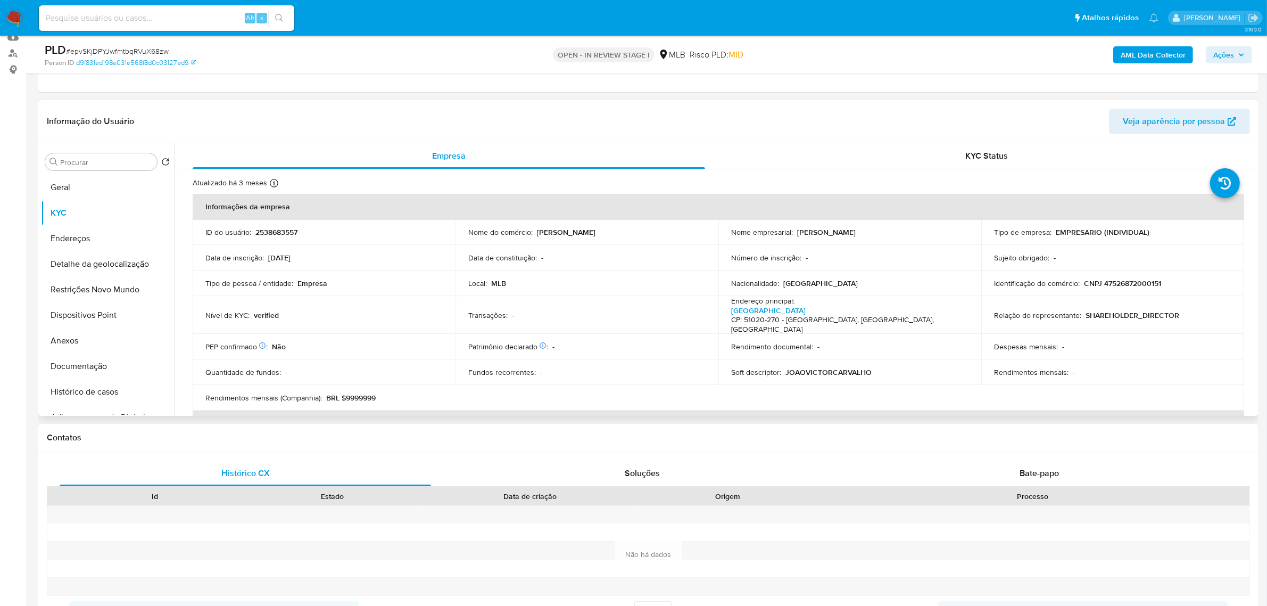
click at [378, 130] on header "Informação do Usuário Veja aparência por pessoa" at bounding box center [648, 122] width 1203 height 26
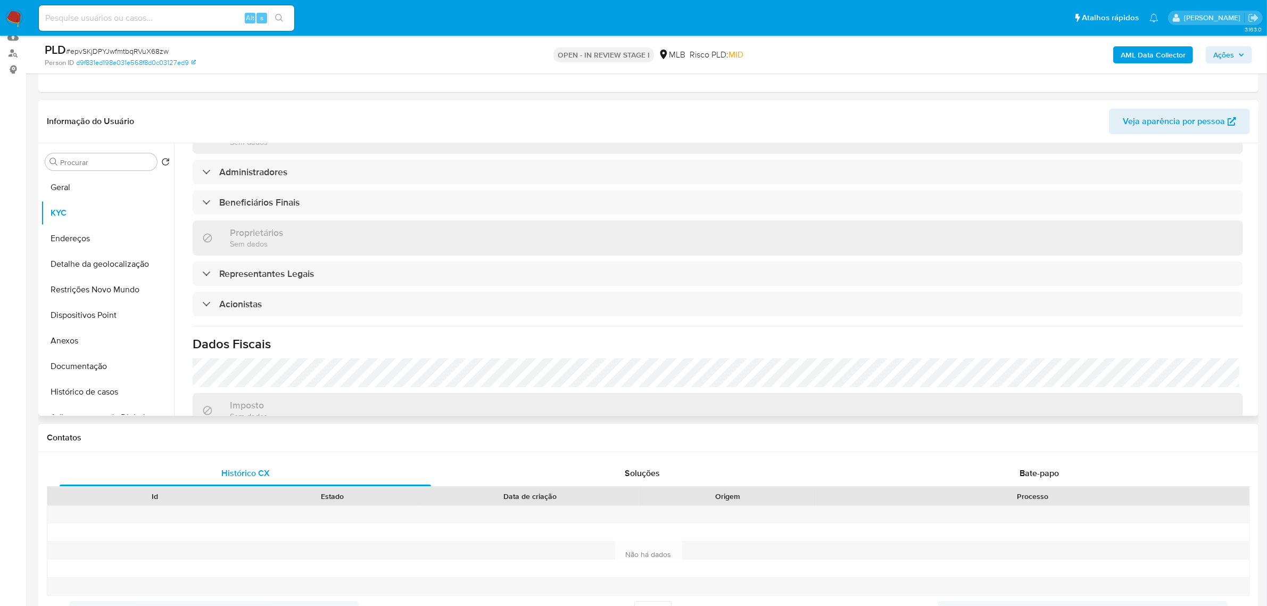
scroll to position [399, 0]
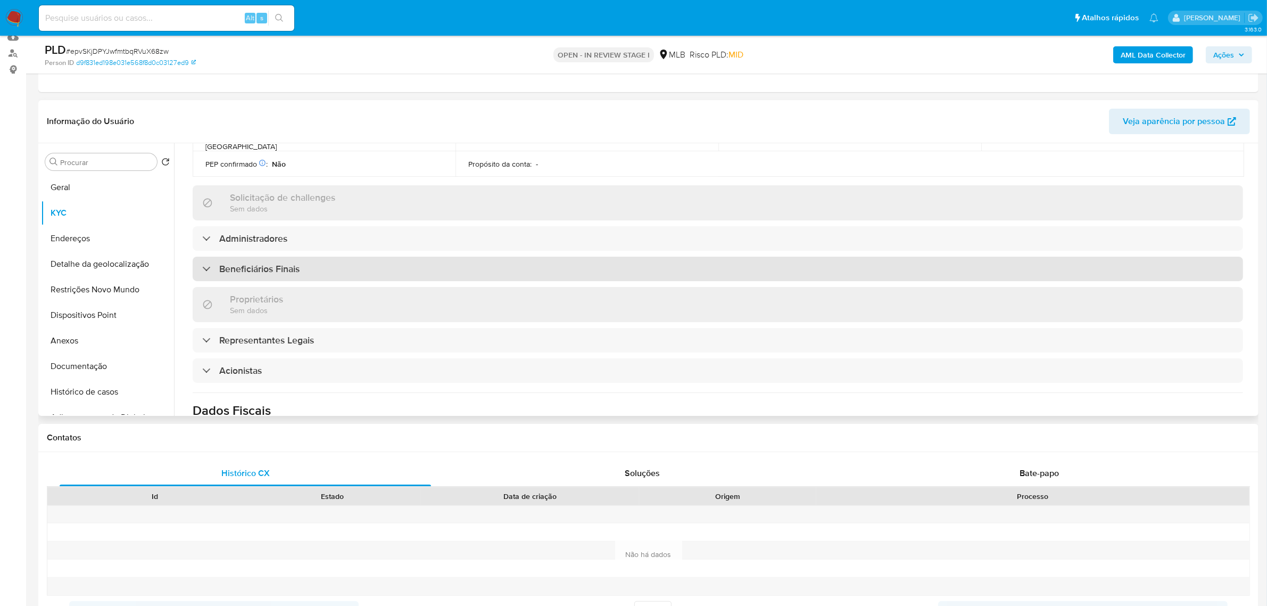
click at [276, 263] on h3 "Beneficiários Finais" at bounding box center [259, 269] width 80 height 12
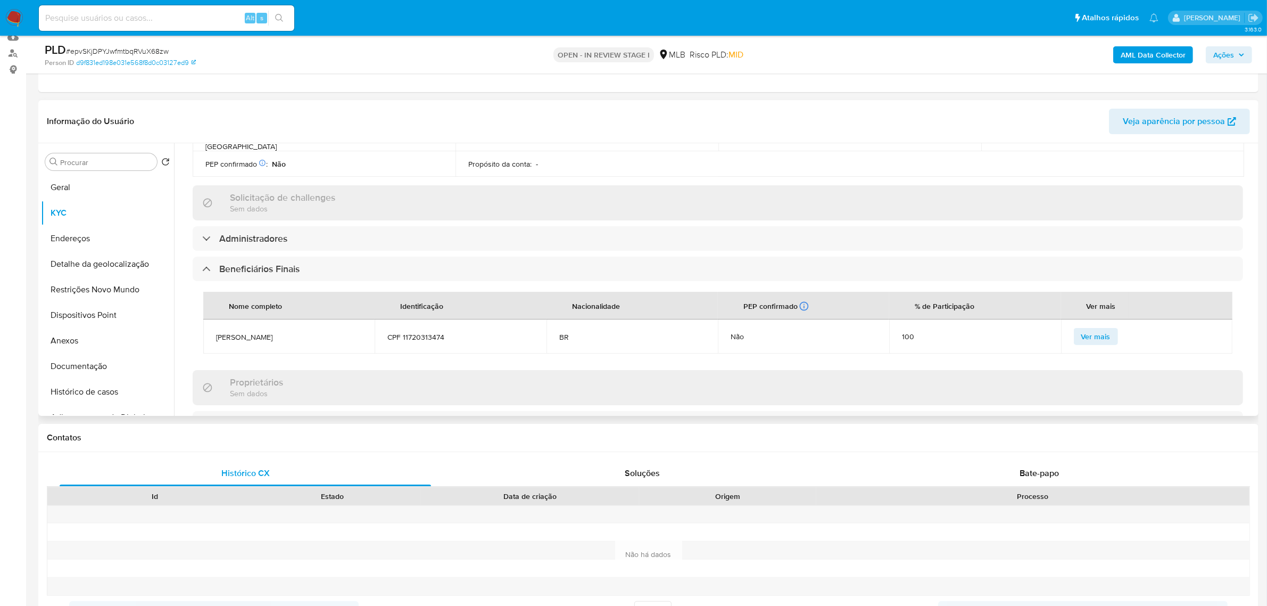
click at [336, 332] on span "[PERSON_NAME]" at bounding box center [289, 337] width 146 height 10
click at [307, 332] on span "[PERSON_NAME]" at bounding box center [289, 337] width 146 height 10
click at [347, 332] on span "[PERSON_NAME]" at bounding box center [289, 337] width 146 height 10
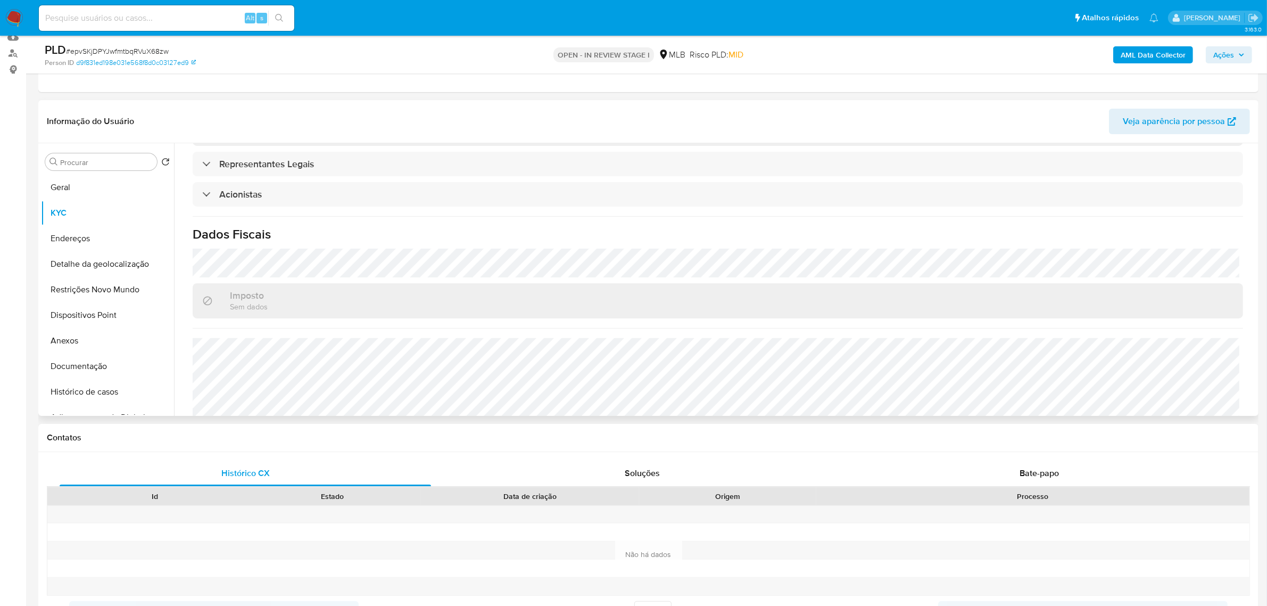
scroll to position [695, 0]
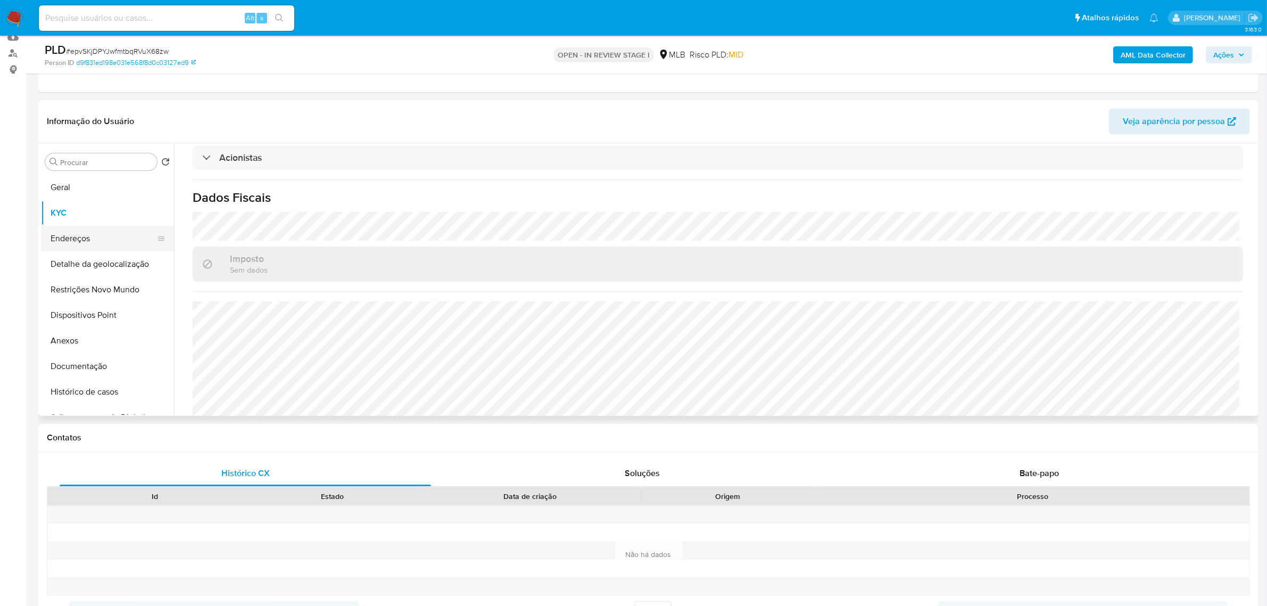
click at [68, 242] on button "Endereços" at bounding box center [103, 239] width 125 height 26
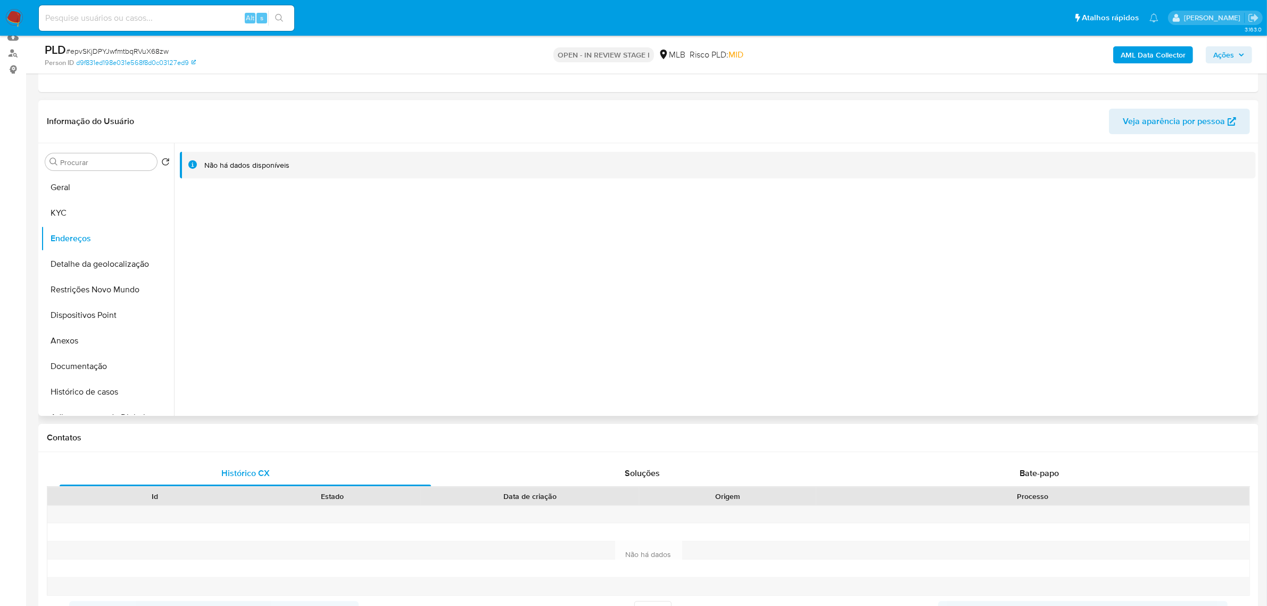
click at [276, 111] on header "Informação do Usuário Veja aparência por pessoa" at bounding box center [648, 122] width 1203 height 26
click at [113, 263] on button "Detalhe da geolocalização" at bounding box center [103, 264] width 125 height 26
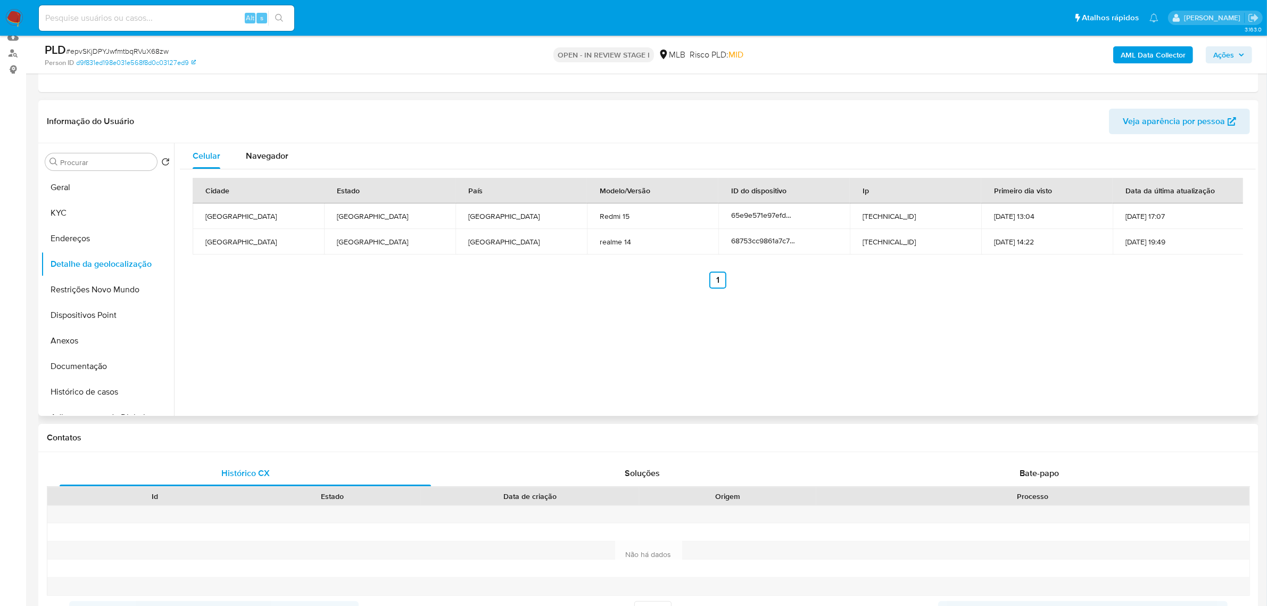
click at [278, 105] on div "Informação do Usuário Veja aparência por pessoa" at bounding box center [648, 121] width 1220 height 43
click at [74, 392] on button "Histórico de casos" at bounding box center [103, 392] width 125 height 26
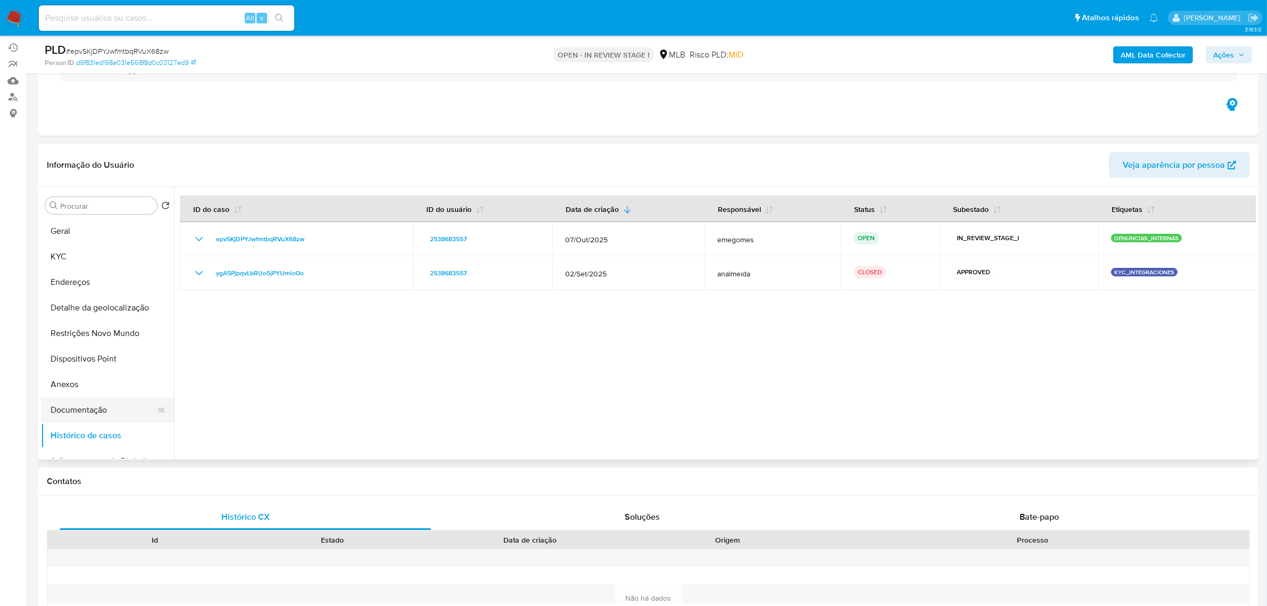
scroll to position [67, 0]
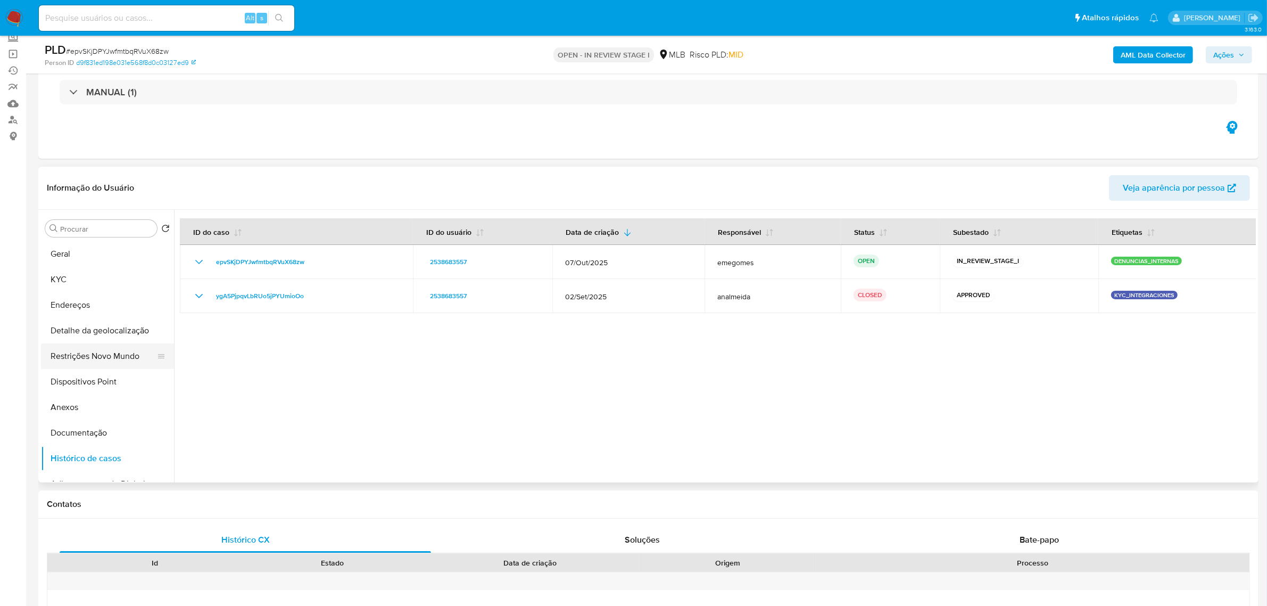
click at [88, 359] on button "Restrições Novo Mundo" at bounding box center [103, 356] width 125 height 26
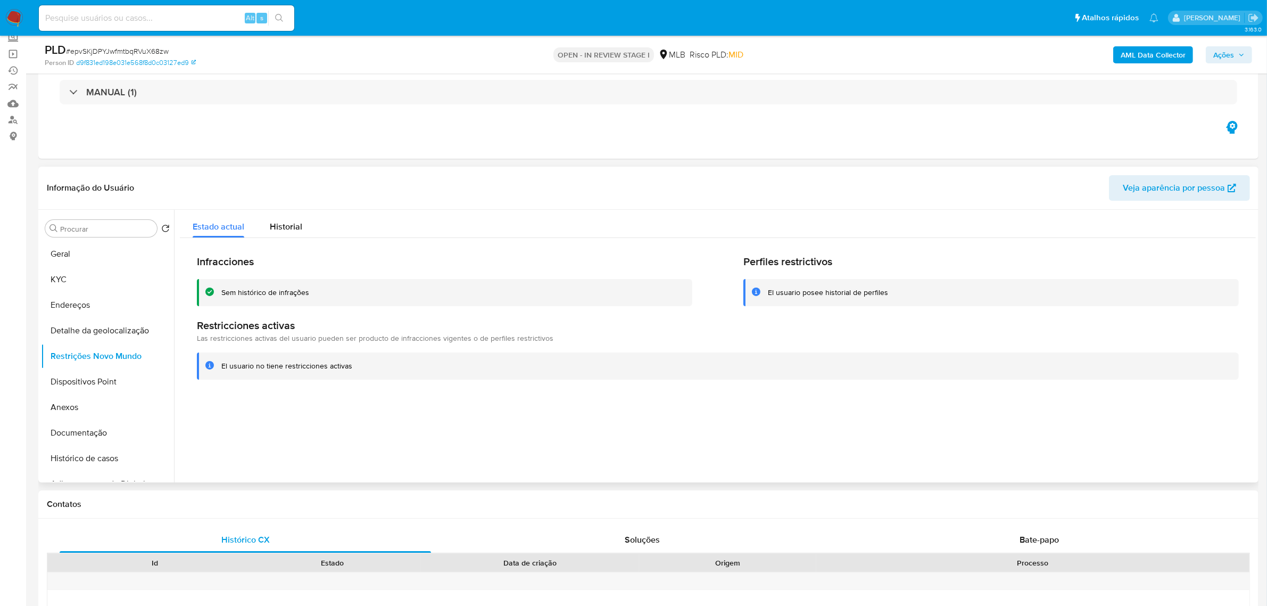
click at [414, 187] on header "Informação do Usuário Veja aparência por pessoa" at bounding box center [648, 188] width 1203 height 26
click at [105, 386] on button "Dispositivos Point" at bounding box center [103, 382] width 125 height 26
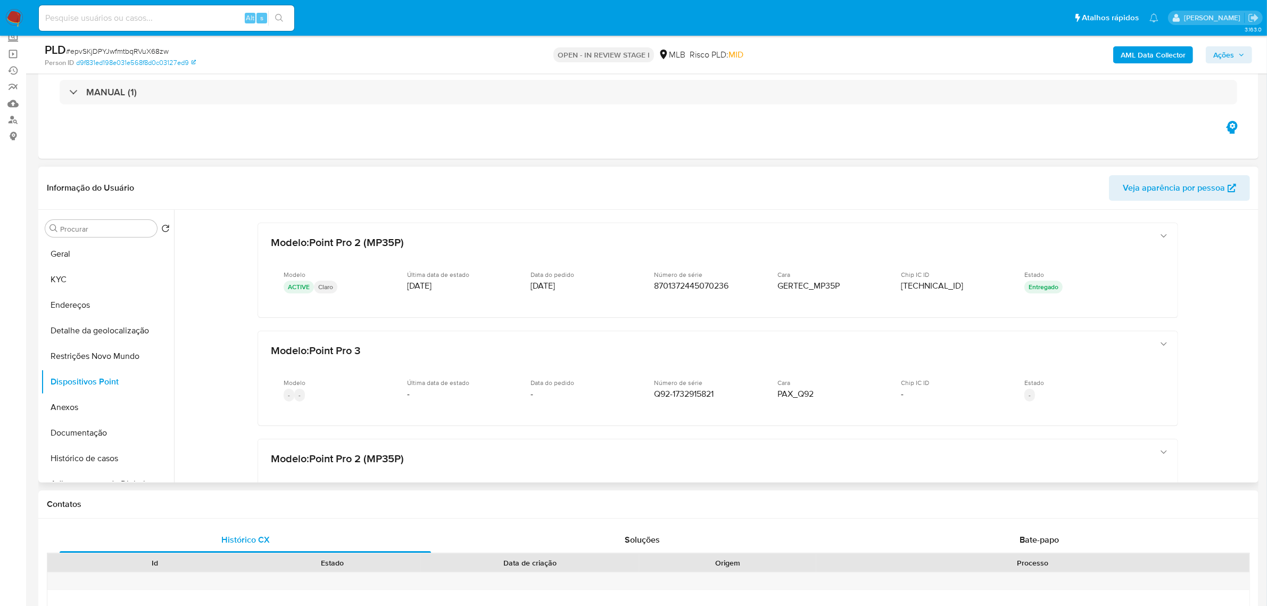
click at [331, 170] on div "Informação do Usuário Veja aparência por pessoa" at bounding box center [648, 188] width 1220 height 43
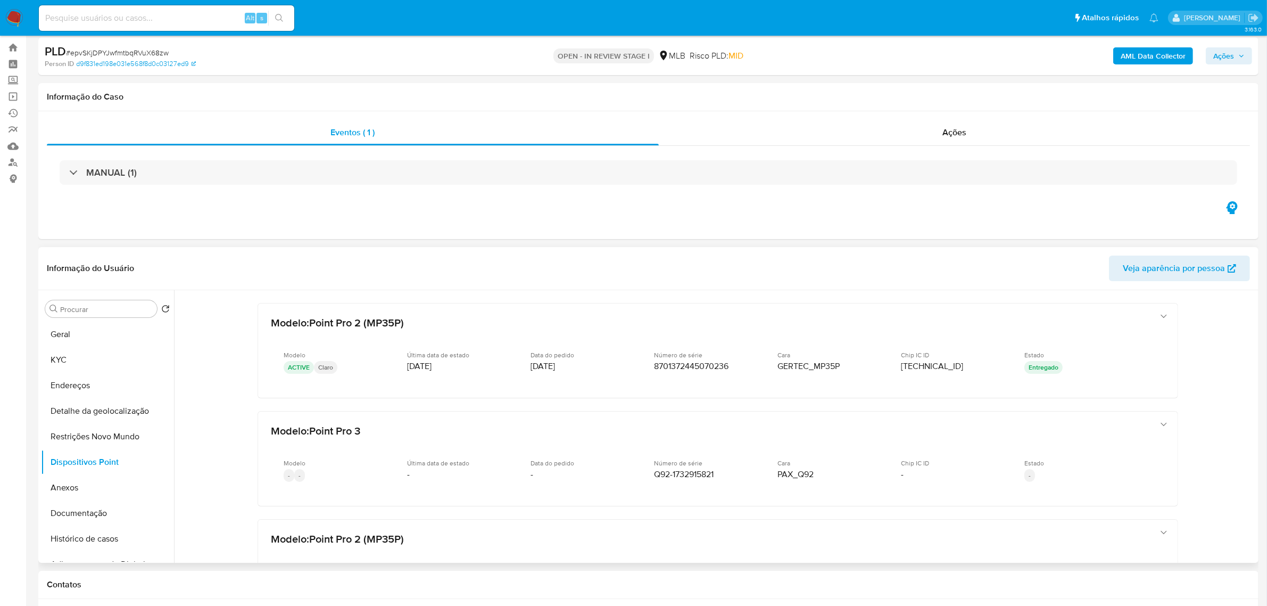
scroll to position [0, 0]
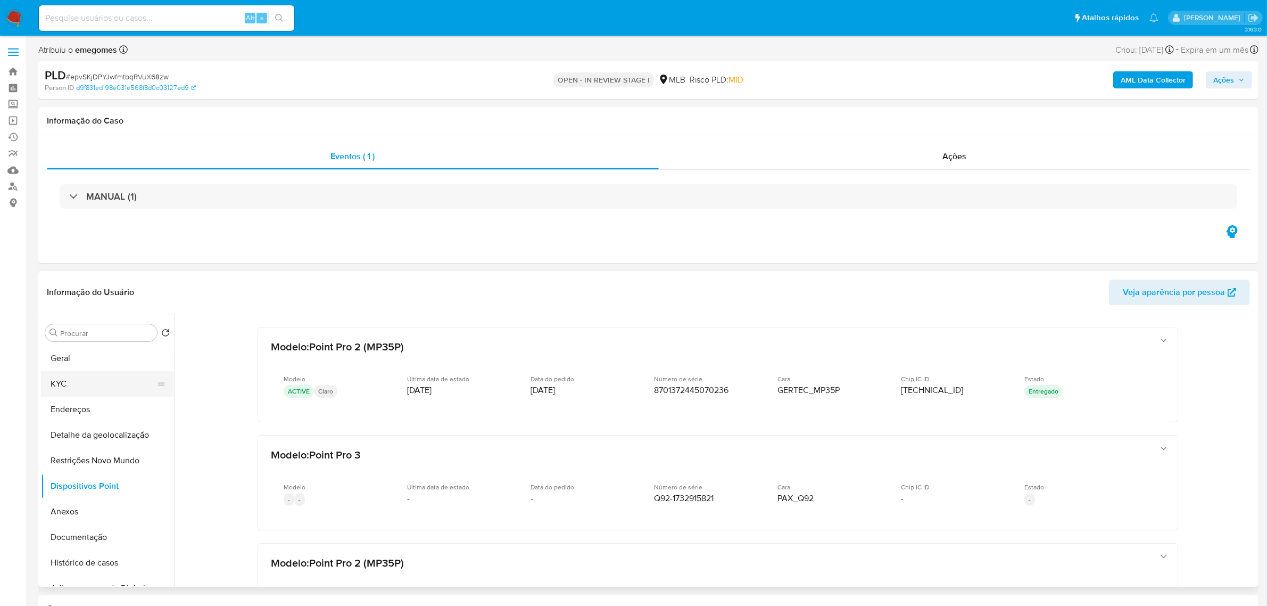
click at [57, 386] on button "KYC" at bounding box center [103, 384] width 125 height 26
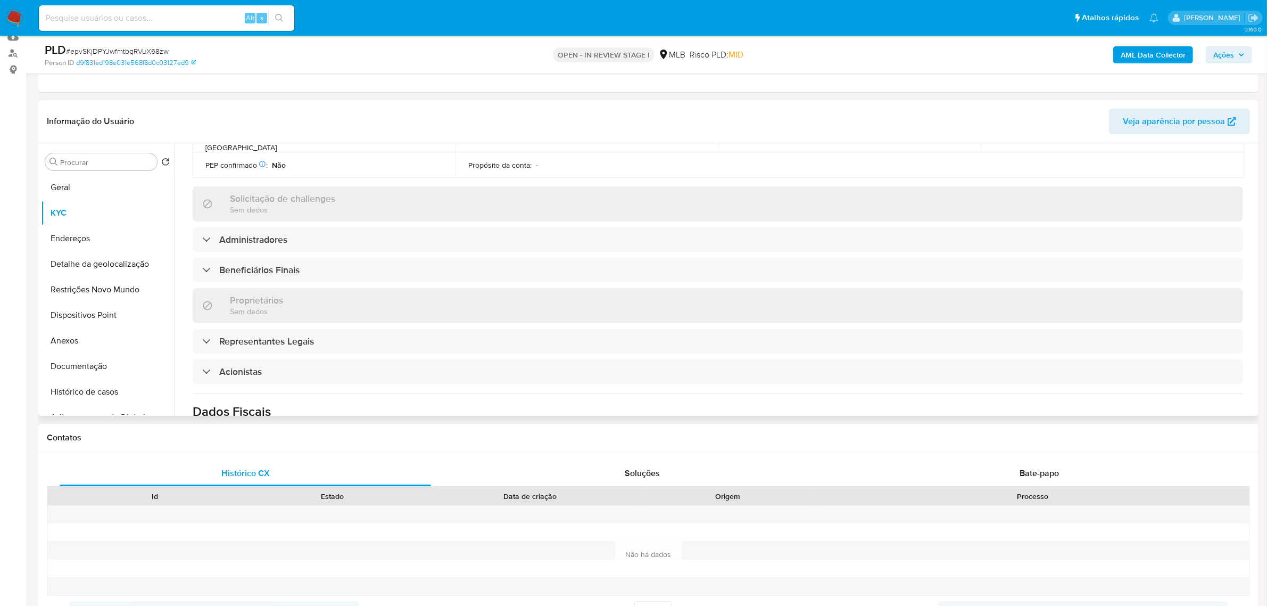
scroll to position [399, 0]
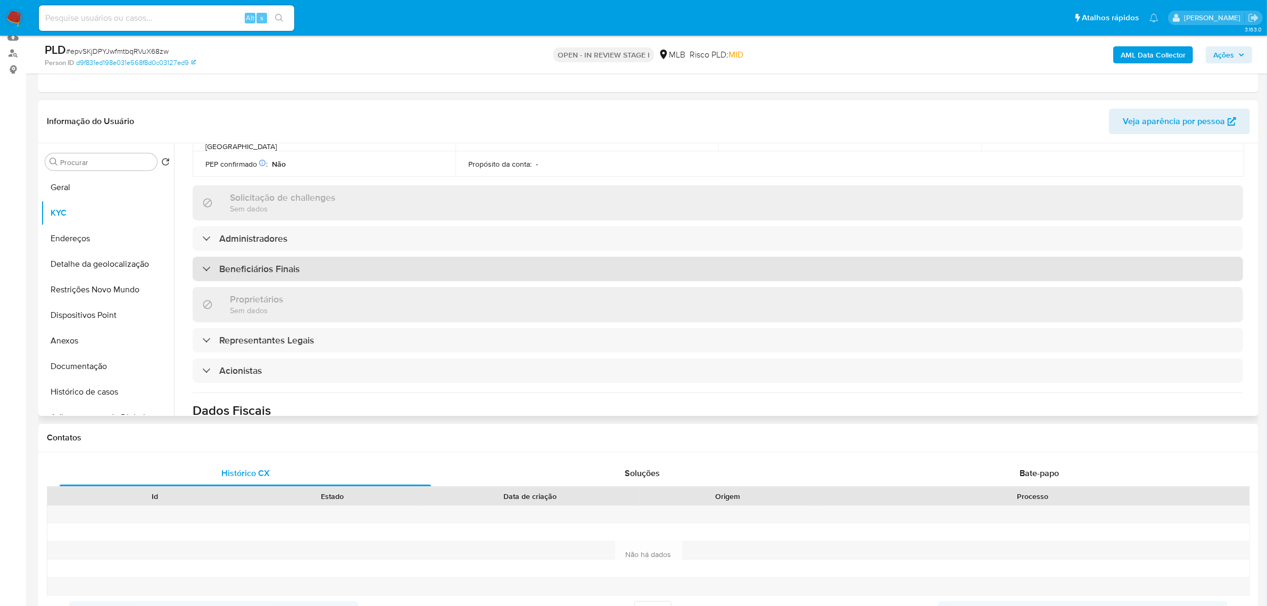
click at [286, 263] on h3 "Beneficiários Finais" at bounding box center [259, 269] width 80 height 12
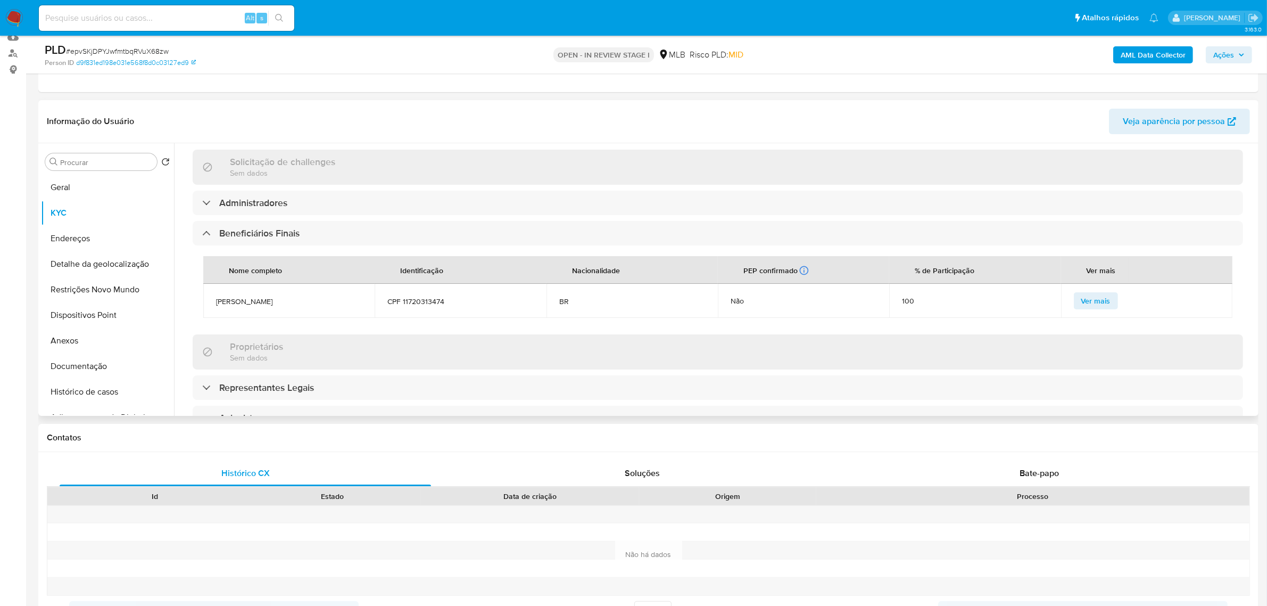
scroll to position [466, 0]
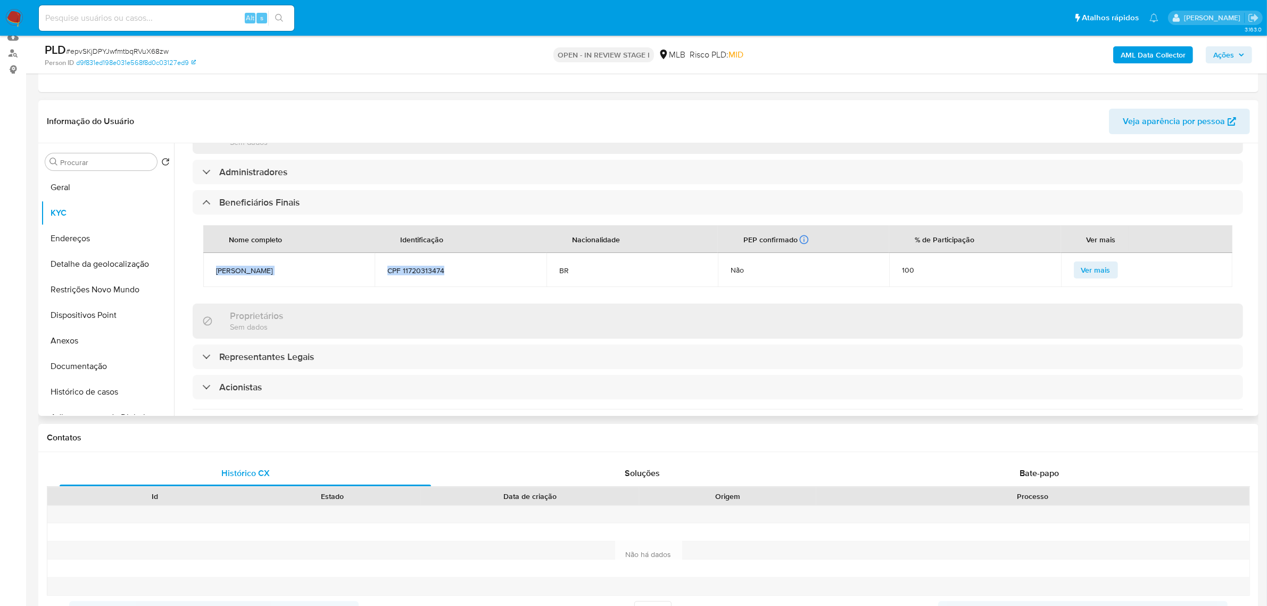
drag, startPoint x: 459, startPoint y: 245, endPoint x: 209, endPoint y: 238, distance: 250.7
click at [209, 253] on tr "[PERSON_NAME] CPF 11720313474 BR Não 100 Ver mais" at bounding box center [717, 270] width 1029 height 34
copy tr "[PERSON_NAME] CPF 11720313474"
click at [88, 360] on button "Documentação" at bounding box center [103, 366] width 125 height 26
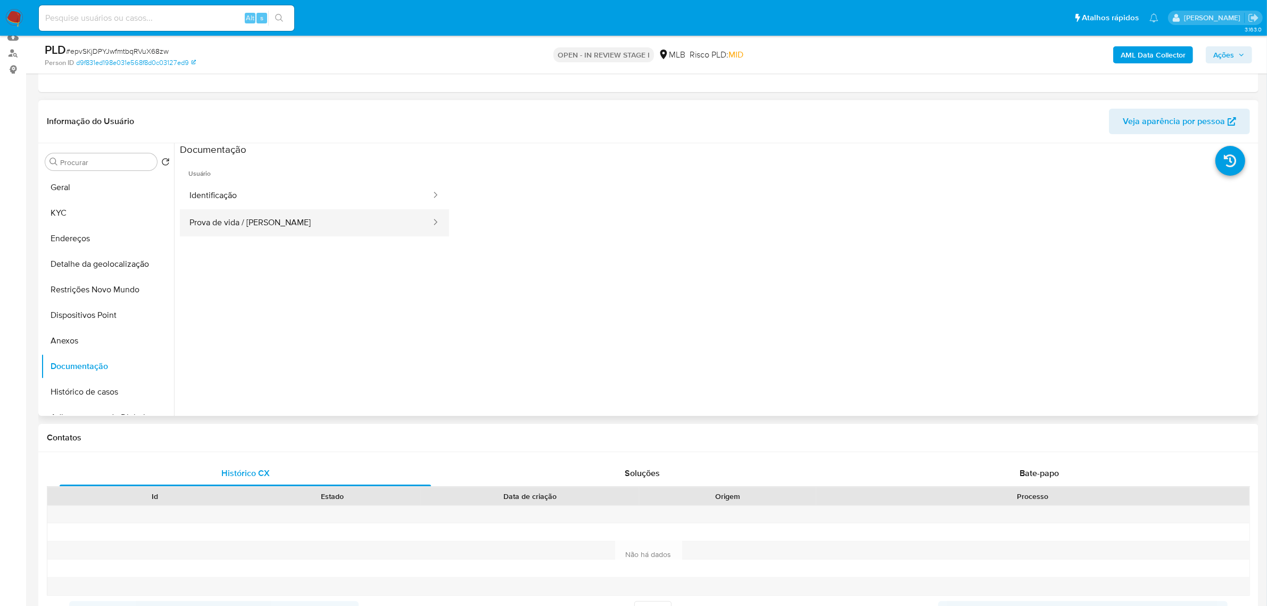
click at [274, 227] on button "Prova de vida / [PERSON_NAME]" at bounding box center [306, 222] width 252 height 27
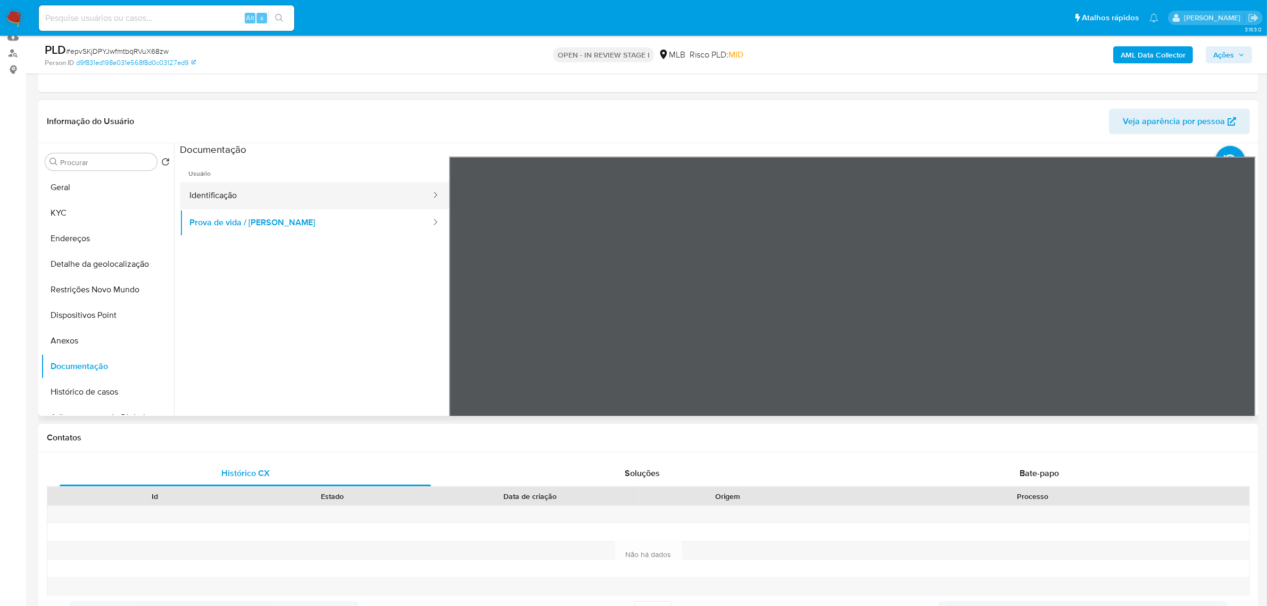
click at [211, 197] on button "Identificação" at bounding box center [306, 195] width 252 height 27
click at [253, 227] on button "Prova de vida / [PERSON_NAME]" at bounding box center [306, 222] width 252 height 27
click at [231, 197] on button "Identificação" at bounding box center [306, 195] width 252 height 27
click at [246, 217] on button "Prova de vida / [PERSON_NAME]" at bounding box center [306, 222] width 252 height 27
click at [108, 164] on input "Procurar" at bounding box center [106, 163] width 93 height 10
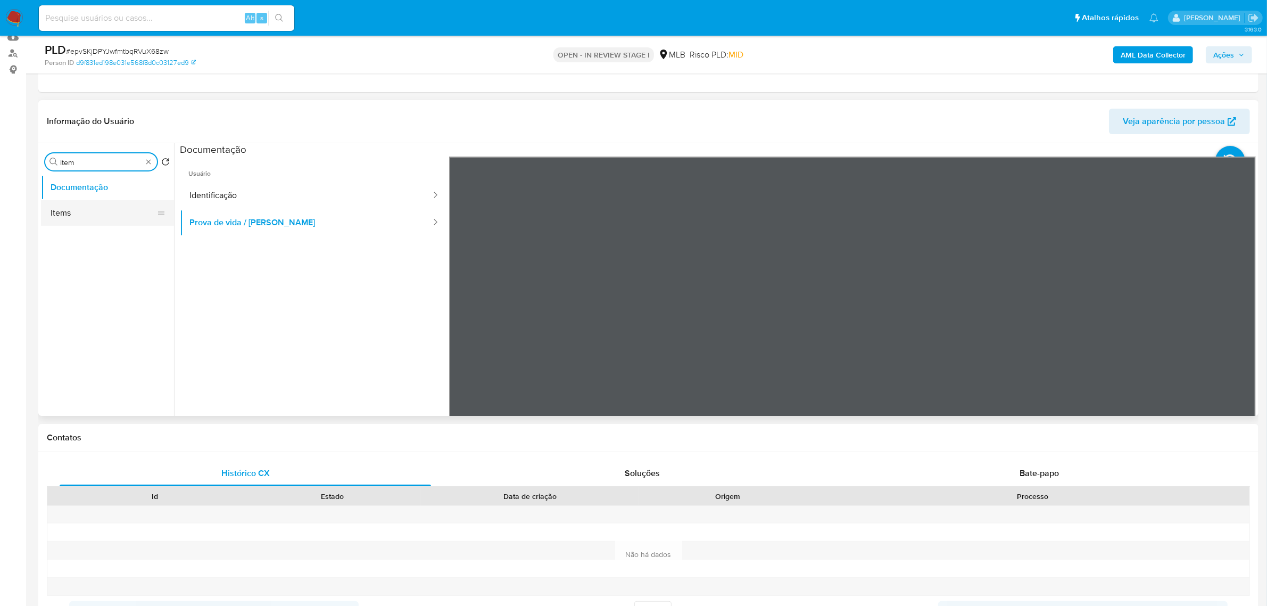
type input "item"
click at [88, 208] on button "Items" at bounding box center [103, 213] width 125 height 26
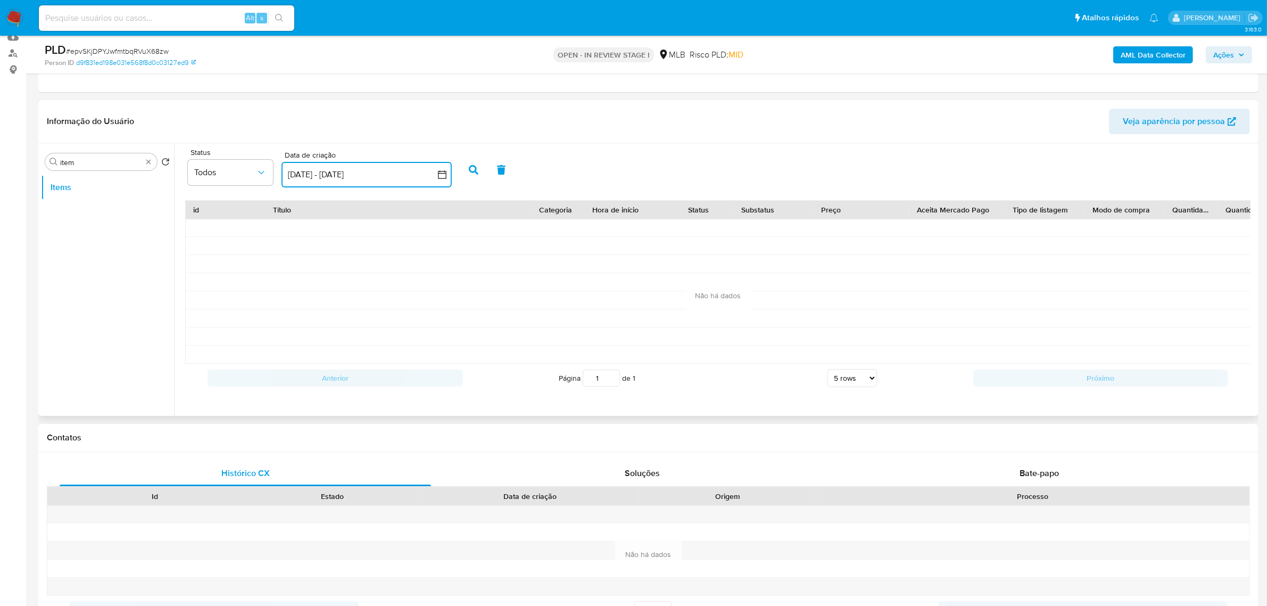
click at [443, 174] on icon "button" at bounding box center [442, 174] width 11 height 11
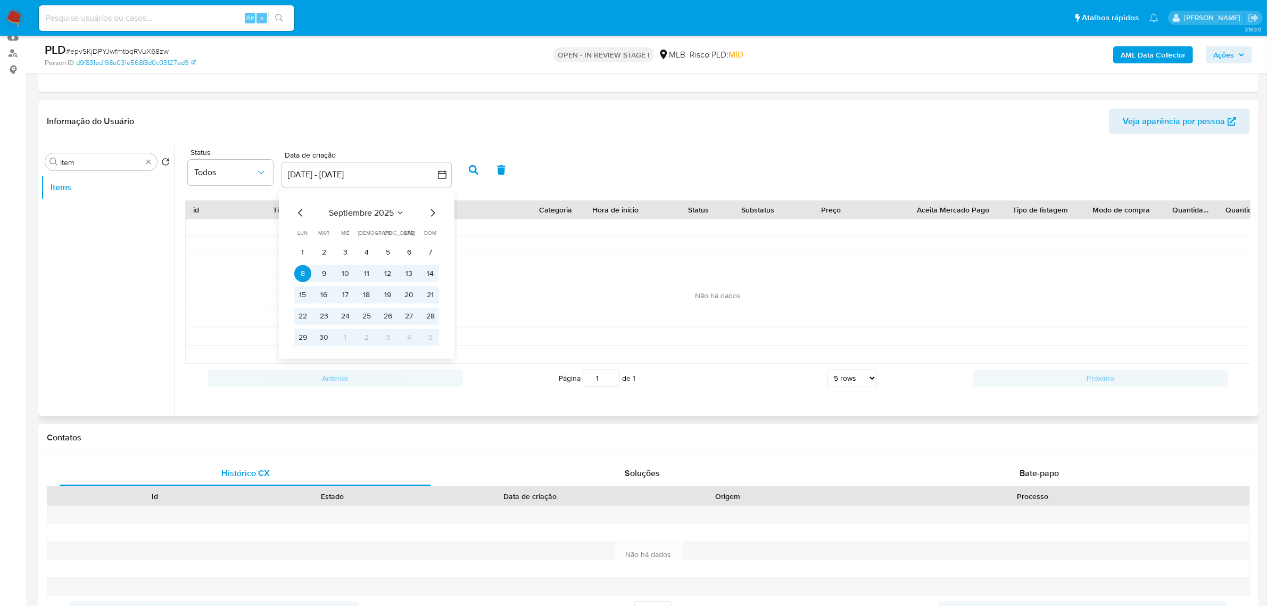
click at [303, 213] on icon "Mes anterior" at bounding box center [300, 212] width 13 height 13
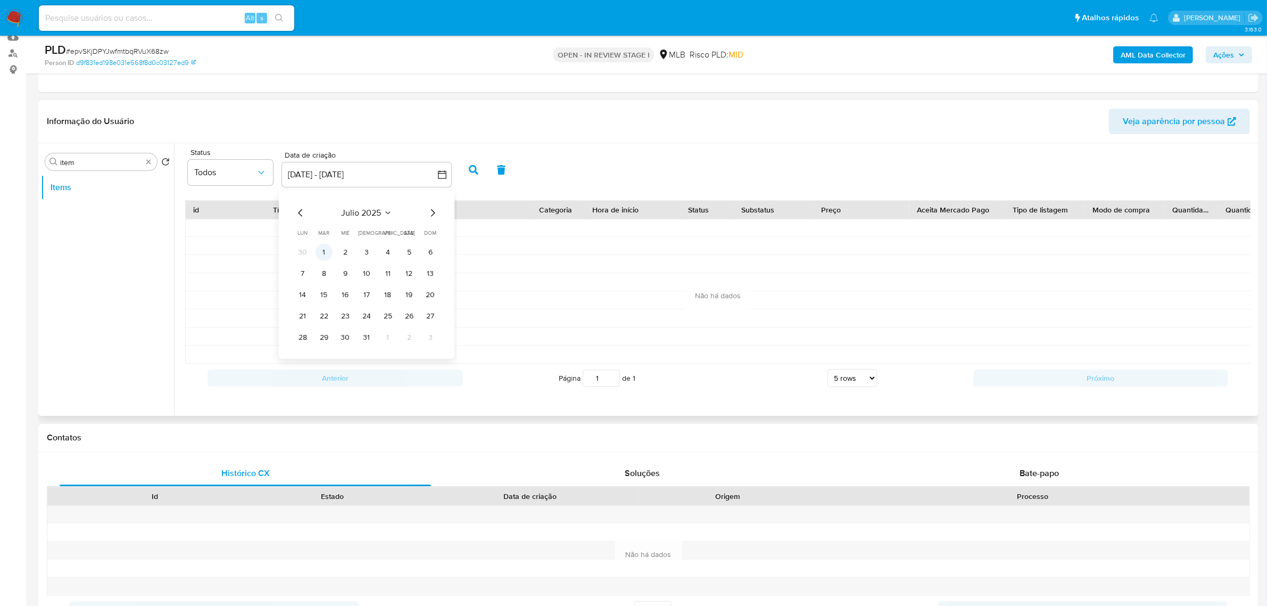
click at [330, 251] on button "1" at bounding box center [324, 251] width 17 height 17
click at [436, 214] on icon "Mes siguiente" at bounding box center [432, 212] width 13 height 13
click at [435, 214] on icon "Mes siguiente" at bounding box center [432, 212] width 13 height 13
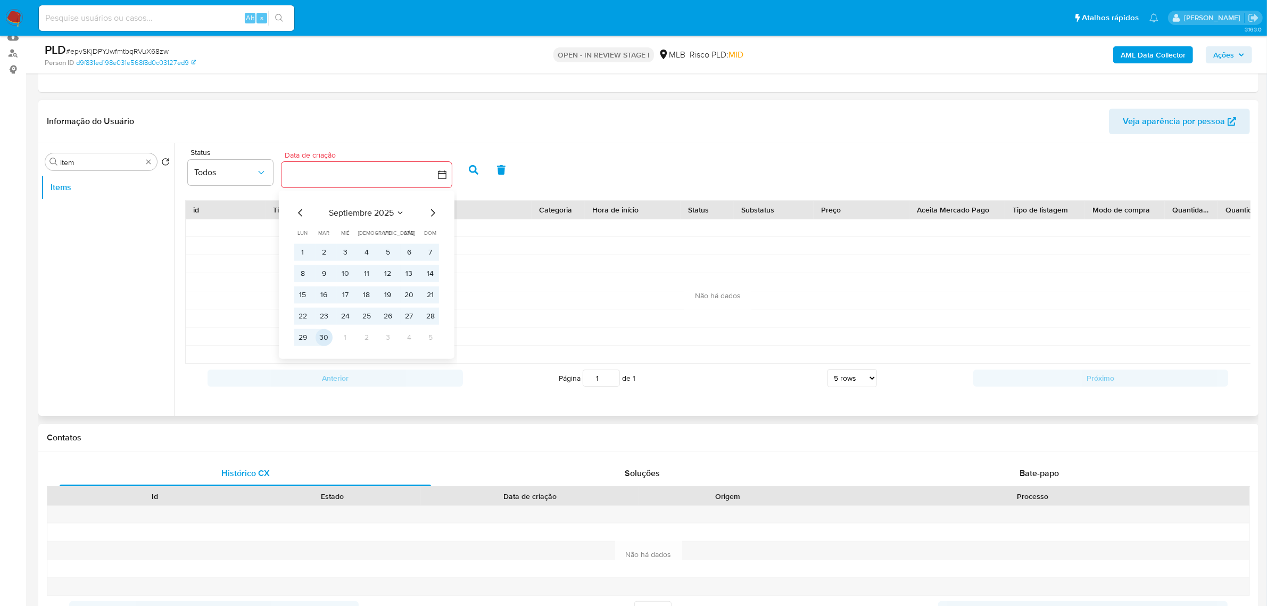
click at [325, 335] on button "30" at bounding box center [324, 336] width 17 height 17
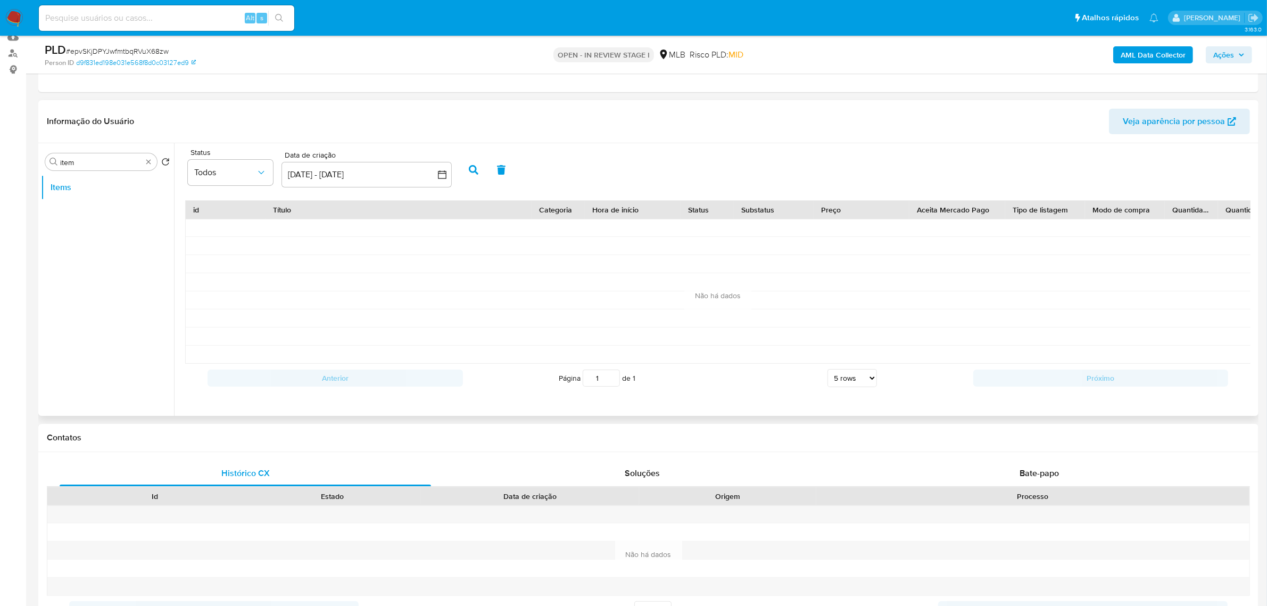
click at [482, 171] on button "button" at bounding box center [474, 170] width 28 height 26
